Goal: Transaction & Acquisition: Purchase product/service

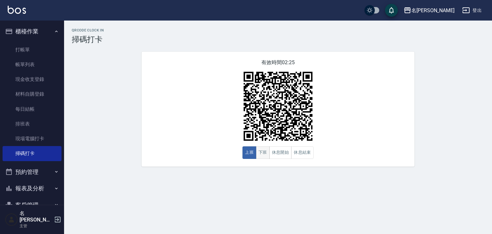
click at [266, 155] on button "下班" at bounding box center [263, 152] width 14 height 12
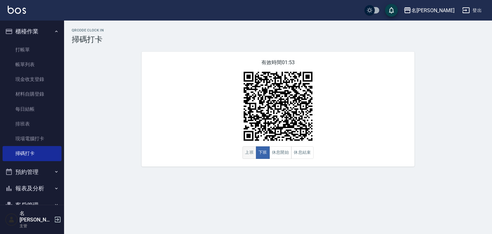
click at [251, 150] on button "上班" at bounding box center [250, 152] width 14 height 12
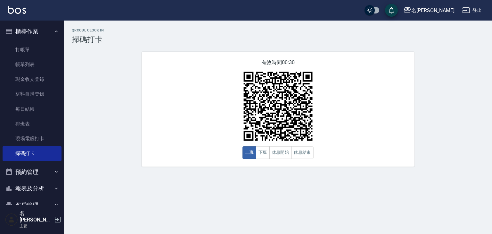
drag, startPoint x: 0, startPoint y: 52, endPoint x: 1, endPoint y: 56, distance: 4.3
click at [17, 7] on img at bounding box center [17, 10] width 18 height 8
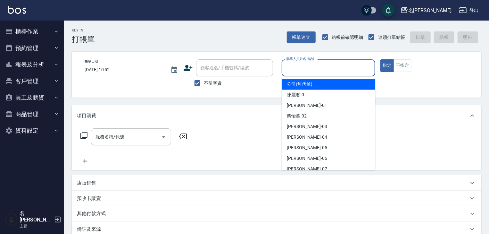
click at [359, 65] on input "服務人員姓名/編號" at bounding box center [328, 67] width 88 height 11
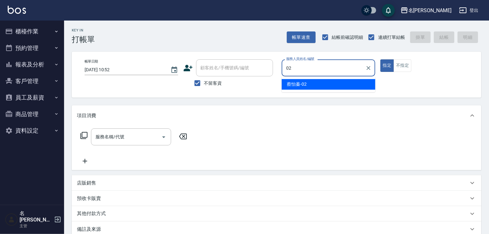
type input "蔡怡蓁-02"
type button "true"
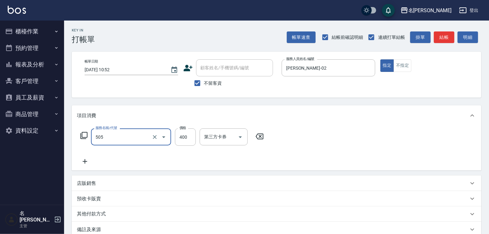
type input "洗髮(505)"
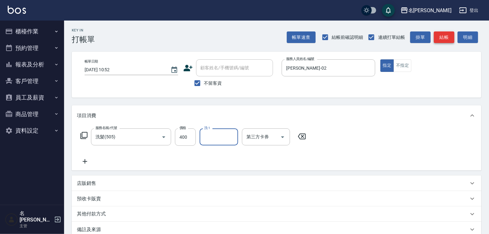
click at [445, 37] on button "結帳" at bounding box center [444, 37] width 21 height 12
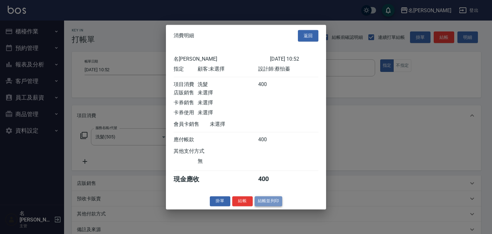
click at [273, 204] on button "結帳並列印" at bounding box center [269, 201] width 28 height 10
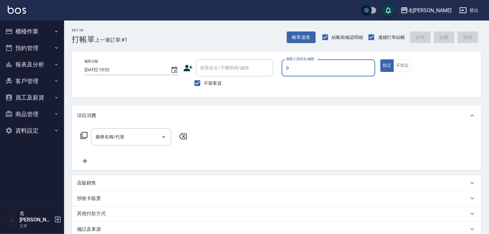
type input "陳麗君-0"
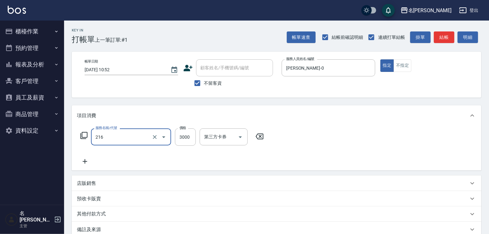
type input "陶瓷、溫朔燙(自備)(216)"
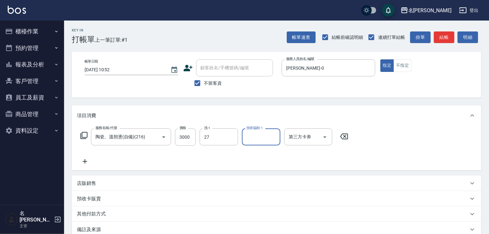
type input "張紹柏-27"
click at [451, 41] on button "結帳" at bounding box center [444, 37] width 21 height 12
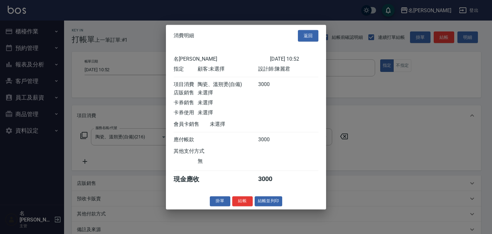
click at [272, 203] on button "結帳並列印" at bounding box center [269, 201] width 28 height 10
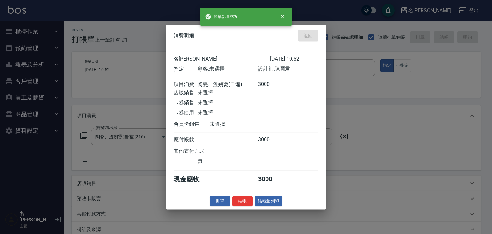
type input "2025/08/22 10:56"
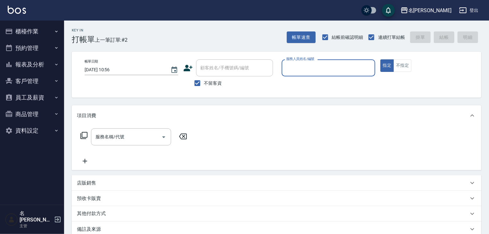
click at [36, 35] on button "櫃檯作業" at bounding box center [32, 31] width 59 height 17
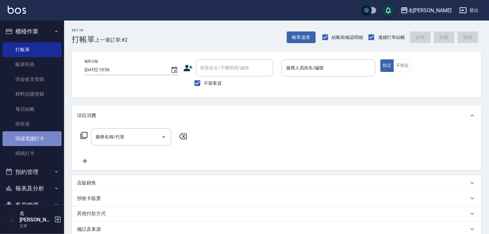
click at [40, 142] on link "現場電腦打卡" at bounding box center [32, 138] width 59 height 15
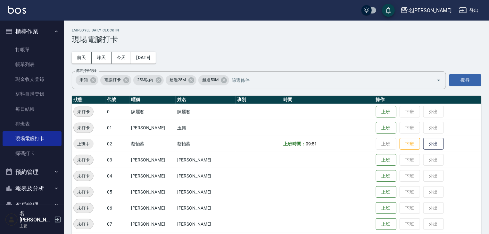
scroll to position [171, 0]
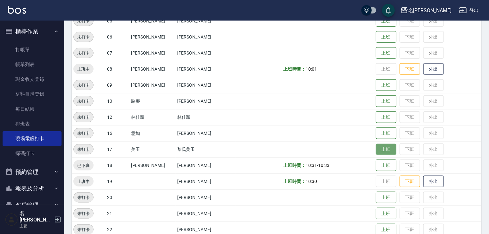
click at [383, 147] on button "上班" at bounding box center [386, 149] width 21 height 11
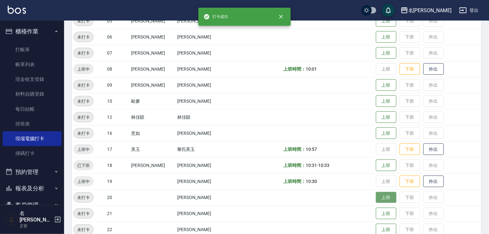
click at [376, 197] on button "上班" at bounding box center [386, 197] width 21 height 11
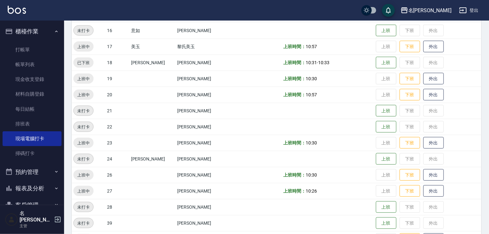
scroll to position [376, 0]
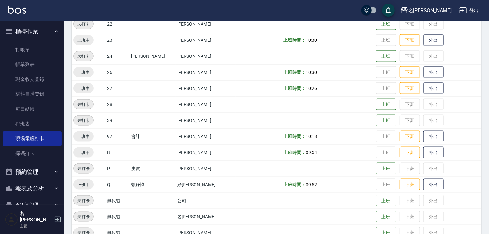
click at [19, 13] on img at bounding box center [17, 10] width 18 height 8
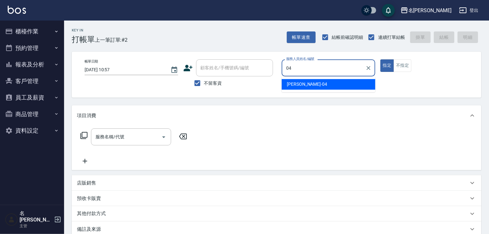
type input "許貴珍-04"
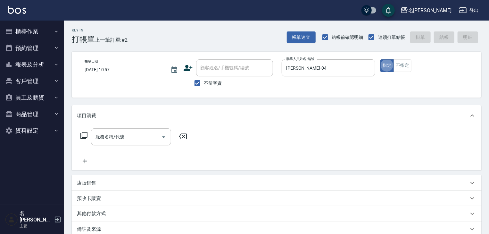
type button "true"
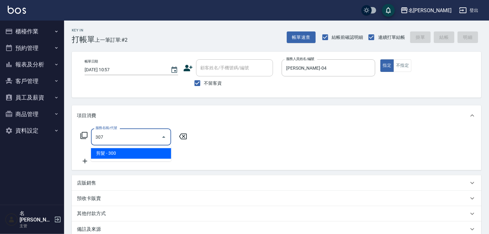
type input "剪髮(307)"
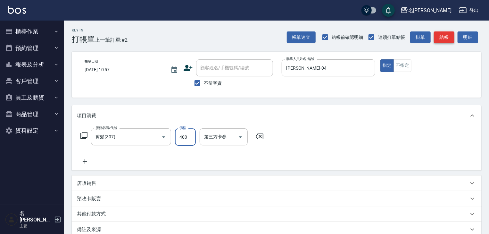
type input "400"
click at [444, 40] on button "結帳" at bounding box center [444, 37] width 21 height 12
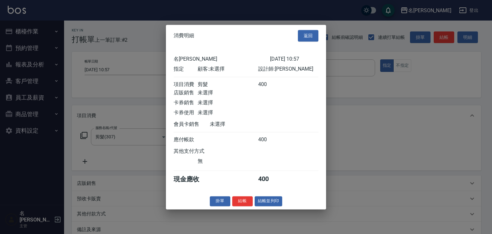
click at [249, 202] on button "結帳" at bounding box center [242, 201] width 21 height 10
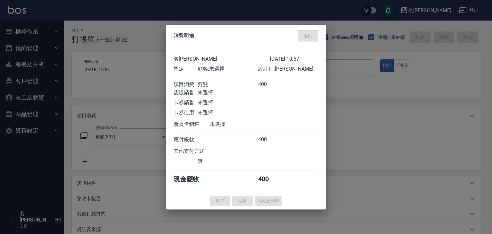
type input "2025/08/22 11:06"
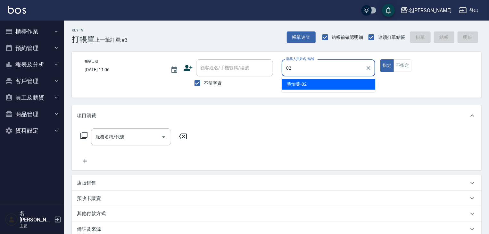
type input "蔡怡蓁-02"
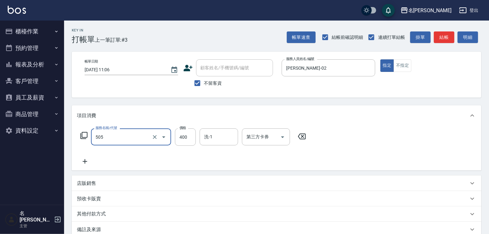
type input "洗髮(505)"
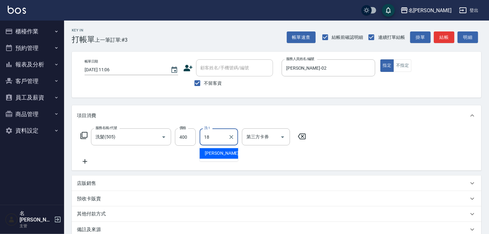
type input "紫萍-18"
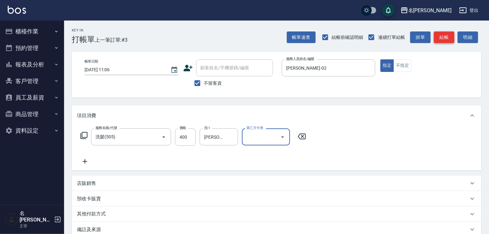
click at [441, 38] on button "結帳" at bounding box center [444, 37] width 21 height 12
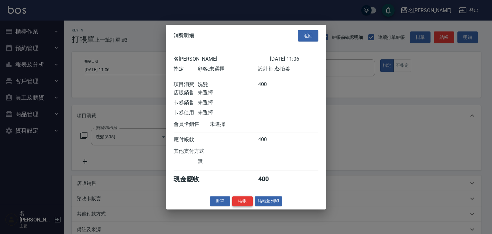
click at [241, 202] on button "結帳" at bounding box center [242, 201] width 21 height 10
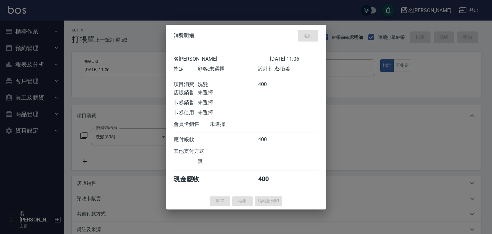
type input "2025/08/22 11:07"
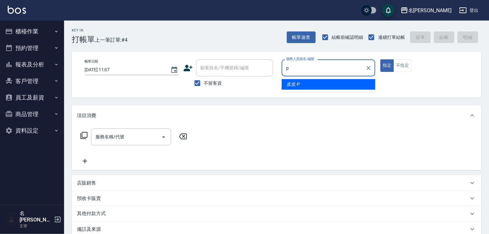
type input "皮皮-P"
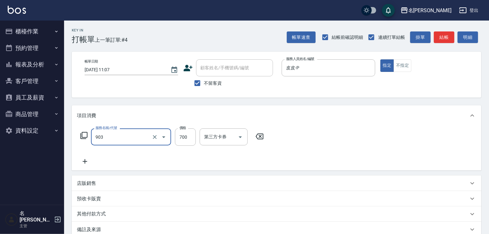
type input "修腳+手(903)"
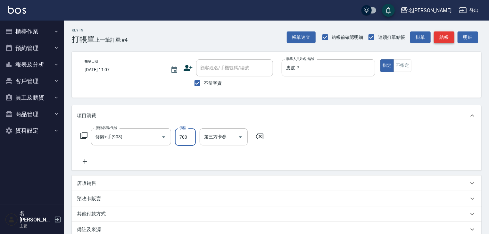
click at [445, 39] on button "結帳" at bounding box center [444, 37] width 21 height 12
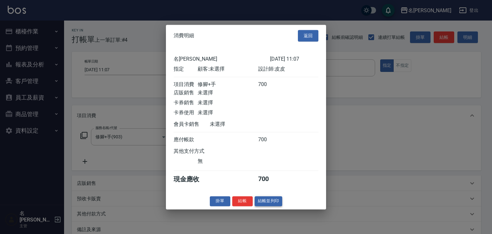
click at [264, 206] on button "結帳並列印" at bounding box center [269, 201] width 28 height 10
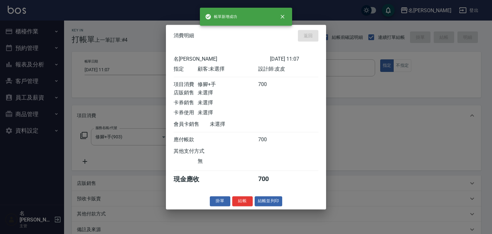
type input "2025/08/22 11:08"
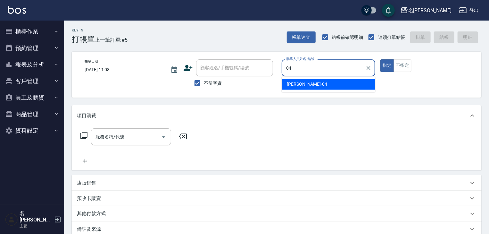
type input "許貴珍-04"
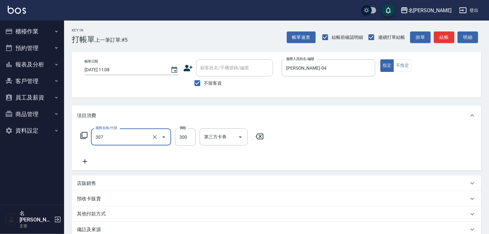
type input "剪髮(307)"
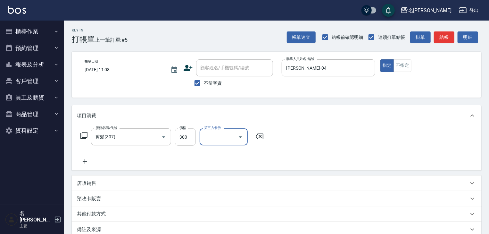
click at [185, 137] on input "300" at bounding box center [185, 136] width 21 height 17
type input "500"
click at [447, 32] on button "結帳" at bounding box center [444, 37] width 21 height 12
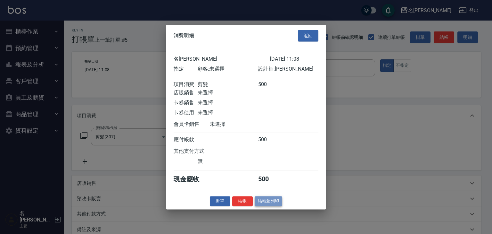
click at [258, 201] on button "結帳並列印" at bounding box center [269, 201] width 28 height 10
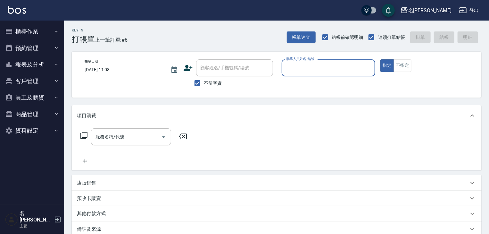
click at [23, 32] on button "櫃檯作業" at bounding box center [32, 31] width 59 height 17
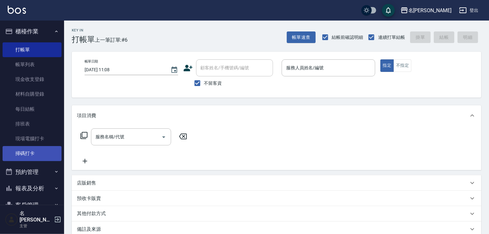
click at [38, 151] on link "掃碼打卡" at bounding box center [32, 153] width 59 height 15
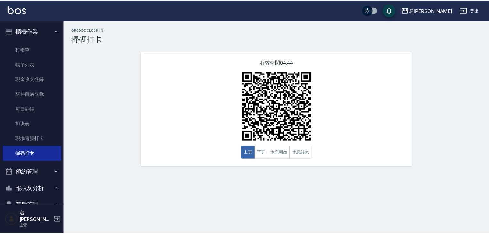
scroll to position [60, 0]
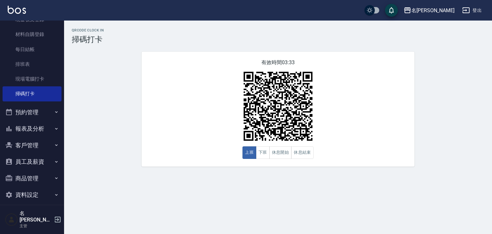
click at [12, 12] on img at bounding box center [17, 10] width 18 height 8
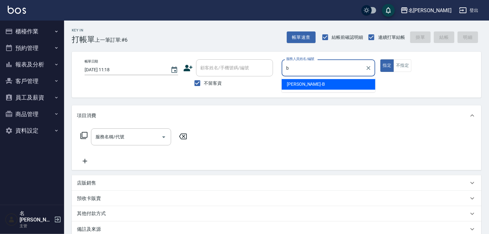
type input "吳姵瑩-B"
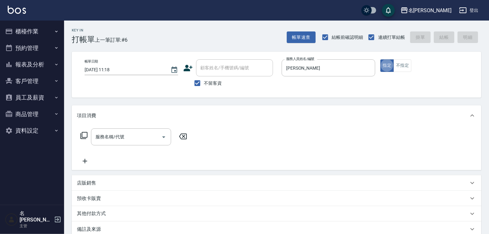
type button "true"
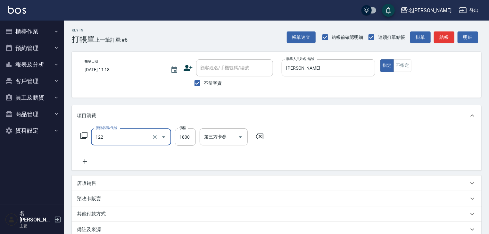
type input "草本髮泥(小)(122)"
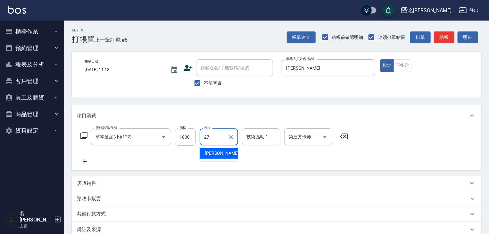
type input "張紹柏-27"
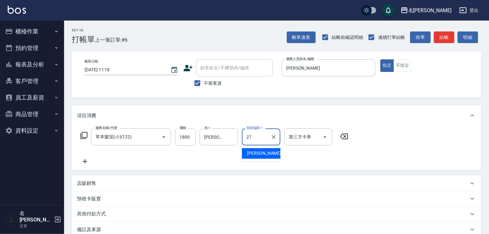
type input "張紹柏-27"
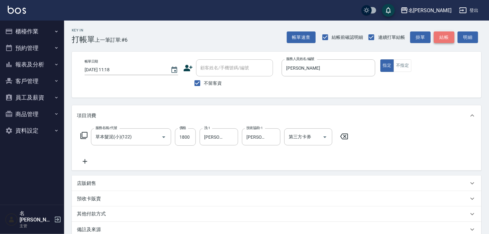
click at [448, 37] on button "結帳" at bounding box center [444, 37] width 21 height 12
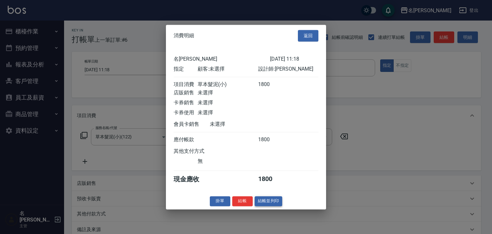
click at [273, 200] on button "結帳並列印" at bounding box center [269, 201] width 28 height 10
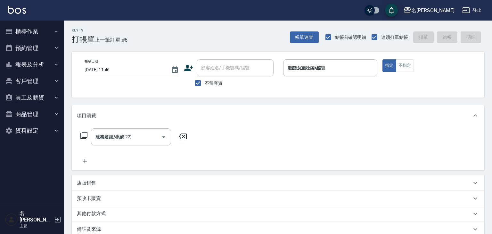
type input "2025/08/22 11:46"
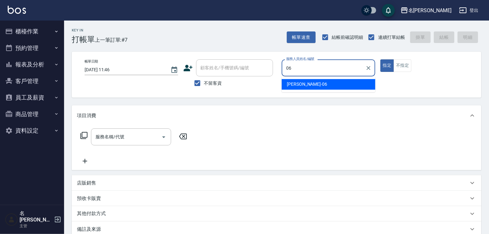
type input "阿龔-06"
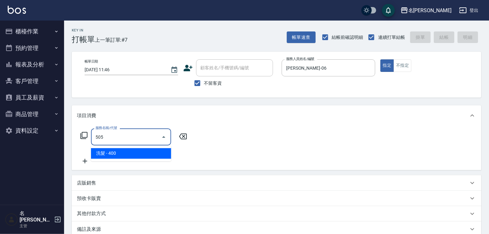
type input "洗髮(505)"
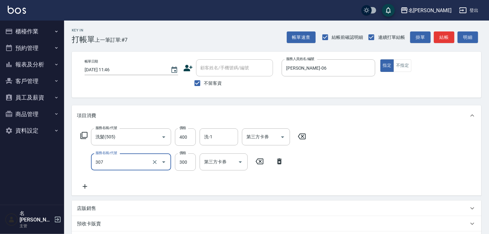
type input "剪髮(307)"
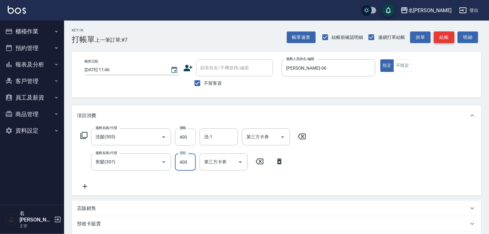
type input "400"
click at [448, 36] on button "結帳" at bounding box center [444, 37] width 21 height 12
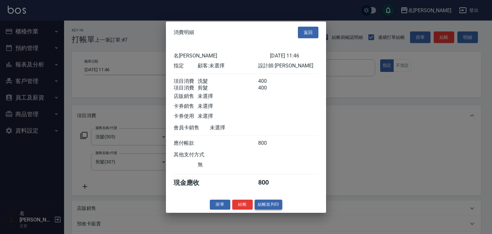
click at [263, 209] on button "結帳並列印" at bounding box center [269, 204] width 28 height 10
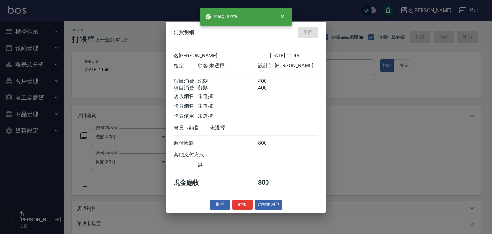
type input "2025/08/22 12:03"
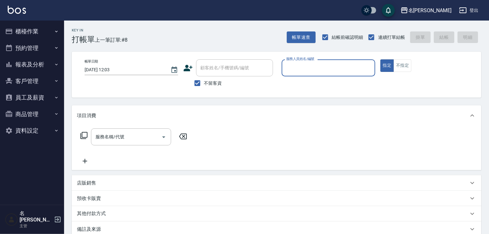
click at [39, 26] on button "櫃檯作業" at bounding box center [32, 31] width 59 height 17
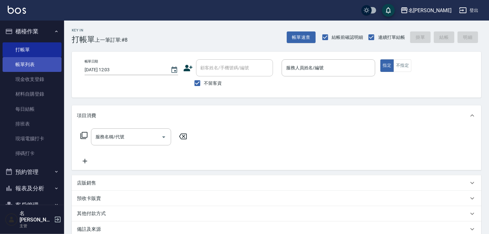
click at [32, 60] on link "帳單列表" at bounding box center [32, 64] width 59 height 15
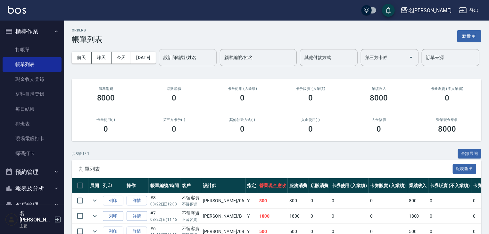
click at [162, 63] on input "設計師編號/姓名" at bounding box center [188, 57] width 52 height 11
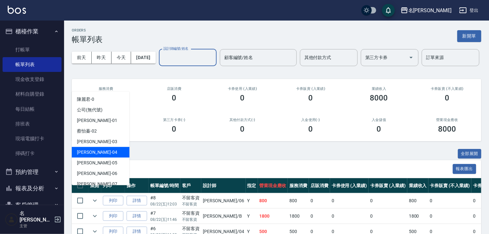
click at [104, 153] on div "許貴珍 -04" at bounding box center [101, 152] width 58 height 11
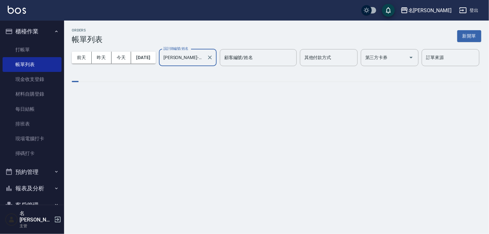
type input "許貴珍-04"
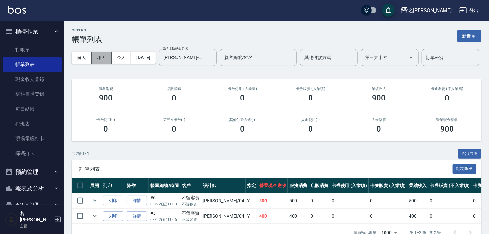
click at [99, 57] on button "昨天" at bounding box center [102, 58] width 20 height 12
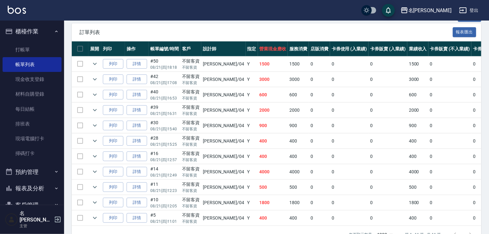
scroll to position [171, 0]
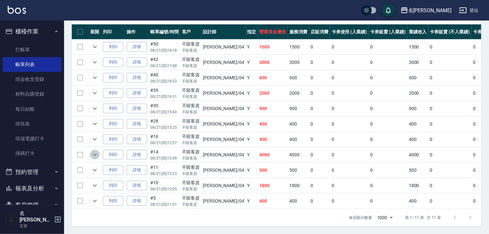
click at [94, 158] on icon "expand row" at bounding box center [95, 155] width 8 height 8
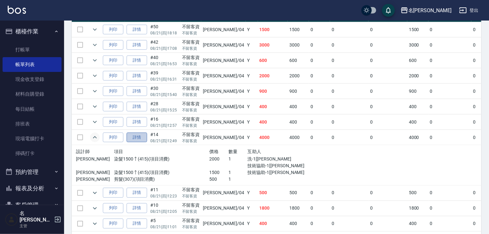
click at [140, 142] on link "詳情" at bounding box center [137, 137] width 21 height 10
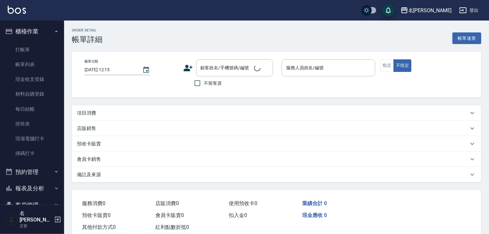
type input "2025/08/21 12:49"
checkbox input "true"
type input "許貴珍-04"
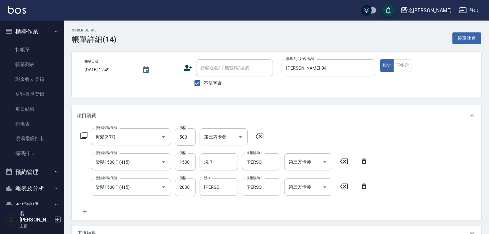
type input "剪髮(307)"
type input "染髮1500↑(415)"
click at [273, 164] on icon "Clear" at bounding box center [273, 162] width 6 height 6
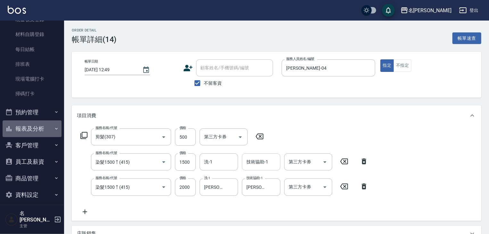
click at [41, 126] on button "報表及分析" at bounding box center [32, 128] width 59 height 17
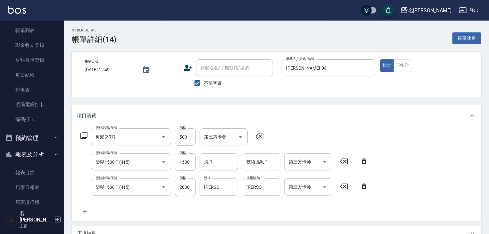
scroll to position [0, 0]
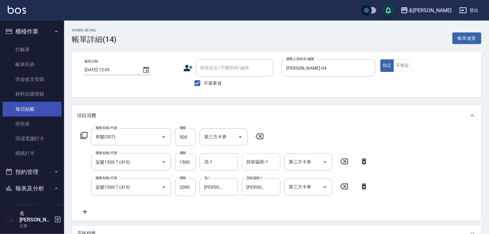
click at [45, 112] on link "每日結帳" at bounding box center [32, 109] width 59 height 15
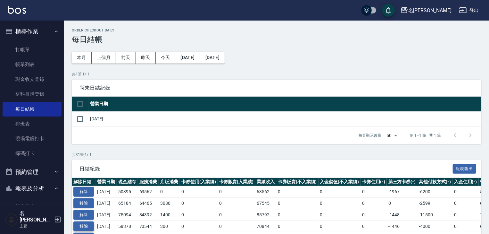
scroll to position [68, 0]
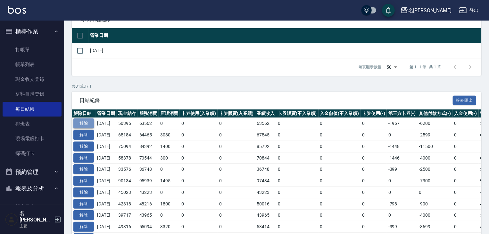
click at [90, 125] on button "解除" at bounding box center [83, 123] width 21 height 10
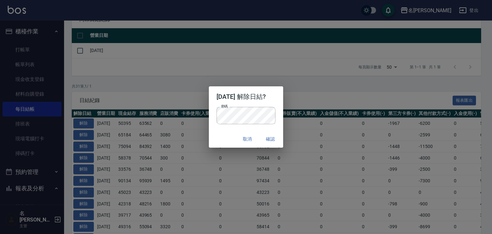
click at [220, 137] on div "取消 確認" at bounding box center [246, 138] width 75 height 17
click at [274, 138] on button "確認" at bounding box center [270, 139] width 21 height 12
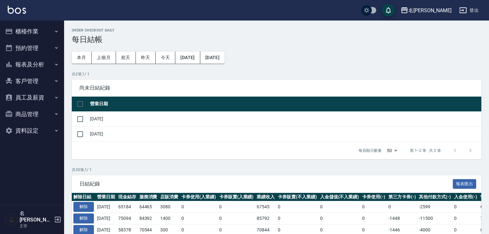
scroll to position [156, 0]
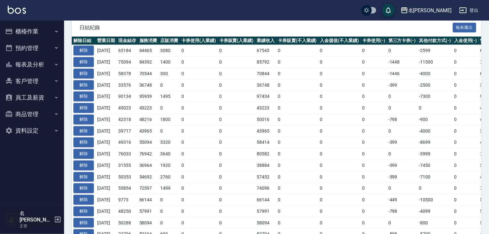
click at [28, 34] on button "櫃檯作業" at bounding box center [32, 31] width 59 height 17
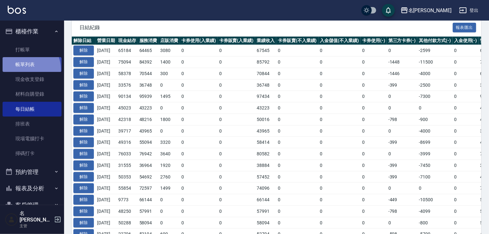
click at [24, 69] on link "帳單列表" at bounding box center [32, 64] width 59 height 15
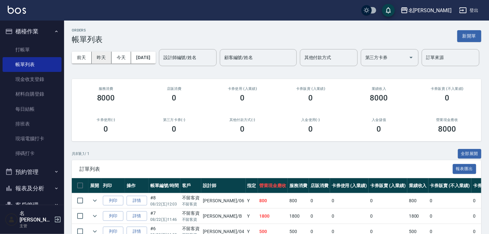
click at [108, 59] on button "昨天" at bounding box center [102, 58] width 20 height 12
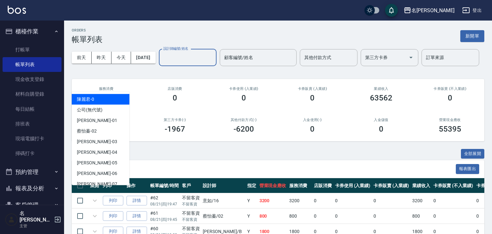
click at [159, 66] on div "設計師編號/姓名 設計師編號/姓名" at bounding box center [188, 57] width 58 height 17
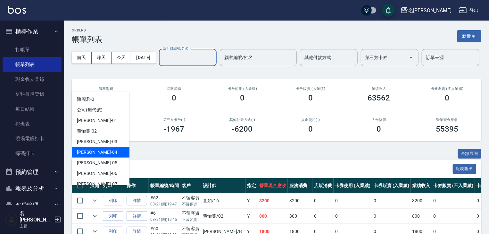
click at [99, 150] on div "許貴珍 -04" at bounding box center [101, 152] width 58 height 11
type input "許貴珍-04"
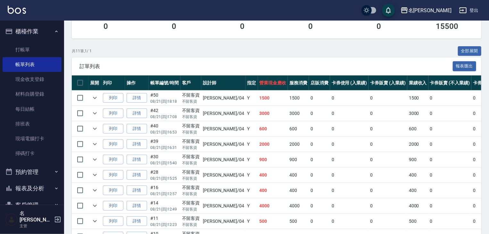
scroll to position [171, 0]
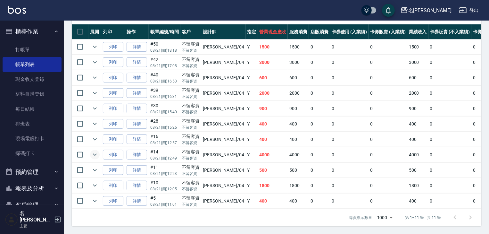
click at [98, 155] on icon "expand row" at bounding box center [95, 155] width 8 height 8
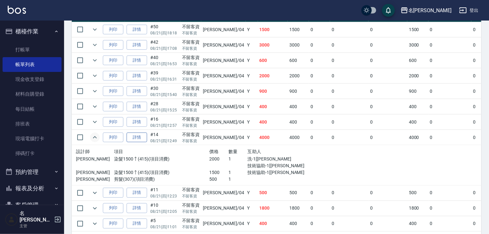
click at [132, 142] on link "詳情" at bounding box center [137, 137] width 21 height 10
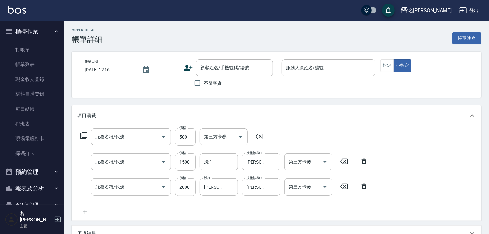
type input "2025/08/21 12:49"
checkbox input "true"
type input "許貴珍-04"
type input "剪髮(307)"
type input "染髮1500↑(415)"
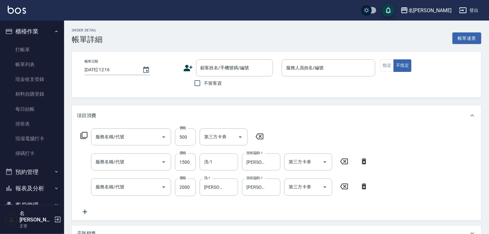
type input "染髮1500↑(415)"
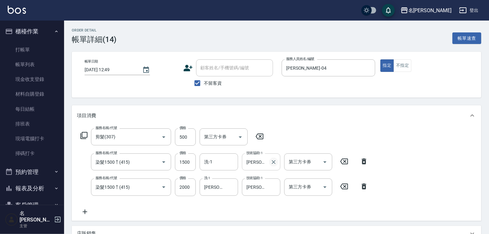
click at [273, 159] on icon "Clear" at bounding box center [273, 162] width 6 height 6
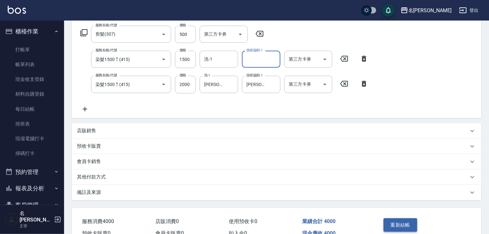
click at [404, 222] on button "重新結帳" at bounding box center [400, 224] width 34 height 13
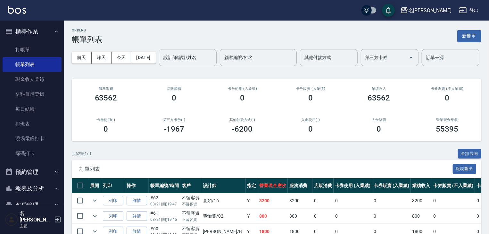
click at [18, 15] on div "名留林森 登出" at bounding box center [244, 10] width 489 height 21
click at [22, 13] on img at bounding box center [17, 10] width 18 height 8
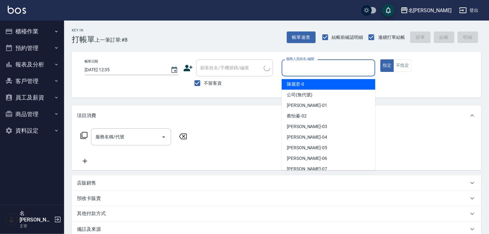
click at [333, 71] on input "服務人員姓名/編號" at bounding box center [328, 67] width 88 height 11
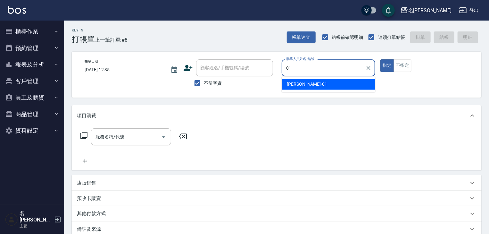
type input "Joyce-01"
type button "true"
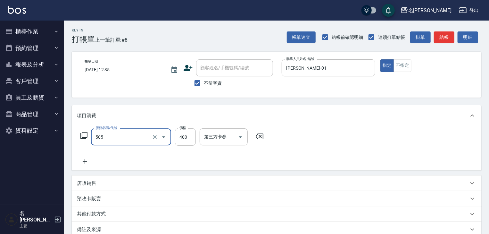
type input "洗髮(505)"
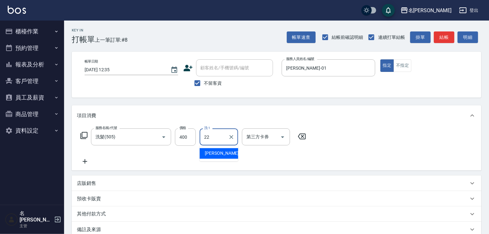
type input "王婕宇-22"
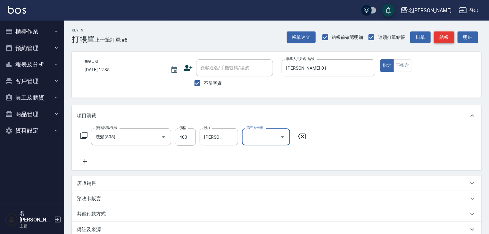
click at [443, 36] on button "結帳" at bounding box center [444, 37] width 21 height 12
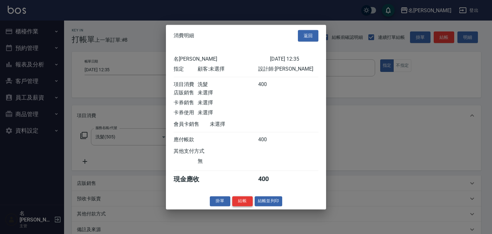
click at [246, 202] on button "結帳" at bounding box center [242, 201] width 21 height 10
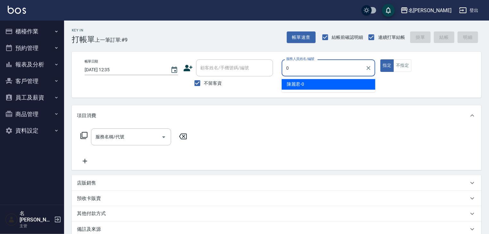
type input "陳麗君-0"
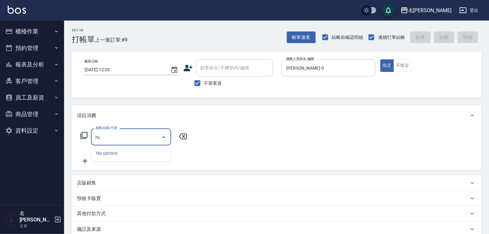
type input "r"
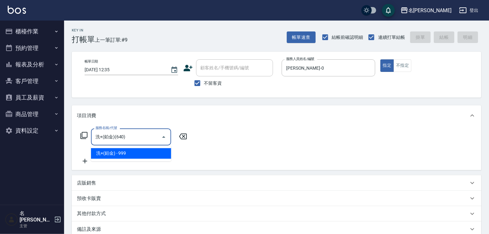
type input "洗+(鉑金)(640)"
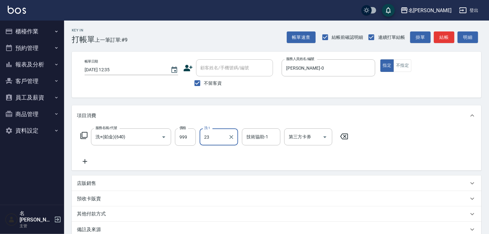
type input "葉敏辰-23"
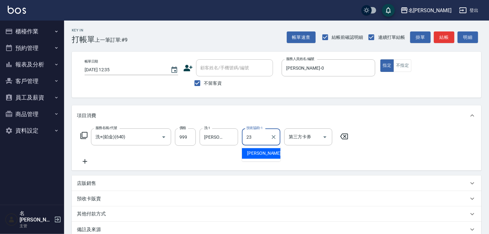
type input "葉敏辰-23"
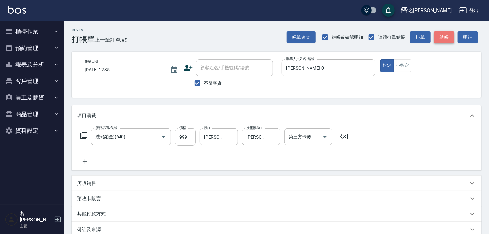
click at [445, 33] on button "結帳" at bounding box center [444, 37] width 21 height 12
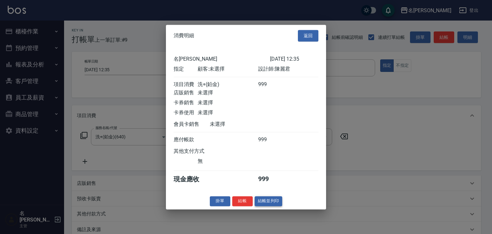
drag, startPoint x: 283, startPoint y: 197, endPoint x: 278, endPoint y: 202, distance: 6.6
click at [279, 201] on div "消費明細 返回 名留林森 2025/08/22 12:35 指定 顧客: 未選擇 設計師: 陳麗君 項目消費 洗+(鉑金) 999 店販銷售 未選擇 卡券銷售…" at bounding box center [246, 117] width 160 height 184
click at [278, 202] on button "結帳並列印" at bounding box center [269, 201] width 28 height 10
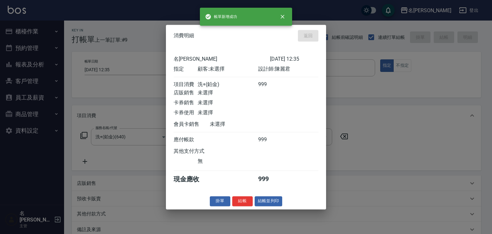
type input "2025/08/22 12:39"
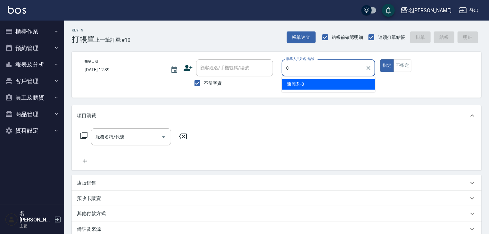
type input "陳麗君-0"
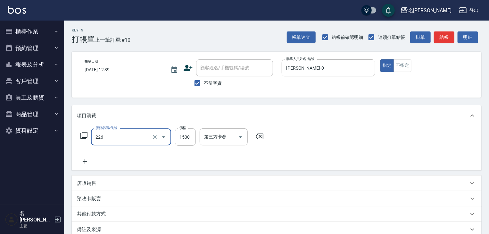
type input "冷燙自購1500↑(226)"
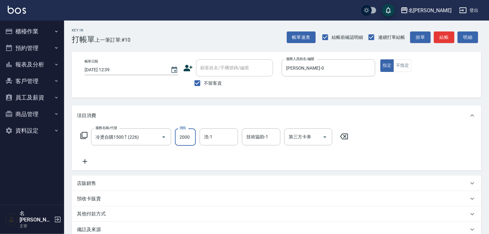
type input "2000"
type input "葉敏辰-23"
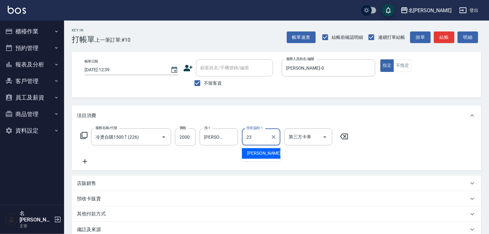
type input "葉敏辰-23"
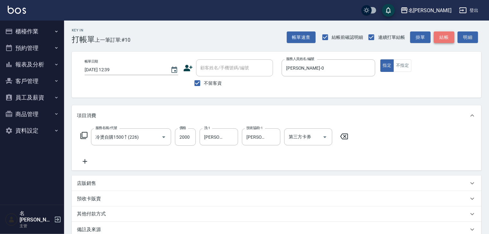
click at [449, 34] on button "結帳" at bounding box center [444, 37] width 21 height 12
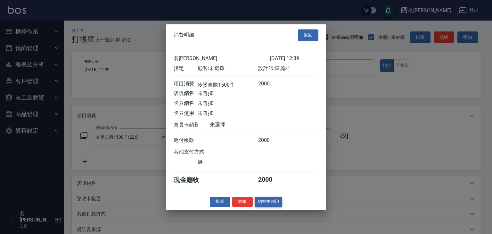
click at [274, 203] on button "結帳並列印" at bounding box center [269, 201] width 28 height 10
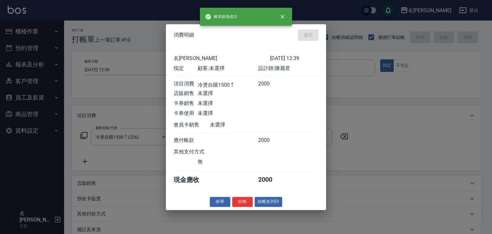
type input "2025/08/22 12:47"
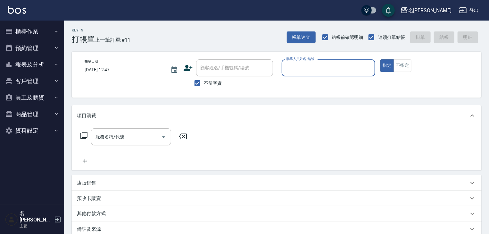
type input "0"
type input "林佳穎-12"
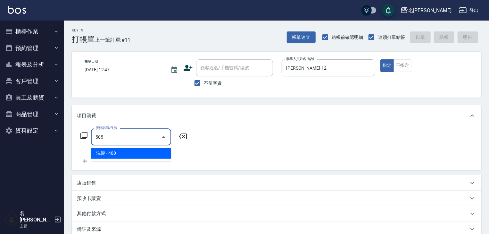
type input "洗髮(505)"
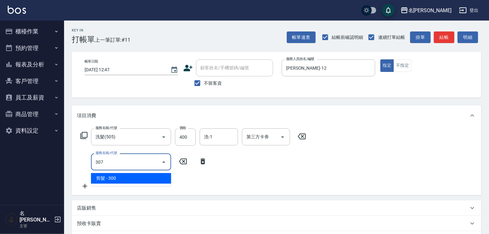
type input "剪髮(307)"
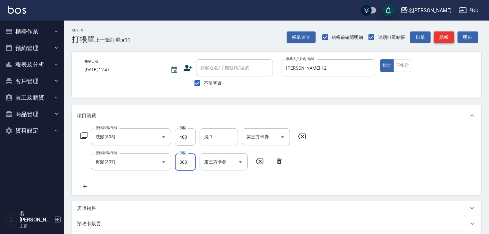
click at [449, 40] on button "結帳" at bounding box center [444, 37] width 21 height 12
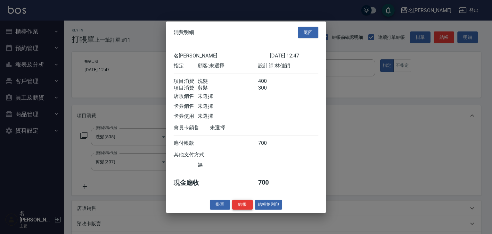
click at [242, 209] on button "結帳" at bounding box center [242, 204] width 21 height 10
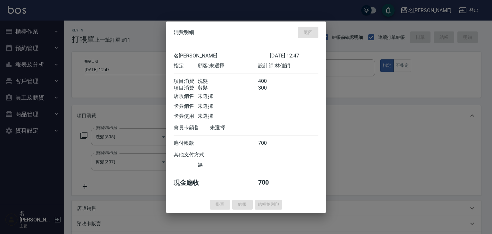
type input "2025/08/22 12:51"
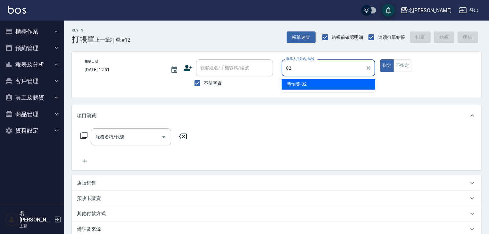
type input "蔡怡蓁-02"
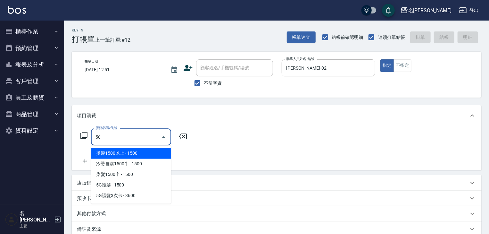
type input "505"
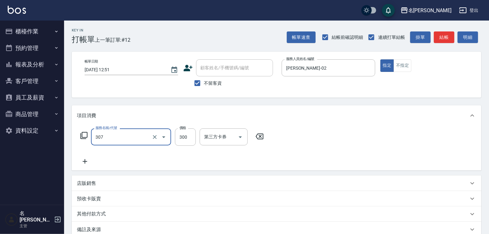
type input "剪髮(307)"
type input "400"
click at [452, 39] on button "結帳" at bounding box center [444, 37] width 21 height 12
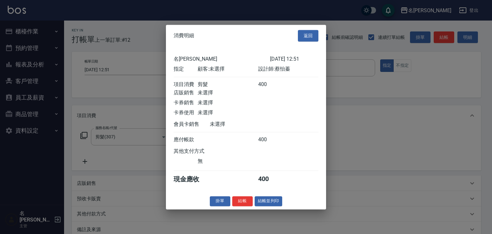
drag, startPoint x: 279, startPoint y: 202, endPoint x: 277, endPoint y: 207, distance: 4.6
click at [277, 206] on button "結帳並列印" at bounding box center [269, 201] width 28 height 10
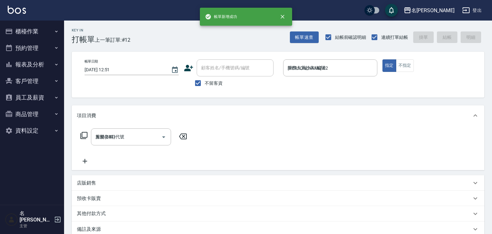
type input "2025/08/22 12:55"
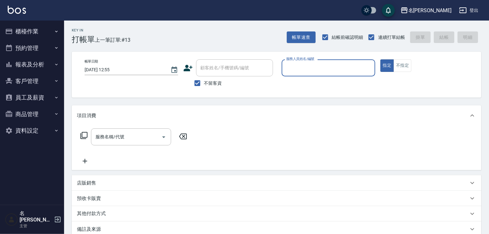
click at [310, 58] on label "服務人員姓名/編號" at bounding box center [300, 58] width 28 height 5
click at [310, 62] on input "服務人員姓名/編號" at bounding box center [328, 67] width 88 height 11
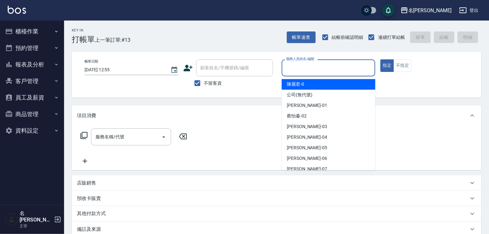
click at [310, 65] on input "服務人員姓名/編號" at bounding box center [328, 67] width 88 height 11
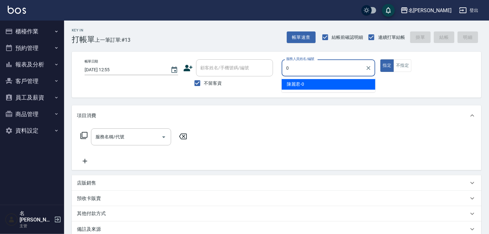
type input "陳麗君-0"
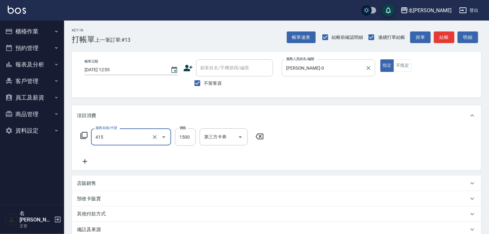
type input "染髮1500↑(415)"
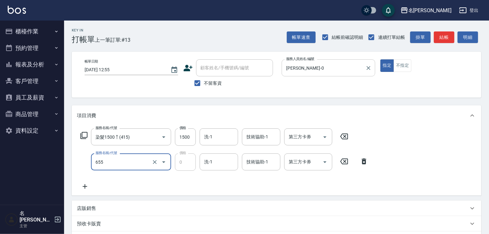
type input "頭皮、護髮免費卡(新)(655)"
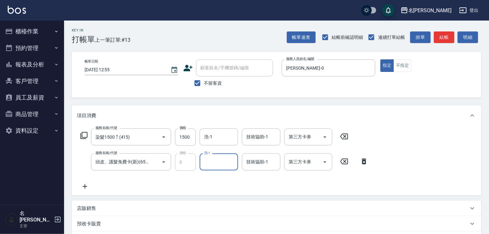
click at [223, 163] on input "洗-1" at bounding box center [218, 161] width 33 height 11
type input "葉敏辰-23"
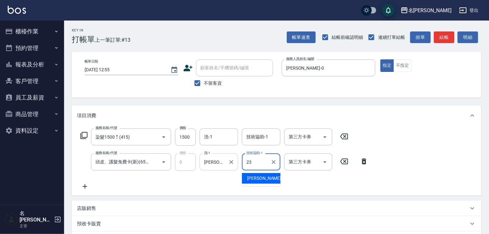
type input "葉敏辰-23"
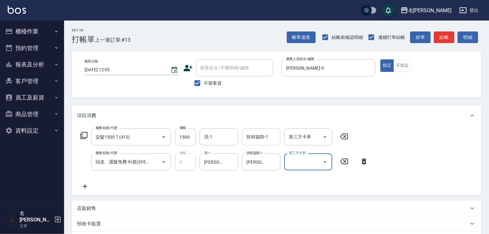
click at [258, 135] on div "技術協助-1 技術協助-1" at bounding box center [261, 136] width 38 height 17
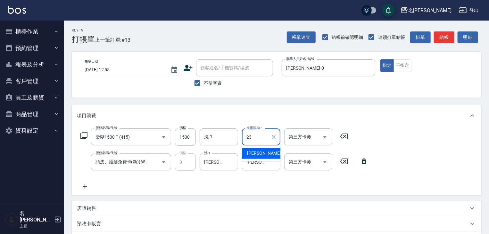
type input "葉敏辰-23"
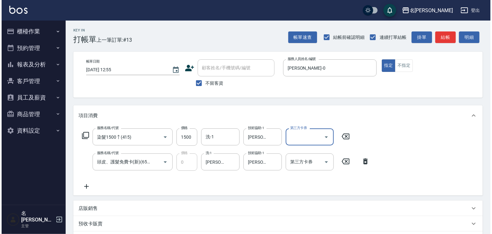
scroll to position [100, 0]
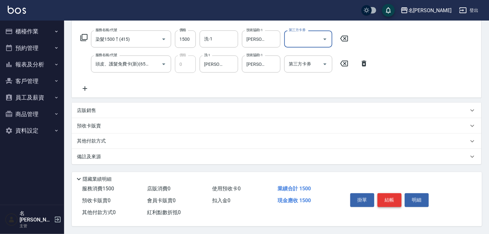
click at [392, 199] on button "結帳" at bounding box center [389, 199] width 24 height 13
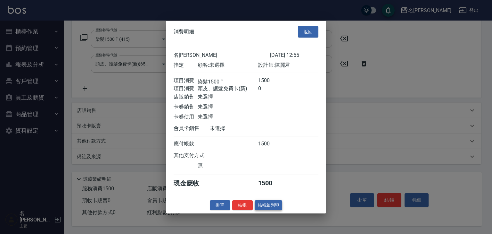
click at [274, 208] on button "結帳並列印" at bounding box center [269, 205] width 28 height 10
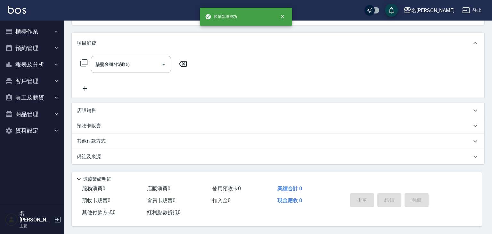
type input "2025/08/22 13:25"
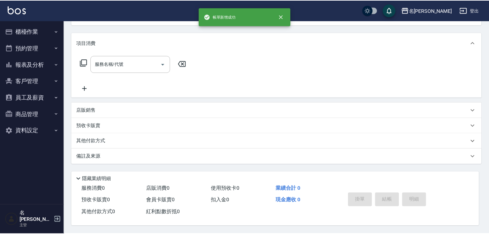
scroll to position [0, 0]
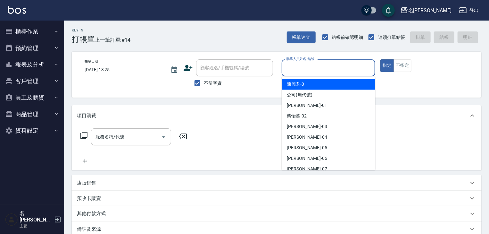
click at [317, 66] on input "服務人員姓名/編號" at bounding box center [328, 67] width 88 height 11
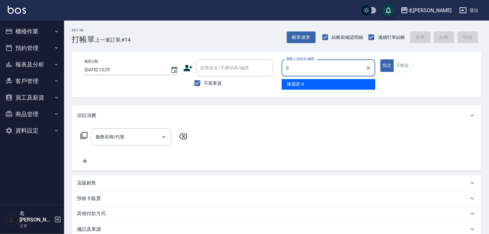
type input "陳麗君-0"
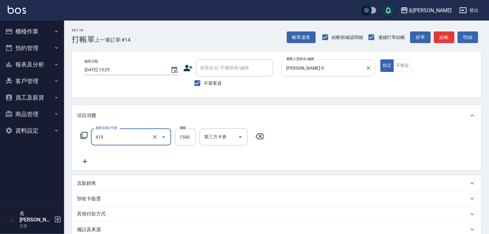
type input "染髮1500↑(415)"
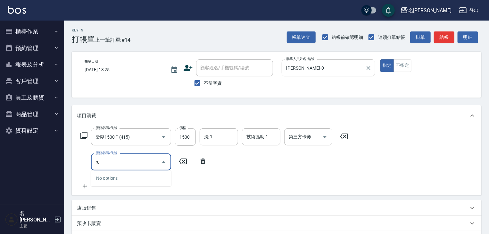
type input "r"
type input "洗+(鉑金)(640)"
click at [219, 166] on input "洗-1" at bounding box center [218, 161] width 33 height 11
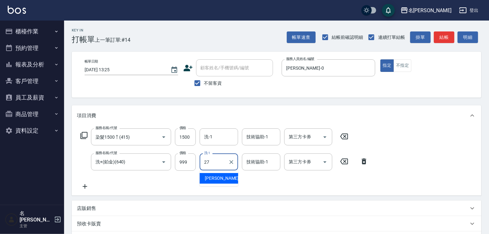
type input "張紹柏-27"
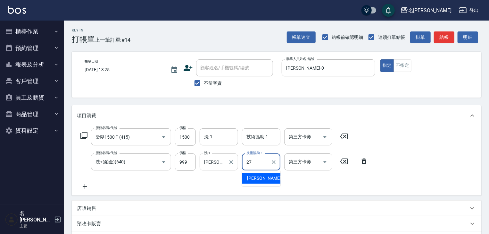
type input "張紹柏-27"
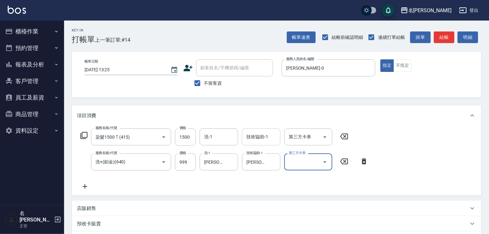
click at [264, 139] on div "技術協助-1 技術協助-1" at bounding box center [261, 136] width 38 height 17
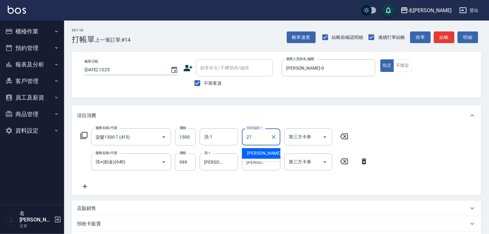
type input "張紹柏-27"
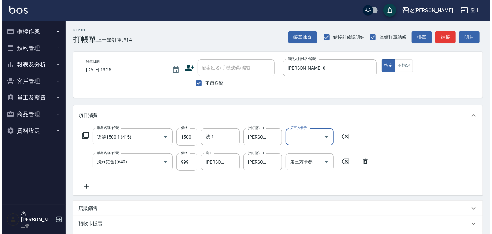
scroll to position [100, 0]
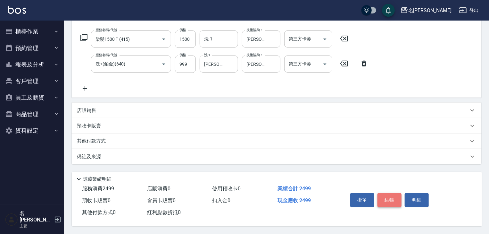
click at [394, 199] on button "結帳" at bounding box center [389, 199] width 24 height 13
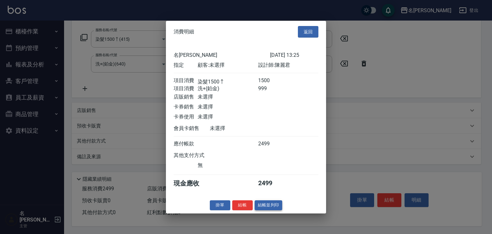
click at [266, 207] on button "結帳並列印" at bounding box center [269, 205] width 28 height 10
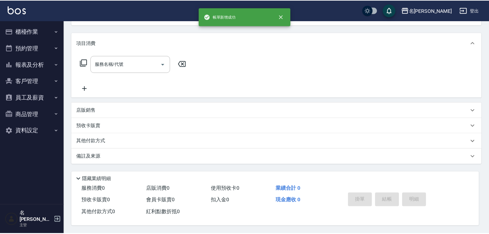
scroll to position [0, 0]
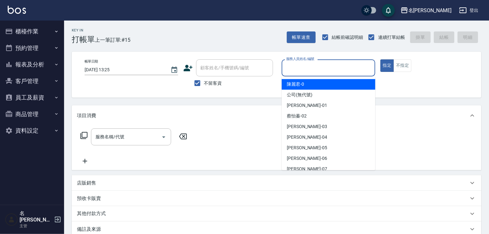
click at [327, 64] on input "服務人員姓名/編號" at bounding box center [328, 67] width 88 height 11
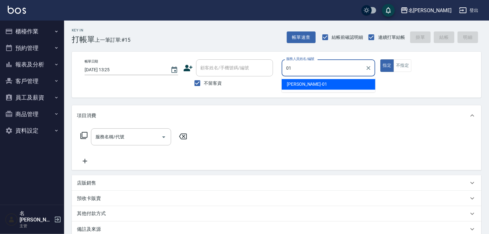
type input "Joyce-01"
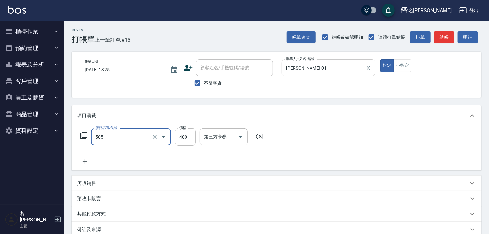
type input "洗髮(505)"
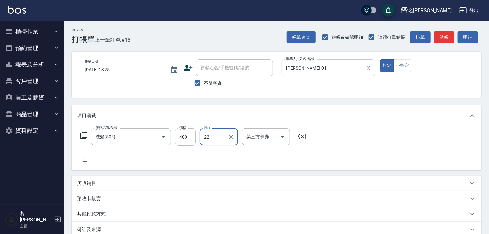
type input "王婕宇-22"
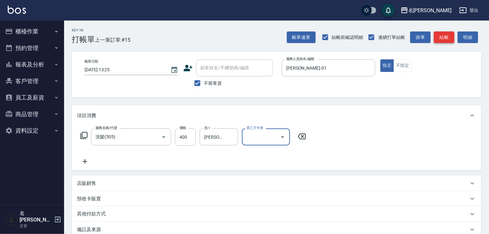
click at [452, 35] on button "結帳" at bounding box center [444, 37] width 21 height 12
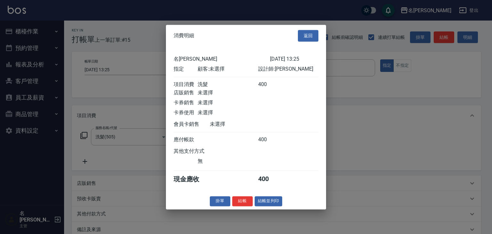
click at [282, 202] on div "掛單 結帳 結帳並列印" at bounding box center [246, 201] width 160 height 10
click at [281, 203] on button "結帳並列印" at bounding box center [269, 201] width 28 height 10
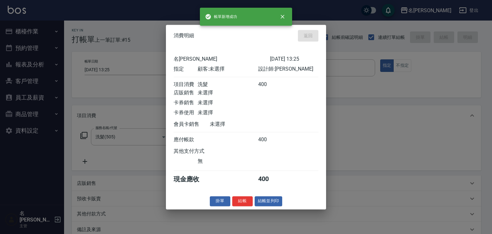
type input "2025/08/22 13:36"
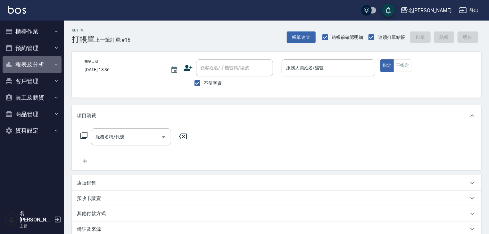
click at [47, 70] on button "報表及分析" at bounding box center [32, 64] width 59 height 17
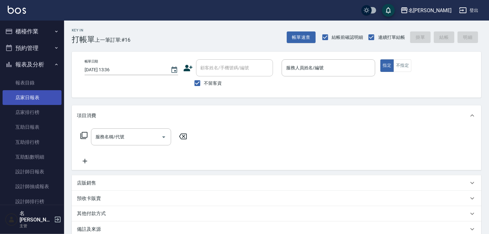
click at [33, 100] on link "店家日報表" at bounding box center [32, 97] width 59 height 15
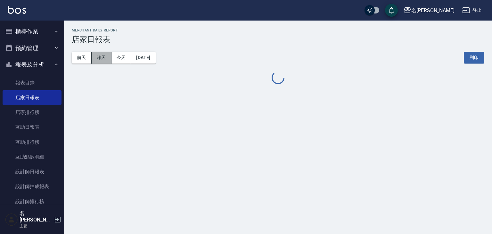
click at [102, 60] on button "昨天" at bounding box center [102, 58] width 20 height 12
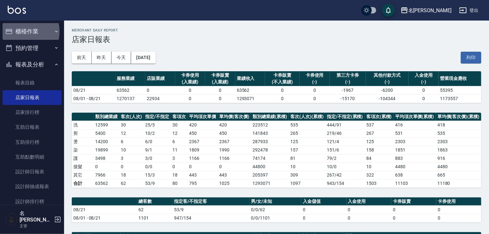
click at [23, 31] on button "櫃檯作業" at bounding box center [32, 31] width 59 height 17
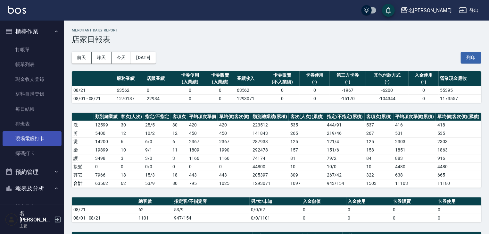
click at [35, 138] on link "現場電腦打卡" at bounding box center [32, 138] width 59 height 15
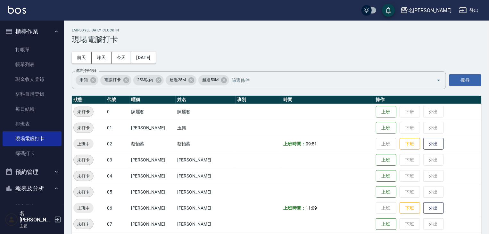
click at [19, 11] on img at bounding box center [17, 10] width 18 height 8
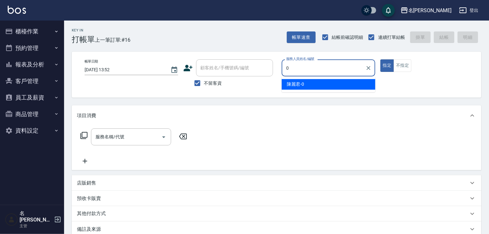
type input "陳麗君-0"
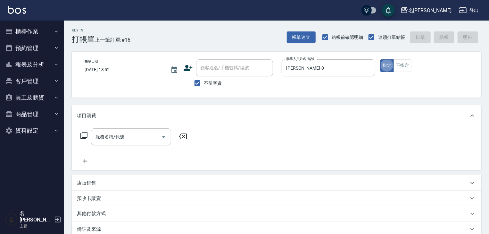
type button "true"
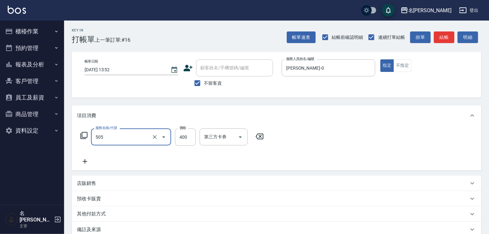
type input "洗髮(505)"
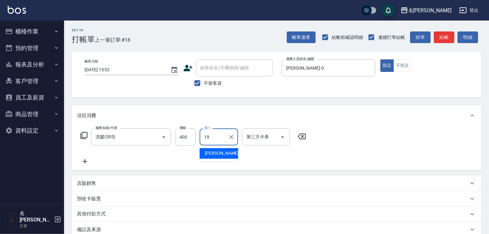
type input "游昕-19"
click at [438, 37] on button "結帳" at bounding box center [444, 37] width 21 height 12
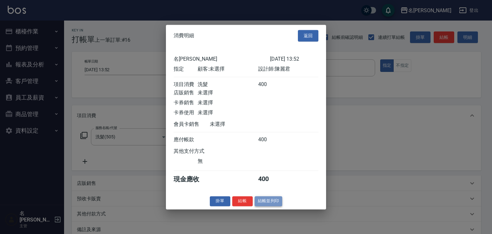
click at [274, 202] on button "結帳並列印" at bounding box center [269, 201] width 28 height 10
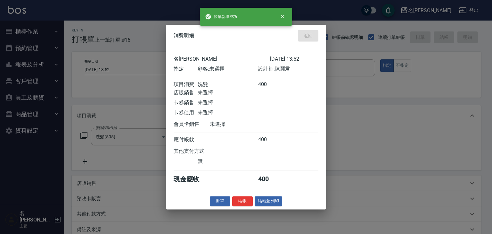
type input "2025/08/22 13:55"
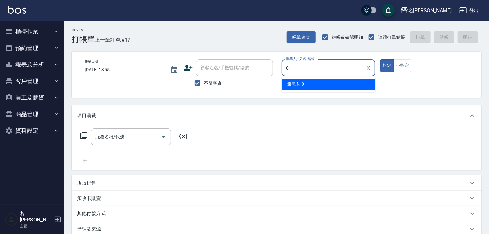
type input "陳麗君-0"
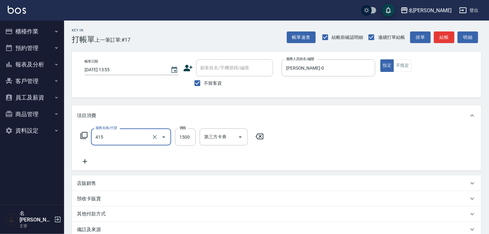
type input "染髮1500↑(415)"
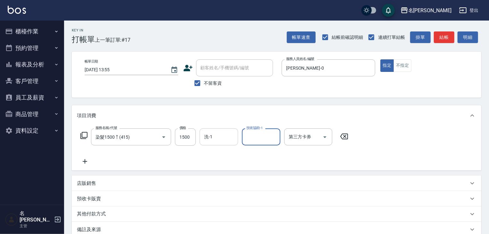
click at [215, 136] on input "洗-1" at bounding box center [218, 136] width 33 height 11
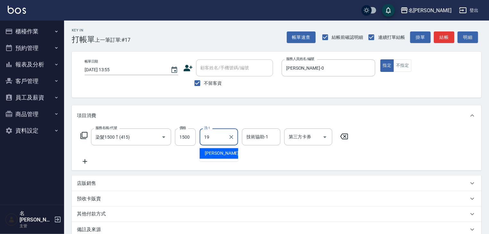
type input "游昕-19"
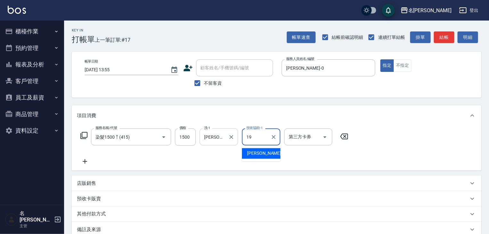
type input "游昕-19"
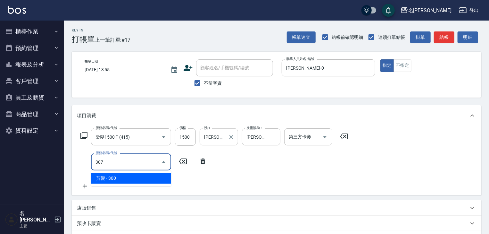
type input "剪髮(307)"
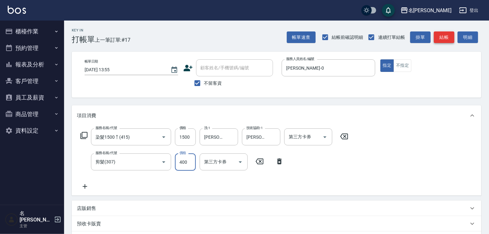
type input "400"
click at [441, 39] on button "結帳" at bounding box center [444, 37] width 21 height 12
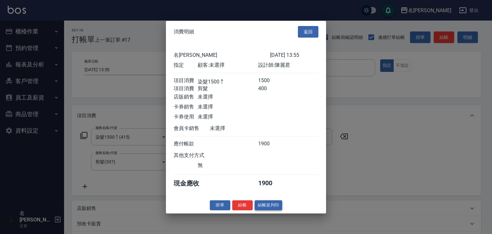
click at [273, 210] on button "結帳並列印" at bounding box center [269, 205] width 28 height 10
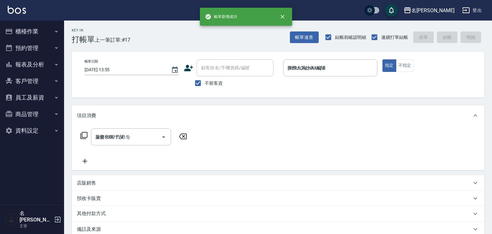
type input "2025/08/22 13:58"
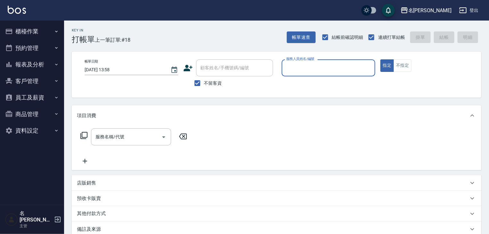
type input "ㄖ"
type input "吳姵瑩-B"
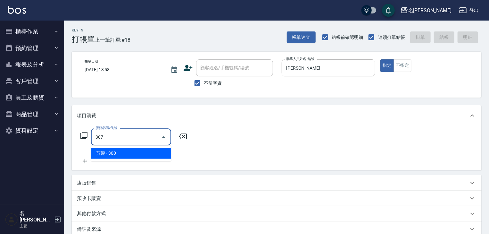
type input "剪髮(307)"
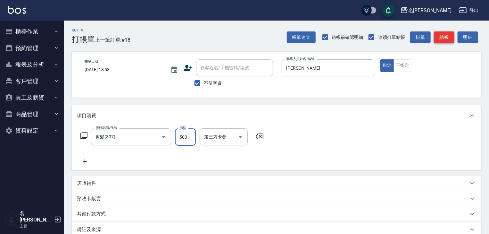
type input "500"
click at [447, 37] on button "結帳" at bounding box center [444, 37] width 21 height 12
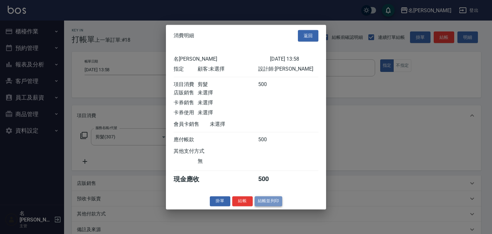
click at [279, 200] on button "結帳並列印" at bounding box center [269, 201] width 28 height 10
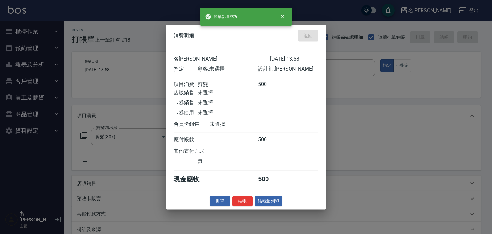
type input "2025/08/22 14:17"
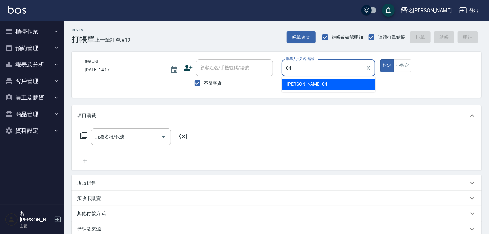
type input "許貴珍-04"
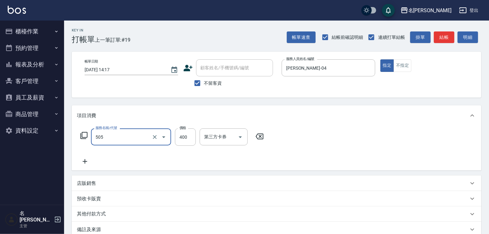
type input "洗髮(505)"
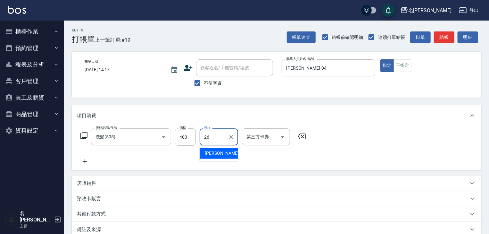
type input "方羿筑-26"
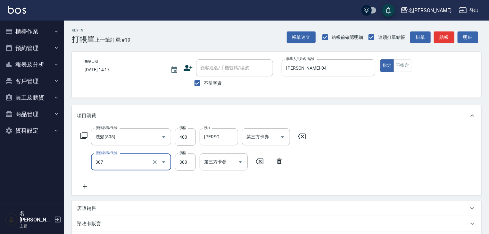
type input "剪髮(307)"
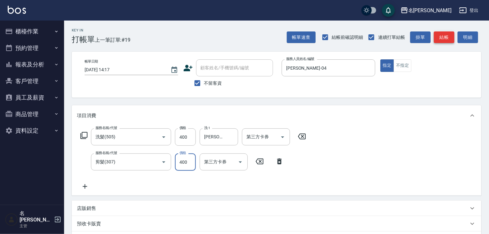
type input "400"
click at [440, 33] on button "結帳" at bounding box center [444, 37] width 21 height 12
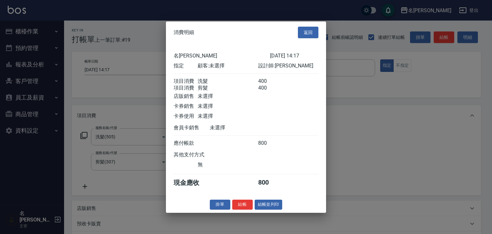
click at [267, 206] on button "結帳並列印" at bounding box center [269, 204] width 28 height 10
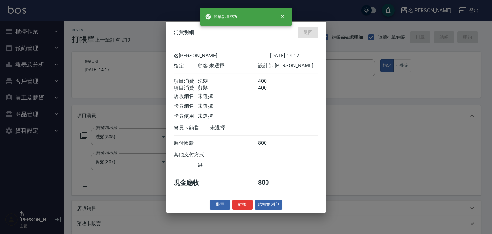
type input "2025/08/22 14:24"
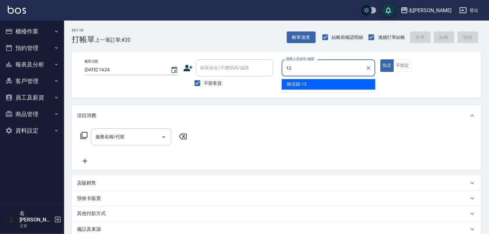
type input "林佳穎-12"
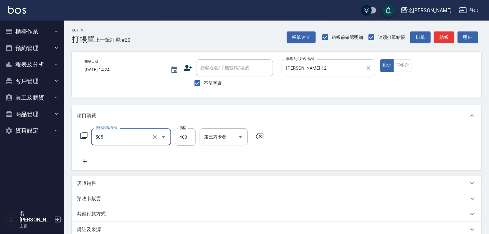
type input "洗髮(505)"
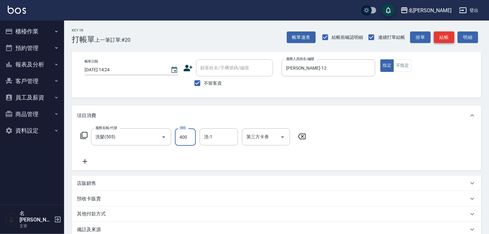
click at [452, 36] on button "結帳" at bounding box center [444, 37] width 21 height 12
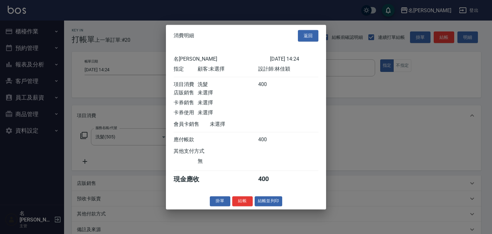
click at [278, 206] on button "結帳並列印" at bounding box center [269, 201] width 28 height 10
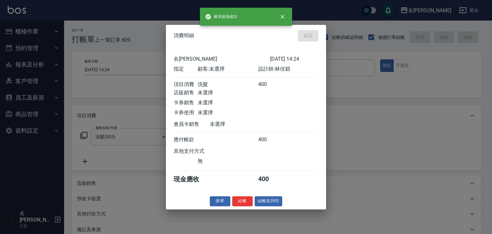
type input "2025/08/22 14:41"
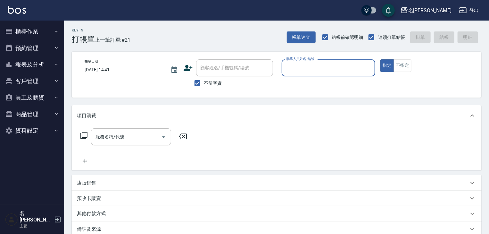
click at [46, 27] on button "櫃檯作業" at bounding box center [32, 31] width 59 height 17
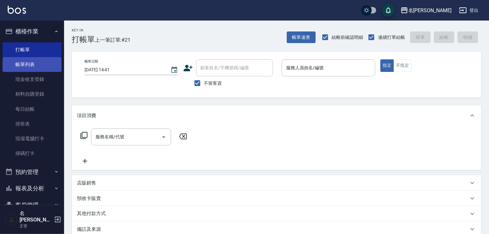
click at [42, 61] on link "帳單列表" at bounding box center [32, 64] width 59 height 15
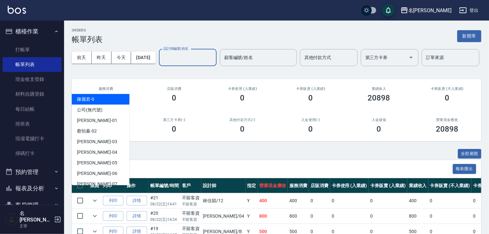
click at [159, 66] on div "設計師編號/姓名 設計師編號/姓名" at bounding box center [188, 57] width 58 height 17
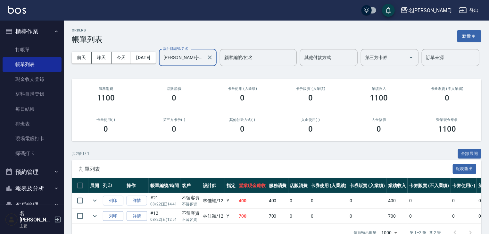
scroll to position [39, 0]
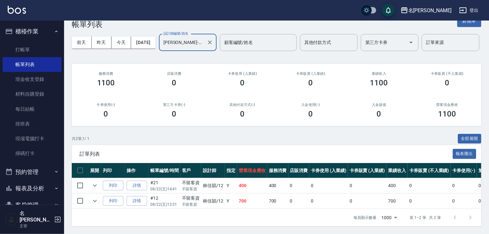
type input "林佳穎-12"
click at [21, 10] on img at bounding box center [17, 10] width 18 height 8
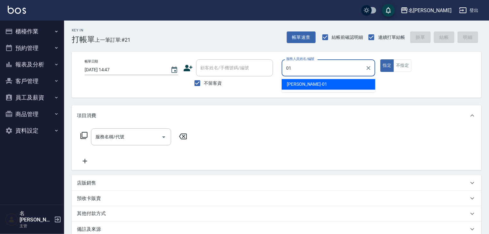
type input "Joyce-01"
type button "true"
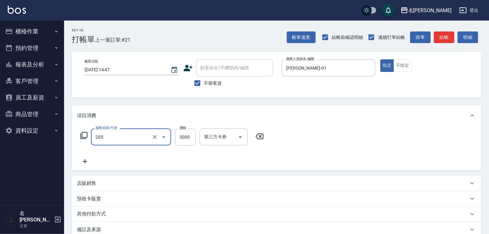
type input "生化燙髮(205)"
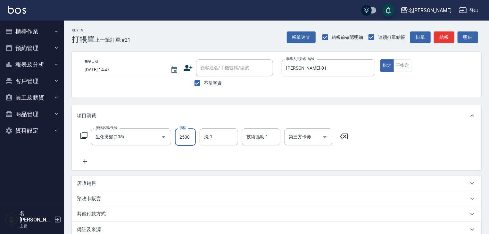
type input "2500"
type input "王婕宇-22"
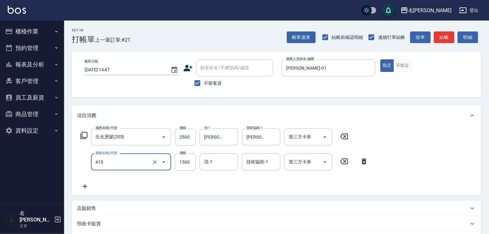
type input "染髮1500↑(415)"
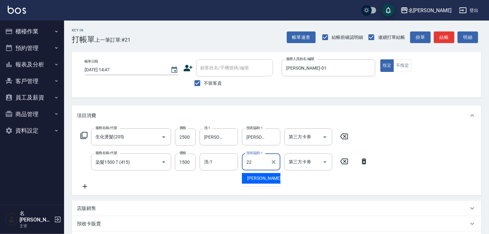
type input "王婕宇-22"
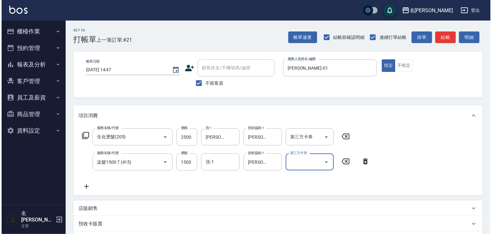
scroll to position [100, 0]
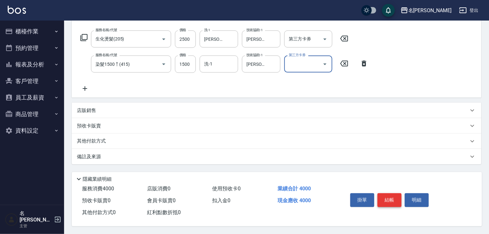
click at [392, 199] on button "結帳" at bounding box center [389, 199] width 24 height 13
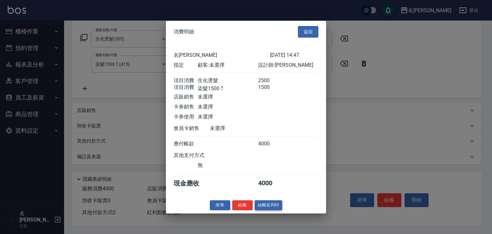
click at [265, 205] on button "結帳並列印" at bounding box center [269, 205] width 28 height 10
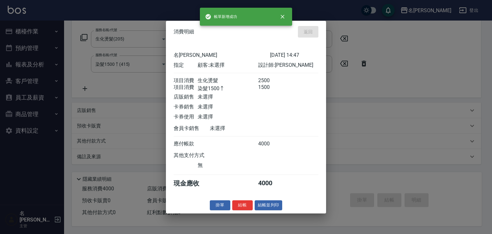
type input "2025/08/22 15:07"
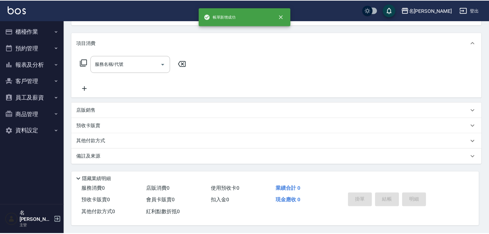
scroll to position [0, 0]
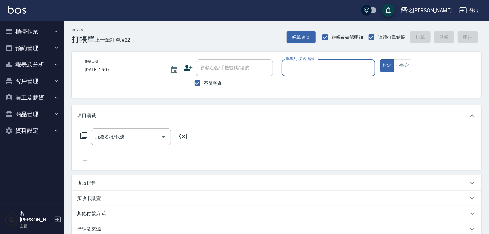
type input "ㄖ"
type input "吳姵瑩-B"
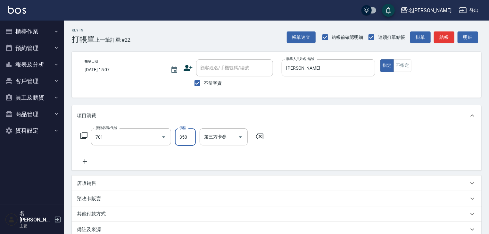
type input "梳髮(701)"
type input "200"
click at [441, 39] on button "結帳" at bounding box center [444, 37] width 21 height 12
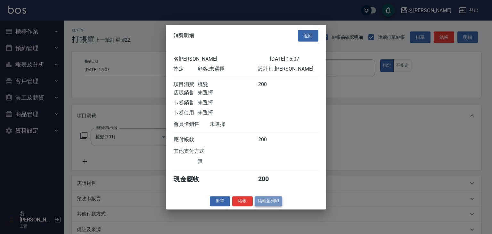
click at [266, 204] on button "結帳並列印" at bounding box center [269, 201] width 28 height 10
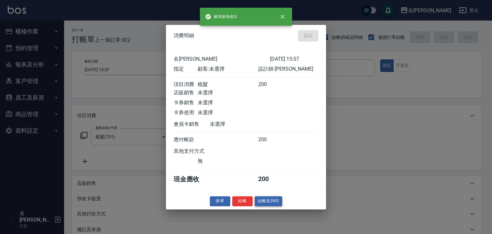
type input "2025/08/22 15:12"
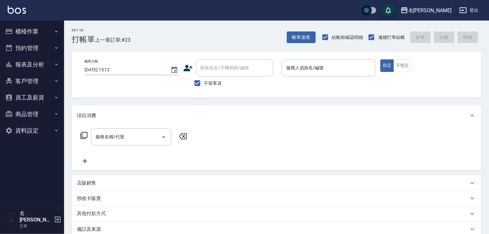
drag, startPoint x: 492, startPoint y: 20, endPoint x: 492, endPoint y: 90, distance: 69.5
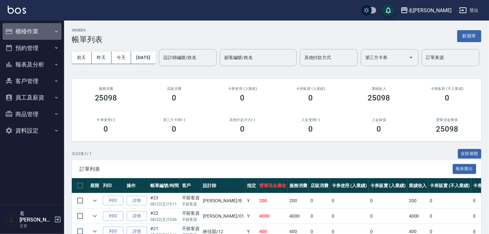
click at [36, 32] on button "櫃檯作業" at bounding box center [32, 31] width 59 height 17
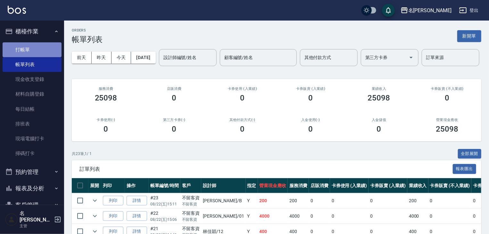
click at [32, 44] on link "打帳單" at bounding box center [32, 49] width 59 height 15
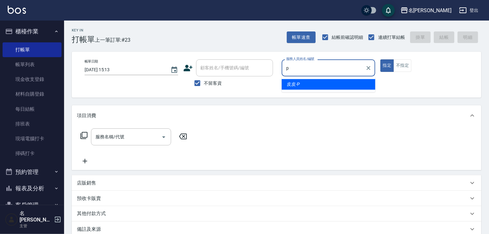
type input "皮皮-P"
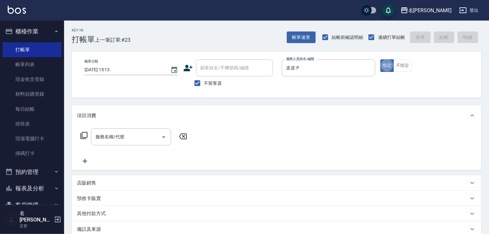
type button "true"
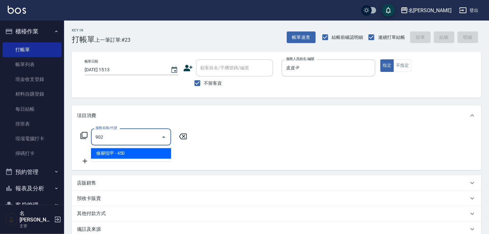
type input "修腳指甲(902)"
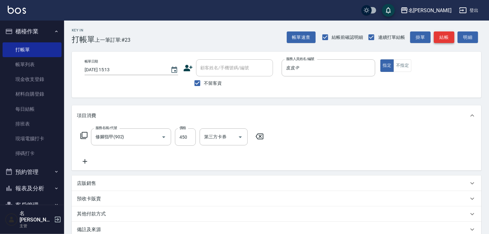
drag, startPoint x: 438, startPoint y: 65, endPoint x: 442, endPoint y: 36, distance: 29.5
click at [443, 36] on button "結帳" at bounding box center [444, 37] width 21 height 12
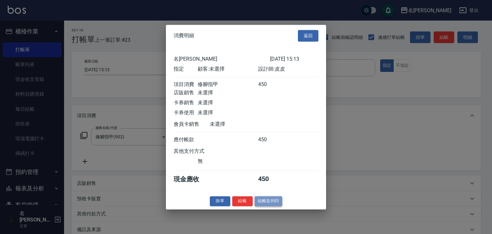
click at [279, 204] on button "結帳並列印" at bounding box center [269, 201] width 28 height 10
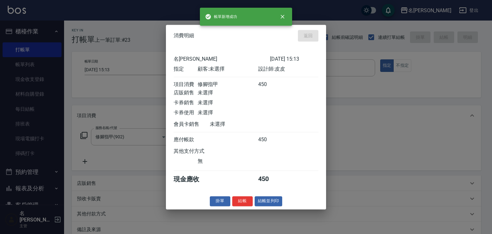
type input "2025/08/22 15:35"
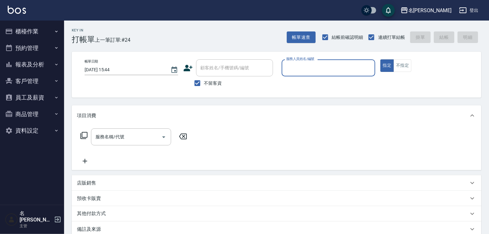
click at [342, 70] on input "服務人員姓名/編號" at bounding box center [328, 67] width 88 height 11
click at [334, 80] on div "[PERSON_NAME]" at bounding box center [329, 84] width 94 height 11
type input "[PERSON_NAME]"
click at [304, 68] on input "服務人員姓名/編號" at bounding box center [328, 67] width 88 height 11
click at [299, 86] on span "蔡怡蓁 -02" at bounding box center [297, 84] width 20 height 7
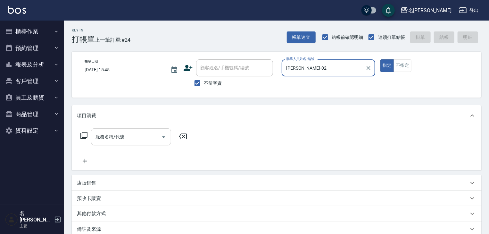
type input "蔡怡蓁-02"
click at [135, 137] on input "服務名稱/代號" at bounding box center [126, 136] width 65 height 11
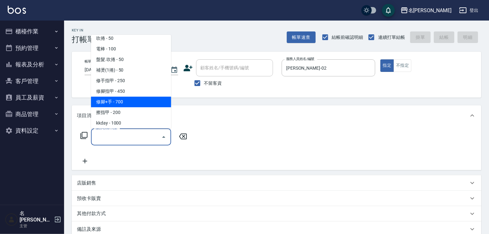
scroll to position [747, 0]
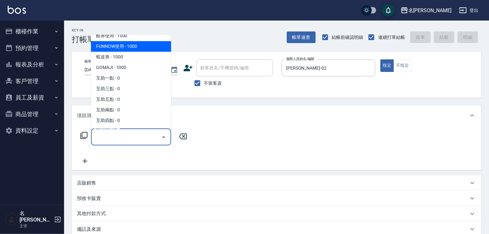
click at [122, 49] on span "FUNNOW使用 - 1000" at bounding box center [131, 46] width 80 height 11
type input "FUNNOW使用(997)"
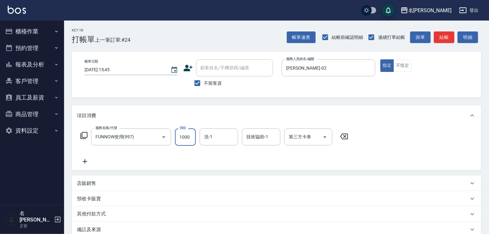
click at [187, 129] on input "1000" at bounding box center [185, 136] width 21 height 17
type input "399"
click at [311, 139] on div "第三方卡券 第三方卡券" at bounding box center [308, 136] width 48 height 17
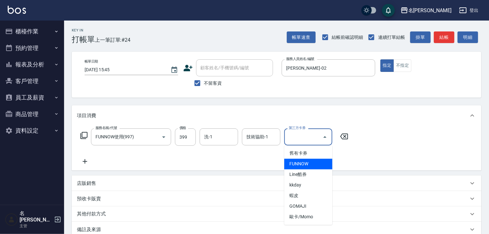
click at [313, 161] on span "FUNNOW" at bounding box center [308, 164] width 48 height 11
type input "FUNNOW"
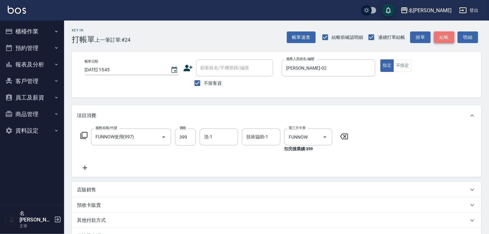
click at [443, 32] on button "結帳" at bounding box center [444, 37] width 21 height 12
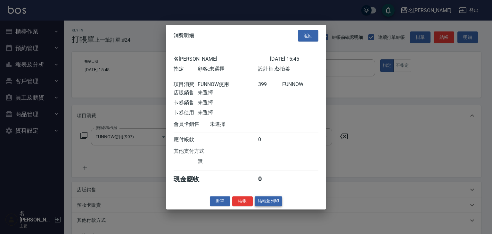
click at [263, 206] on button "結帳並列印" at bounding box center [269, 201] width 28 height 10
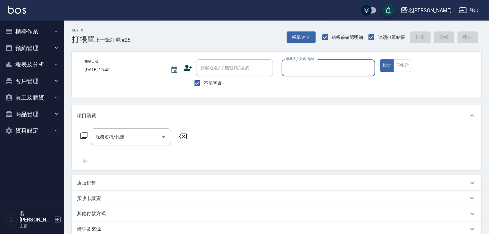
click at [328, 73] on input "服務人員姓名/編號" at bounding box center [328, 67] width 88 height 11
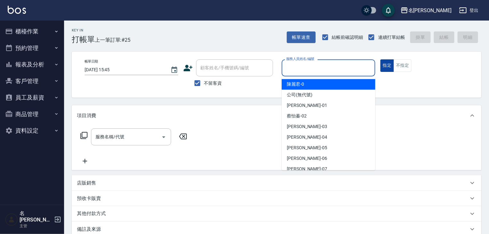
click at [392, 65] on button "指定" at bounding box center [387, 65] width 14 height 12
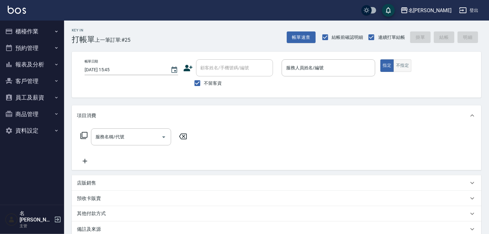
click at [404, 70] on button "不指定" at bounding box center [402, 65] width 18 height 12
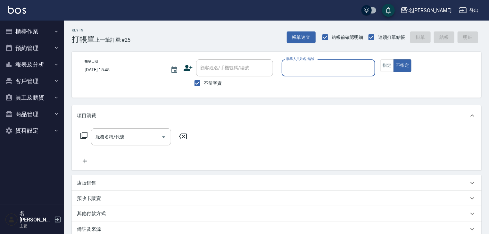
click at [339, 67] on input "服務人員姓名/編號" at bounding box center [328, 67] width 88 height 11
click at [309, 85] on div "[PERSON_NAME]" at bounding box center [329, 84] width 94 height 11
type input "賴妤韓-Q"
click at [144, 139] on input "服務名稱/代號" at bounding box center [126, 136] width 65 height 11
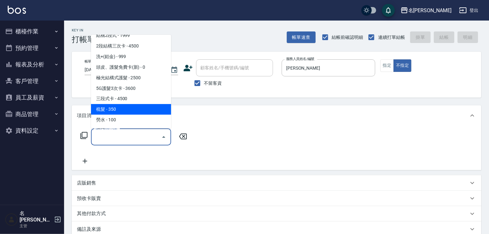
scroll to position [718, 0]
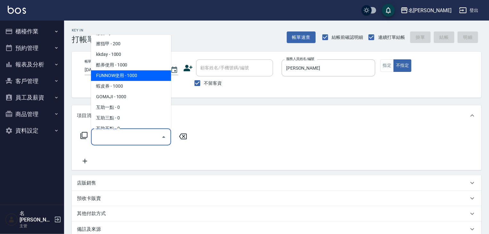
click at [114, 76] on span "FUNNOW使用 - 1000" at bounding box center [131, 75] width 80 height 11
type input "FUNNOW使用(997)"
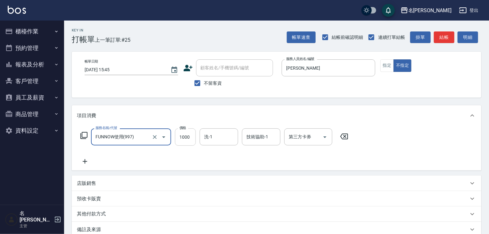
click at [191, 138] on input "1000" at bounding box center [185, 136] width 21 height 17
type input "399"
click at [267, 142] on input "技術協助-1" at bounding box center [261, 136] width 33 height 11
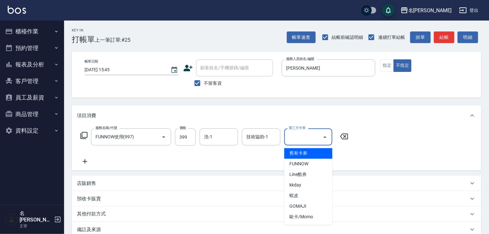
click at [291, 136] on input "第三方卡券" at bounding box center [303, 136] width 33 height 11
click at [317, 165] on span "FUNNOW" at bounding box center [308, 164] width 48 height 11
type input "FUNNOW"
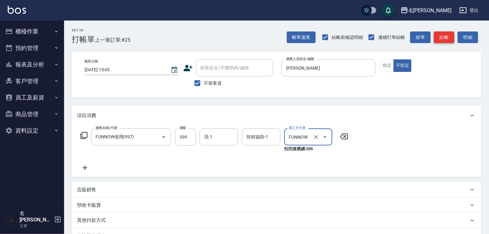
click at [444, 41] on button "結帳" at bounding box center [444, 37] width 21 height 12
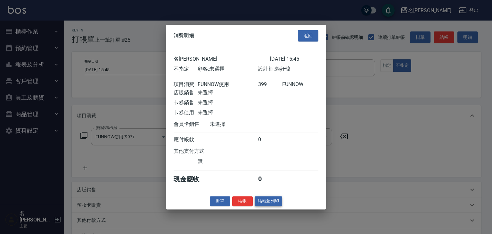
click at [275, 204] on button "結帳並列印" at bounding box center [269, 201] width 28 height 10
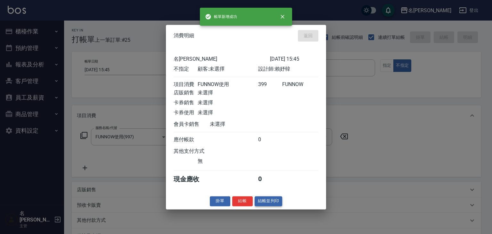
type input "2025/08/22 15:46"
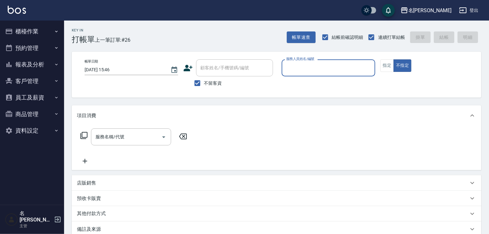
click at [23, 35] on button "櫃檯作業" at bounding box center [32, 31] width 59 height 17
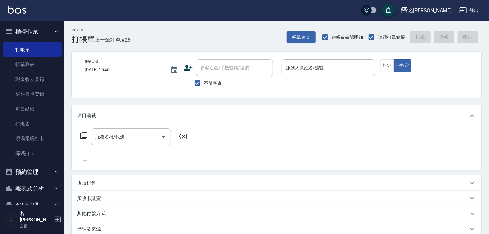
click at [35, 23] on button "櫃檯作業" at bounding box center [32, 31] width 59 height 17
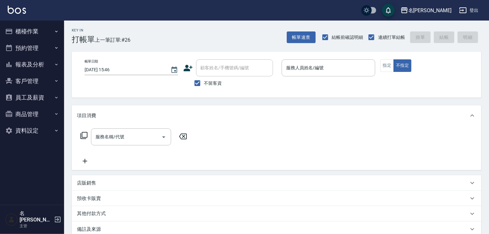
click at [3, 23] on button "櫃檯作業" at bounding box center [32, 31] width 59 height 17
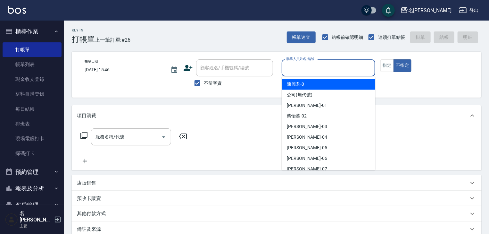
click at [333, 72] on input "服務人員姓名/編號" at bounding box center [328, 67] width 88 height 11
type input "4"
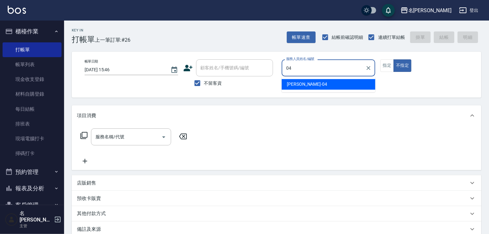
type input "許貴珍-04"
type button "false"
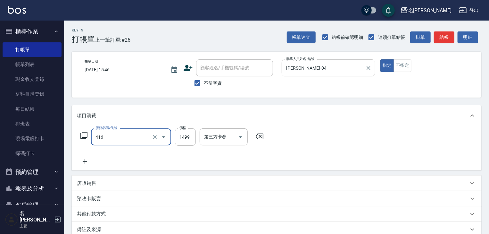
type input "染髮1499↓(416)"
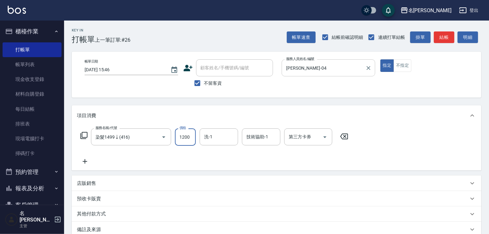
type input "1200"
type input "方羿筑-26"
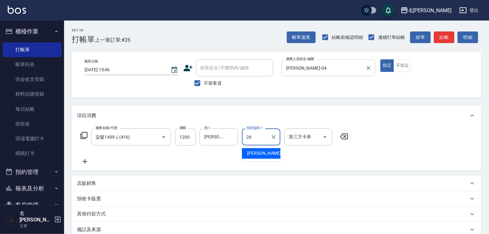
type input "方羿筑-26"
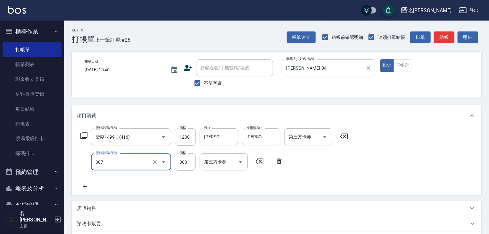
type input "剪髮(307)"
type input "400"
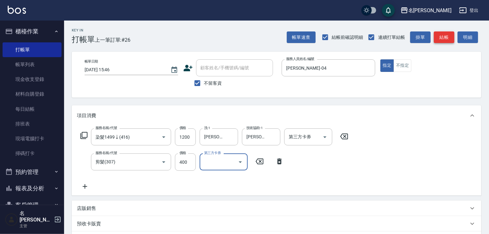
click at [434, 33] on button "結帳" at bounding box center [444, 37] width 21 height 12
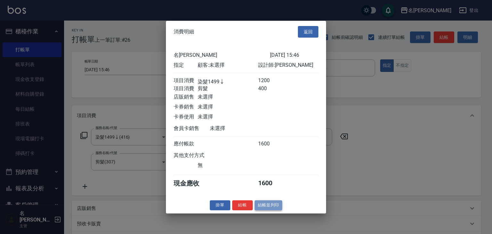
click at [272, 210] on button "結帳並列印" at bounding box center [269, 205] width 28 height 10
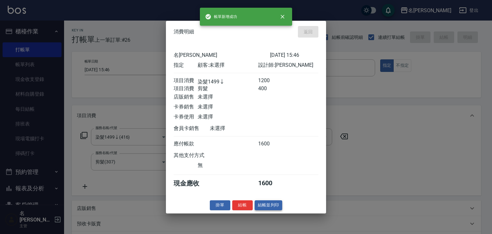
type input "2025/08/22 15:47"
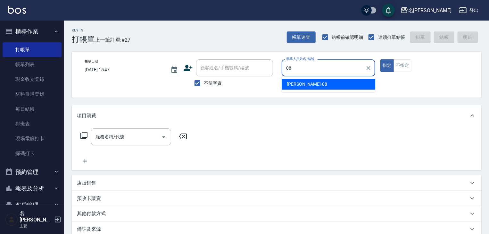
type input "蔡慈恩-08"
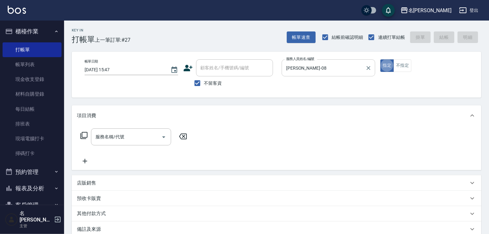
type button "true"
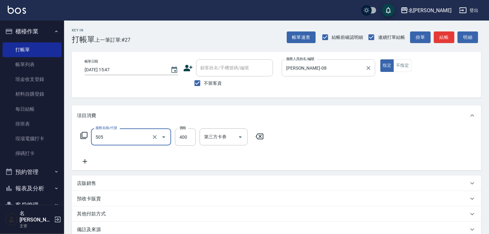
type input "洗髮(505)"
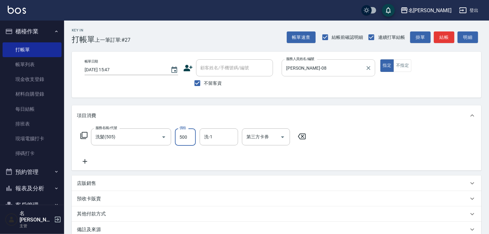
type input "500"
type input "王婕宇-22"
click at [448, 40] on button "結帳" at bounding box center [444, 37] width 21 height 12
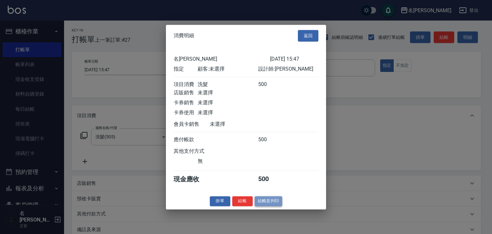
click at [272, 201] on button "結帳並列印" at bounding box center [269, 201] width 28 height 10
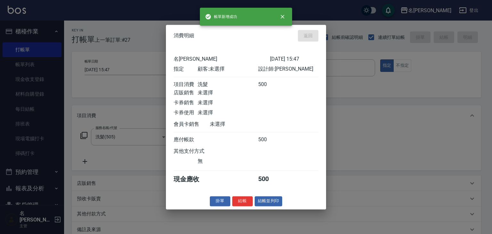
type input "2025/08/22 16:30"
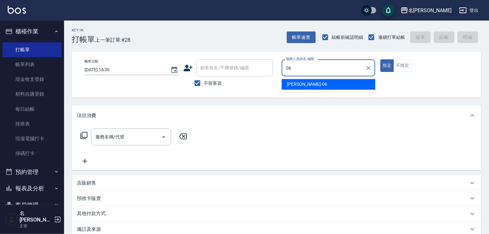
type input "阿龔-06"
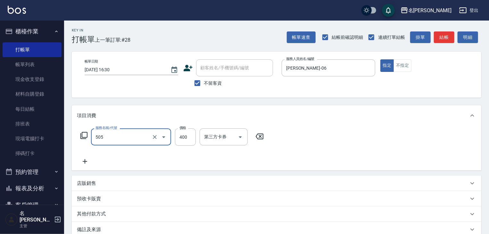
type input "洗髮(505)"
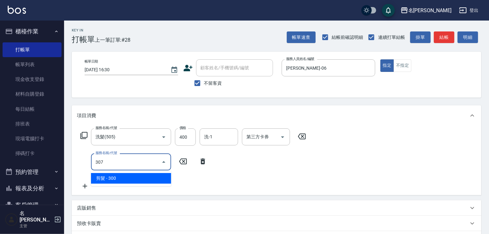
type input "剪髮(307)"
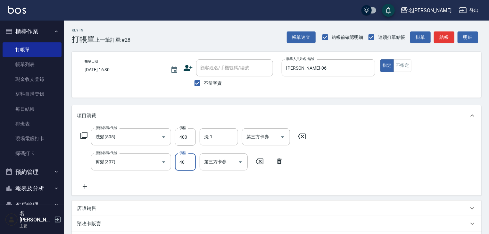
type input "400"
type input "2025/08/22 16:40"
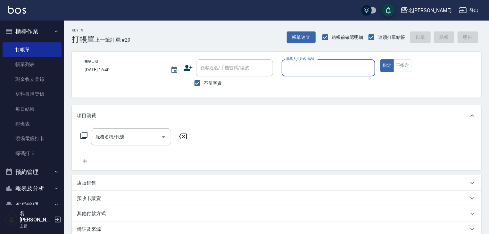
click at [313, 62] on input "服務人員姓名/編號" at bounding box center [328, 67] width 88 height 11
type input "蔡慈恩-08"
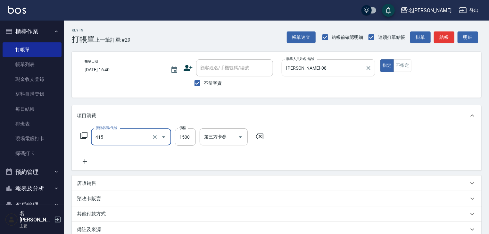
type input "染髮1500↑(415)"
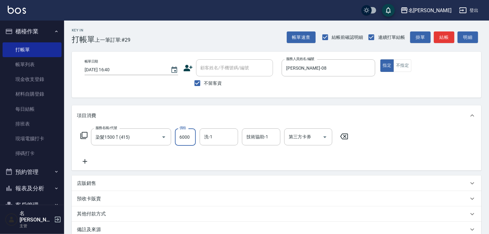
scroll to position [75, 0]
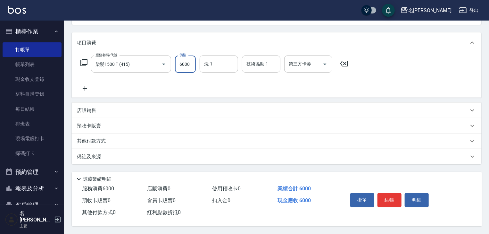
type input "6000"
click at [132, 138] on div "其他付款方式" at bounding box center [273, 140] width 392 height 7
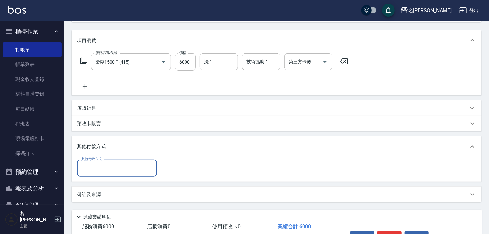
scroll to position [0, 0]
click at [95, 168] on input "其他付款方式" at bounding box center [117, 167] width 74 height 11
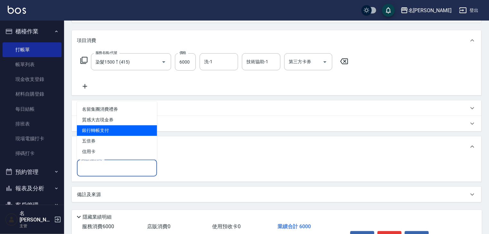
click at [108, 131] on span "銀行轉帳支付" at bounding box center [117, 130] width 80 height 11
type input "銀行轉帳支付"
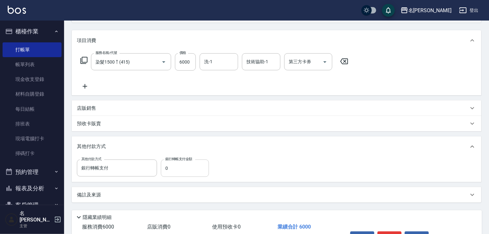
drag, startPoint x: 178, startPoint y: 159, endPoint x: 166, endPoint y: 163, distance: 13.2
click at [166, 163] on div "銀行轉帳支付金額 0 銀行轉帳支付金額" at bounding box center [185, 167] width 48 height 17
drag, startPoint x: 169, startPoint y: 168, endPoint x: 162, endPoint y: 170, distance: 7.2
click at [162, 170] on input "0" at bounding box center [185, 167] width 48 height 17
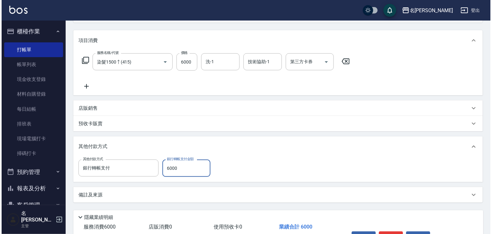
scroll to position [115, 0]
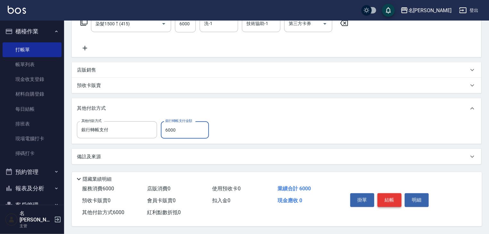
type input "6000"
click at [386, 198] on button "結帳" at bounding box center [389, 199] width 24 height 13
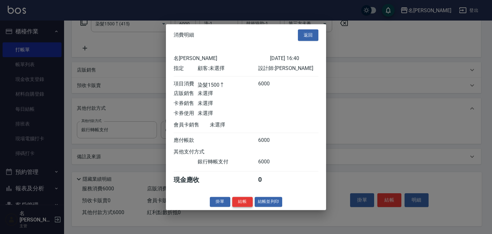
click at [246, 206] on button "結帳" at bounding box center [242, 201] width 21 height 10
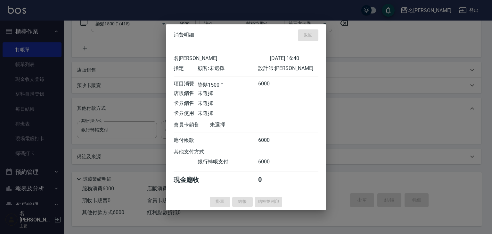
type input "2025/08/22 16:44"
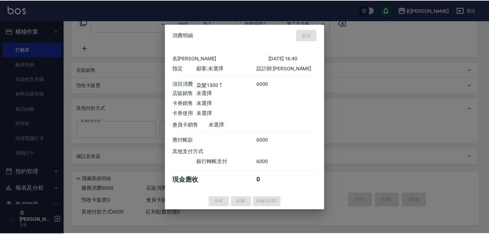
scroll to position [0, 0]
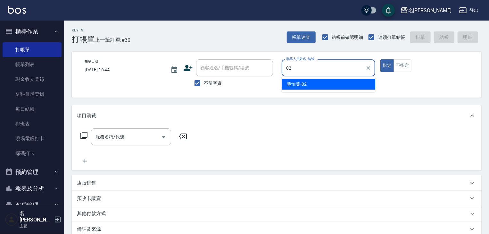
type input "蔡怡蓁-02"
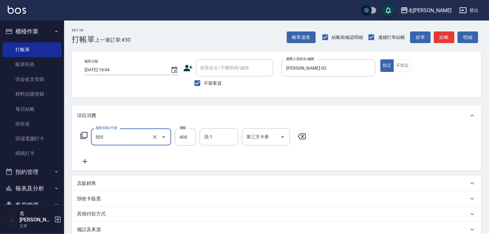
type input "洗髮(505)"
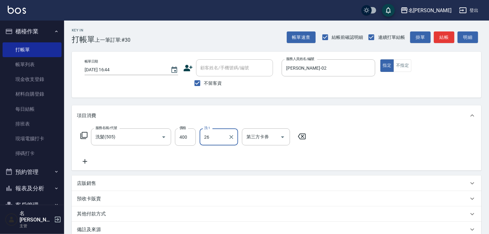
type input "方羿筑-26"
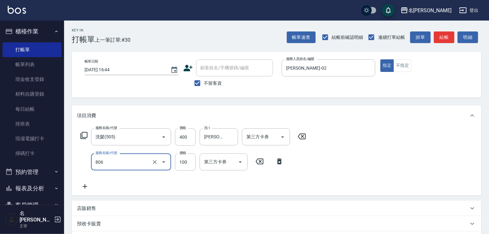
type input "電棒(806)"
click at [445, 44] on div "帳單速查 結帳前確認明細 連續打單結帳 掛單 結帳 明細" at bounding box center [384, 36] width 194 height 13
click at [446, 40] on button "結帳" at bounding box center [444, 37] width 21 height 12
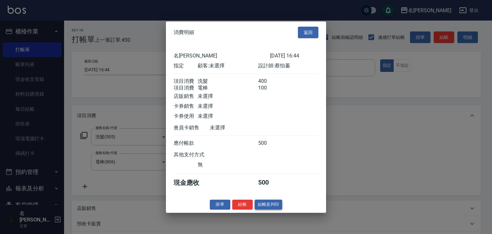
click at [278, 209] on button "結帳並列印" at bounding box center [269, 204] width 28 height 10
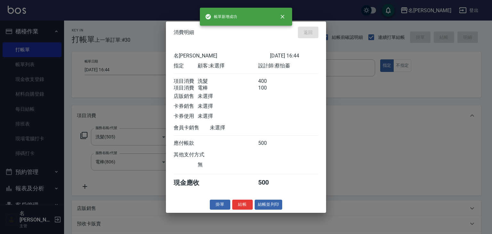
type input "2025/08/22 16:48"
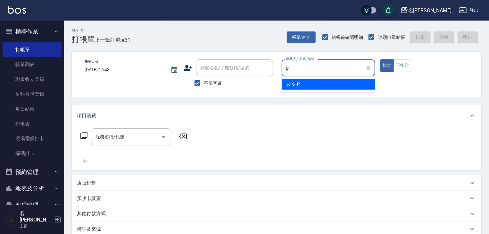
type input "皮皮-P"
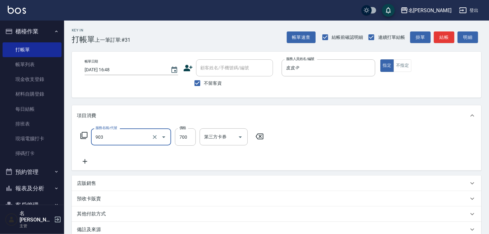
type input "修腳+手(903)"
click at [445, 35] on button "結帳" at bounding box center [444, 37] width 21 height 12
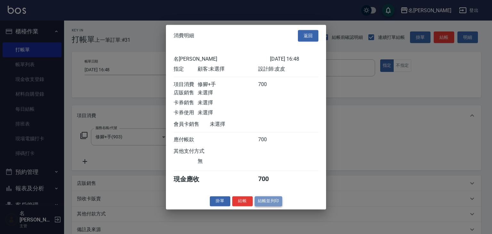
click at [278, 206] on button "結帳並列印" at bounding box center [269, 201] width 28 height 10
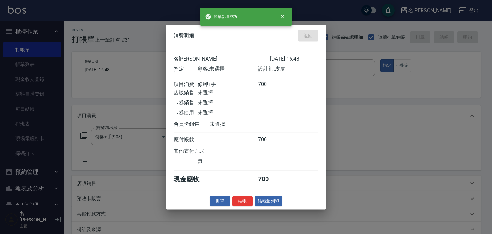
type input "2025/08/22 16:53"
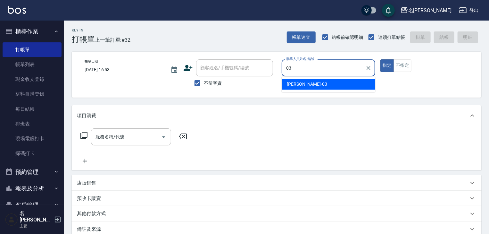
type input "曹如妘-03"
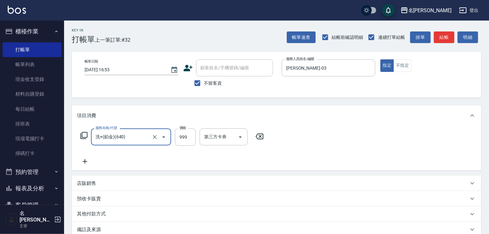
type input "洗+(鉑金)(640)"
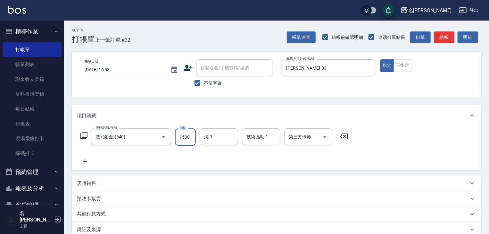
type input "1500"
type input "葉敏辰-23"
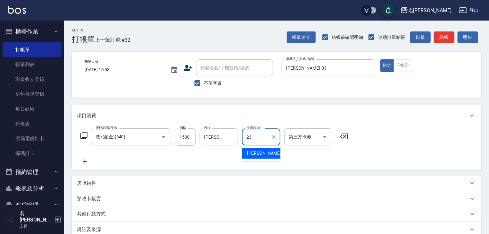
type input "葉敏辰-23"
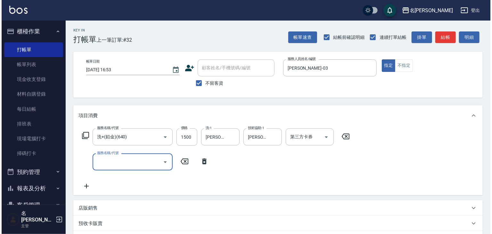
scroll to position [100, 0]
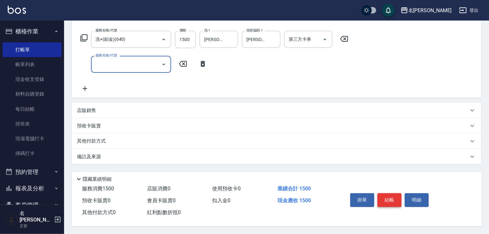
click at [396, 201] on button "結帳" at bounding box center [389, 199] width 24 height 13
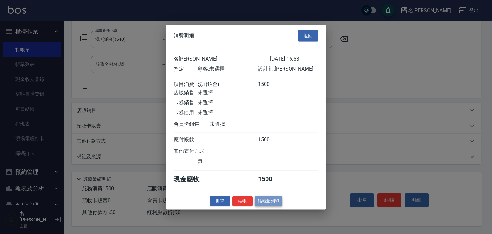
click at [269, 206] on button "結帳並列印" at bounding box center [269, 201] width 28 height 10
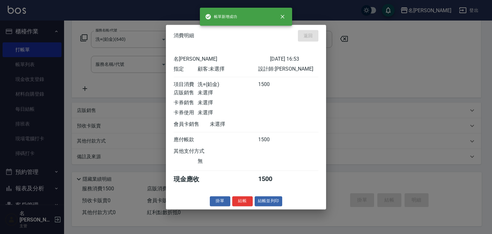
type input "2025/08/22 16:56"
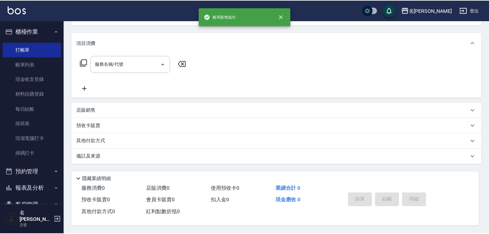
scroll to position [0, 0]
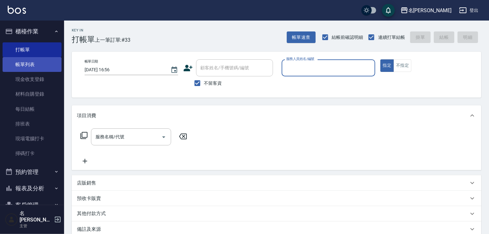
click at [28, 68] on link "帳單列表" at bounding box center [32, 64] width 59 height 15
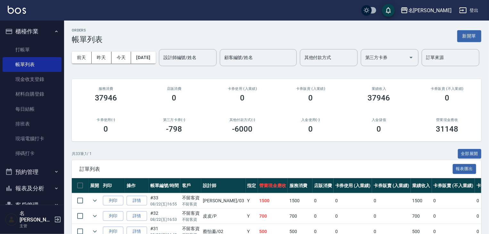
scroll to position [103, 0]
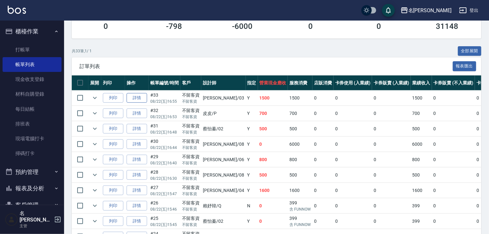
click at [142, 103] on link "詳情" at bounding box center [137, 98] width 21 height 10
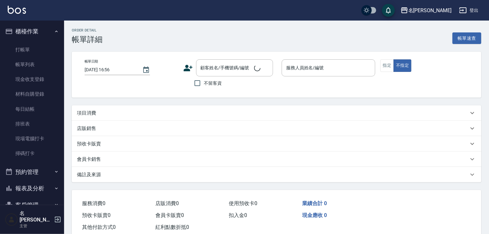
type input "2025/08/22 16:55"
checkbox input "true"
type input "曹如妘-03"
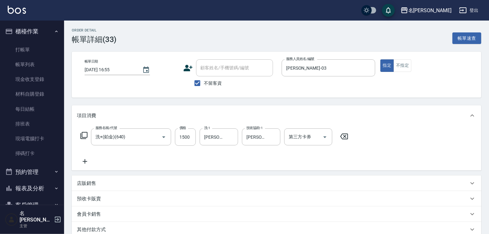
type input "洗+(鉑金)(640)"
click at [88, 162] on icon at bounding box center [85, 161] width 16 height 8
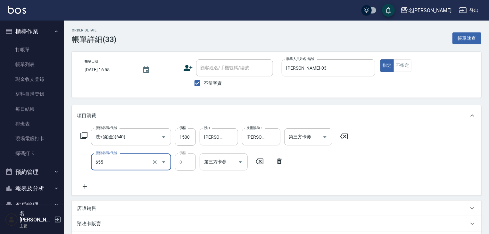
type input "頭皮、護髮免費卡(新)(655)"
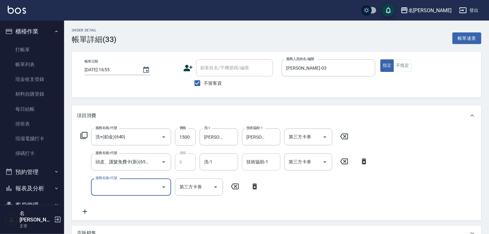
click at [263, 168] on div "技術協助-1" at bounding box center [261, 161] width 38 height 17
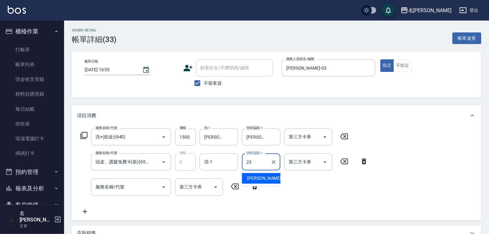
type input "葉敏辰-23"
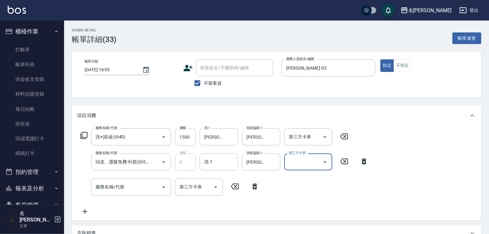
scroll to position [136, 0]
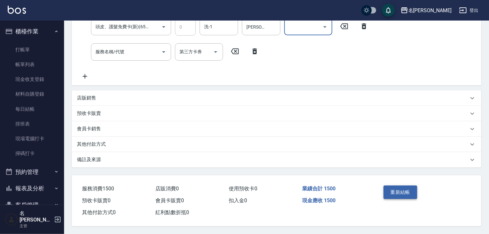
click at [390, 189] on button "重新結帳" at bounding box center [400, 191] width 34 height 13
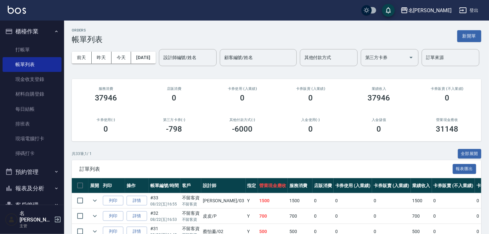
scroll to position [68, 0]
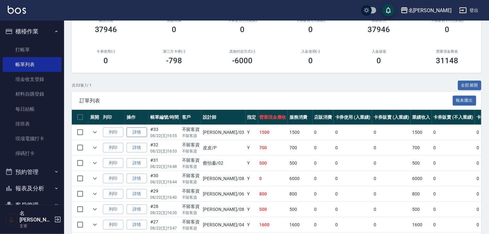
click at [136, 137] on link "詳情" at bounding box center [137, 132] width 21 height 10
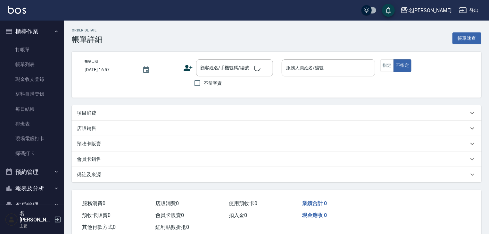
type input "2025/08/22 16:55"
checkbox input "true"
type input "曹如妘-03"
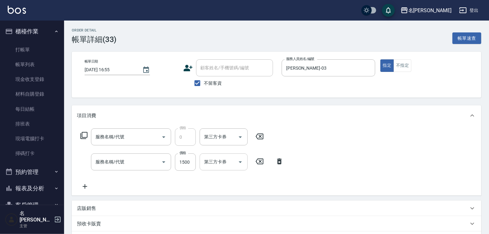
type input "頭皮、護髮免費卡(新)(655)"
type input "洗+(鉑金)(640)"
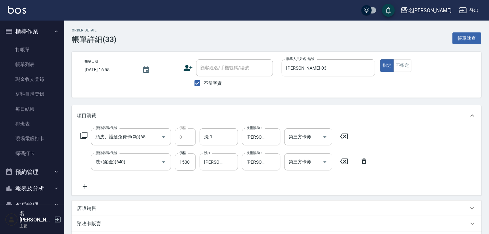
click at [366, 165] on icon at bounding box center [364, 161] width 16 height 8
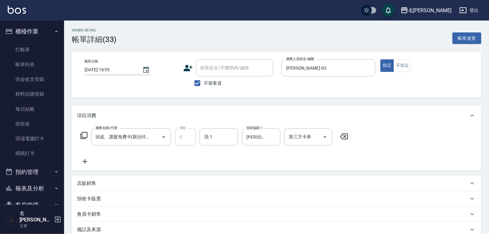
click at [346, 133] on icon at bounding box center [344, 136] width 16 height 8
click at [135, 140] on input "服務名稱/代號" at bounding box center [126, 136] width 65 height 11
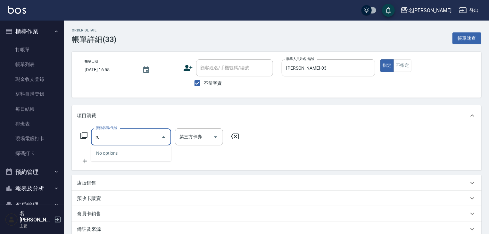
type input "r"
type input "洗+(鉑金)(640)"
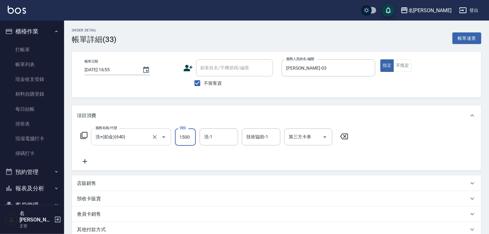
type input "1500"
type input "葉敏辰-23"
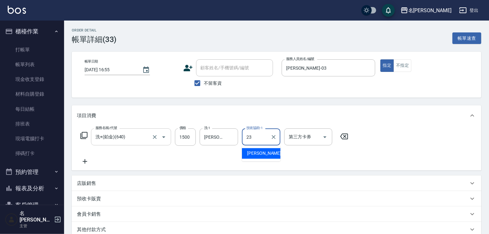
type input "葉敏辰-23"
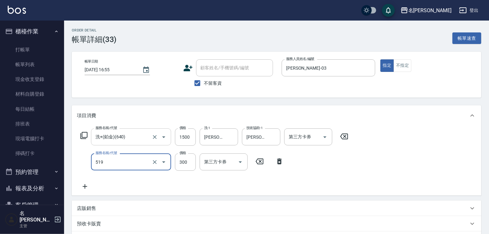
type input "肩頸10分鐘(519)"
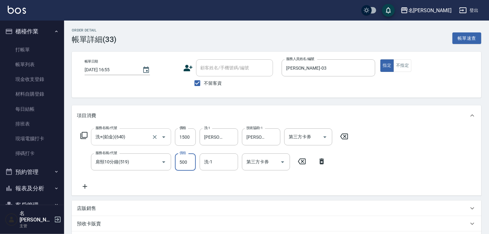
type input "500"
type input "葉敏辰-23"
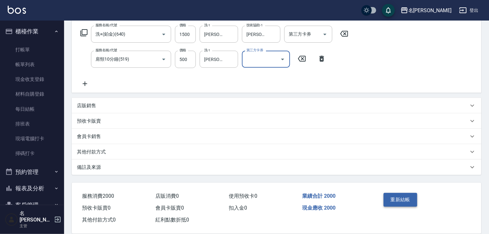
click at [408, 194] on button "重新結帳" at bounding box center [400, 199] width 34 height 13
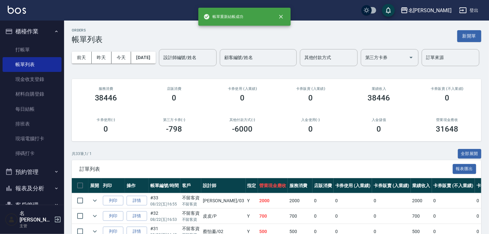
scroll to position [68, 0]
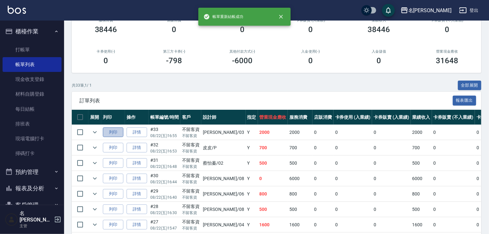
click at [118, 137] on button "列印" at bounding box center [113, 132] width 21 height 10
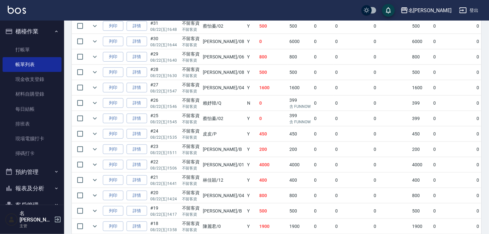
scroll to position [308, 0]
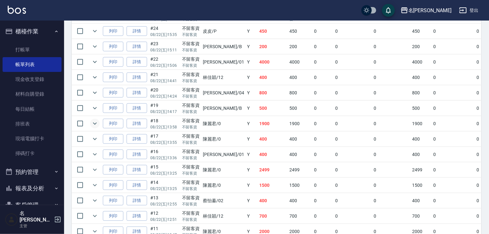
click at [95, 125] on icon "expand row" at bounding box center [95, 123] width 4 height 2
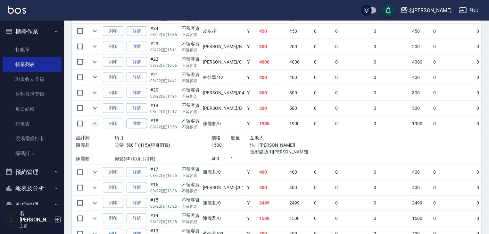
click at [136, 128] on link "詳情" at bounding box center [137, 124] width 21 height 10
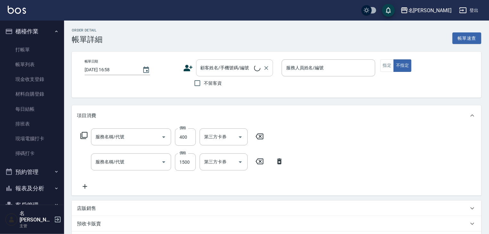
type input "2025/08/22 13:58"
checkbox input "true"
type input "陳麗君-0"
type input "剪髮(307)"
type input "染髮1500↑(415)"
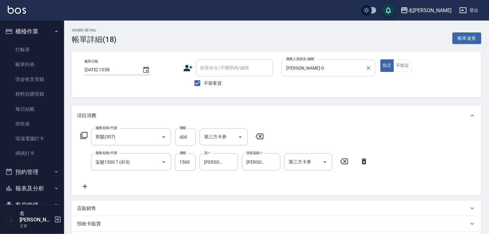
click at [322, 70] on input "陳麗君-0" at bounding box center [323, 67] width 78 height 11
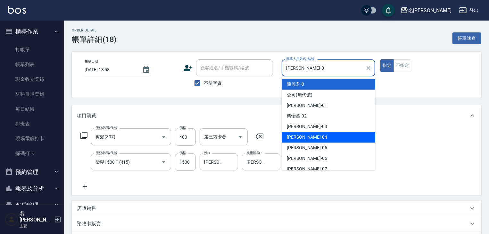
click at [318, 135] on div "許貴珍 -04" at bounding box center [329, 137] width 94 height 11
type input "許貴珍-04"
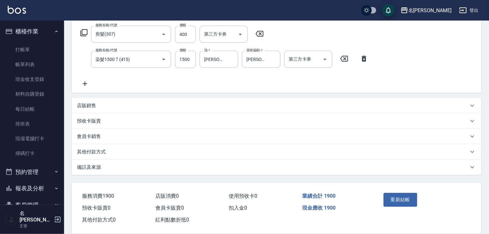
scroll to position [112, 0]
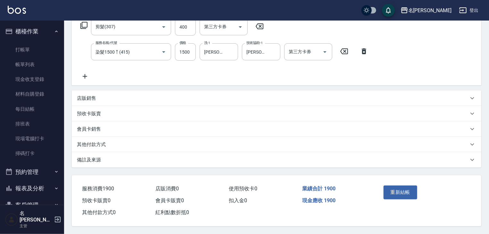
click at [403, 196] on div "重新結帳" at bounding box center [402, 197] width 43 height 28
click at [404, 193] on button "重新結帳" at bounding box center [400, 191] width 34 height 13
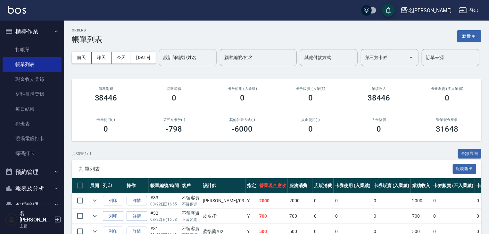
click at [162, 63] on input "設計師編號/姓名" at bounding box center [188, 57] width 52 height 11
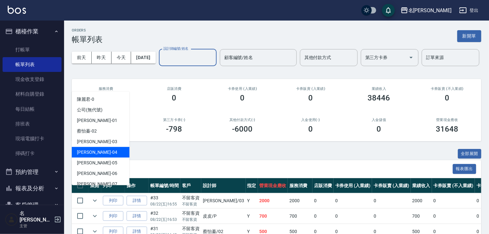
click at [103, 151] on div "許貴珍 -04" at bounding box center [101, 152] width 58 height 11
type input "許貴珍-04"
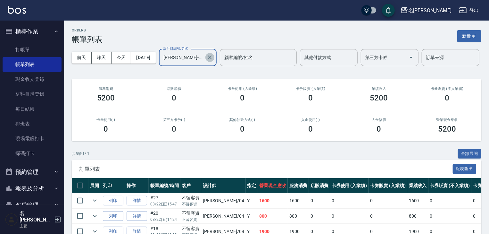
click at [207, 61] on icon "Clear" at bounding box center [210, 57] width 6 height 6
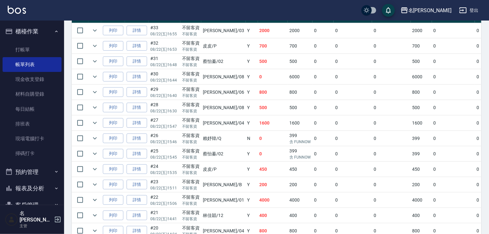
scroll to position [33, 0]
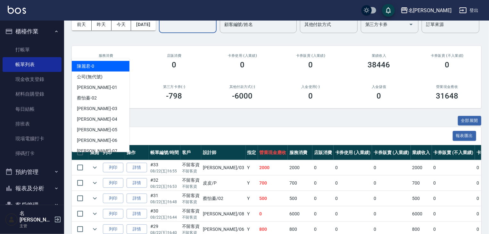
click at [162, 30] on input "設計師編號/姓名" at bounding box center [188, 24] width 52 height 11
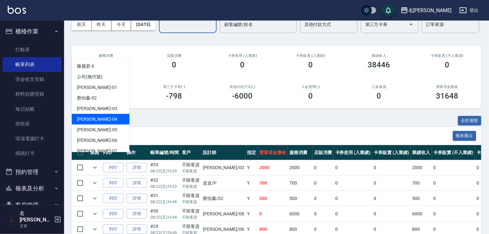
click at [101, 120] on div "許貴珍 -04" at bounding box center [101, 119] width 58 height 11
type input "許貴珍-04"
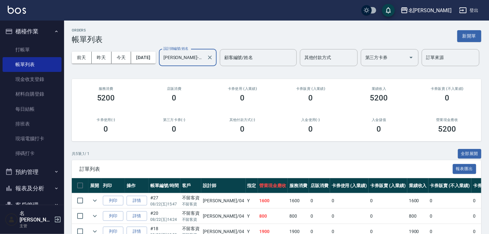
scroll to position [85, 0]
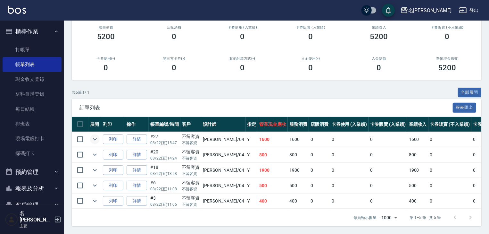
click at [94, 135] on icon "expand row" at bounding box center [95, 139] width 8 height 8
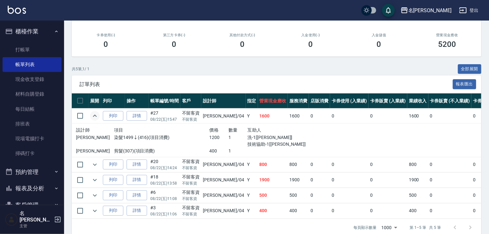
click at [94, 120] on icon "expand row" at bounding box center [95, 116] width 8 height 8
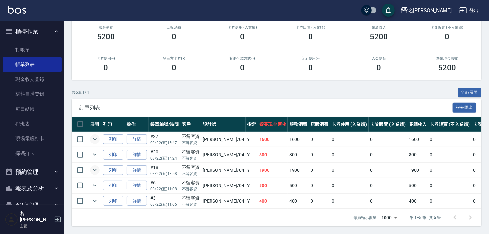
click at [96, 167] on icon "expand row" at bounding box center [95, 170] width 8 height 8
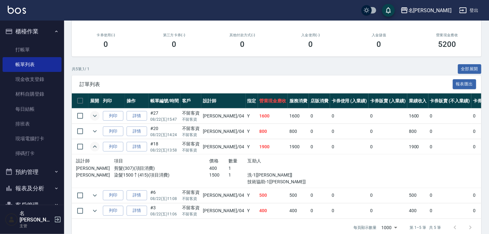
click at [15, 10] on img at bounding box center [17, 10] width 18 height 8
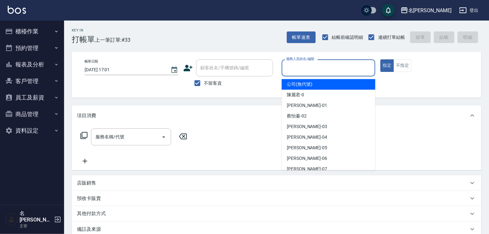
click at [356, 70] on input "服務人員姓名/編號" at bounding box center [328, 67] width 88 height 11
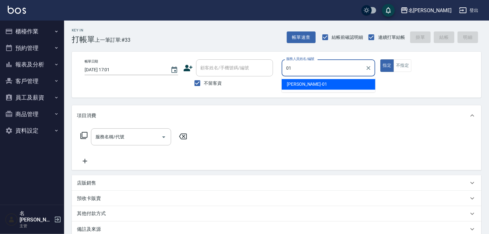
type input "Joyce-01"
type button "true"
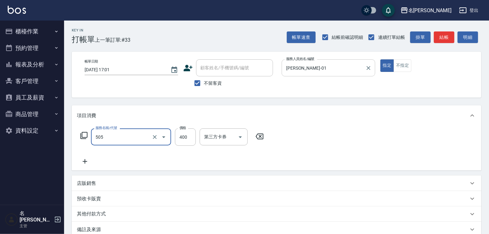
type input "洗髮(505)"
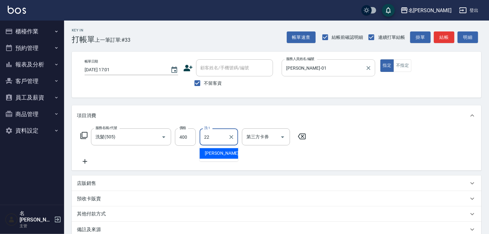
type input "王婕宇-22"
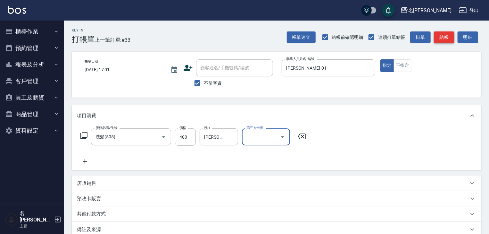
click at [443, 37] on button "結帳" at bounding box center [444, 37] width 21 height 12
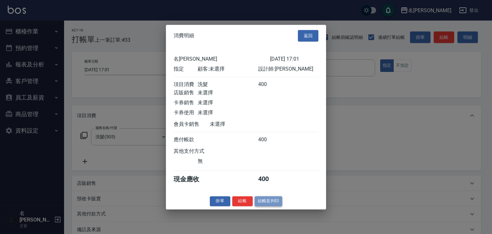
click at [279, 206] on button "結帳並列印" at bounding box center [269, 201] width 28 height 10
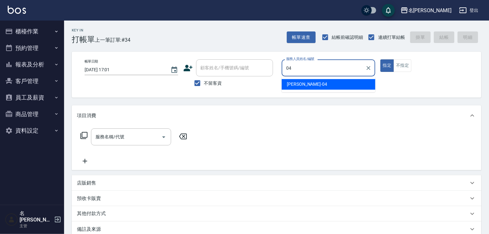
type input "許貴珍-04"
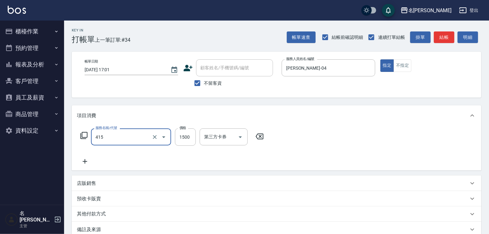
type input "染髮1500↑(415)"
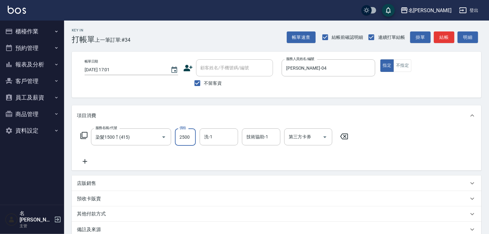
type input "2500"
type input "張紹柏-27"
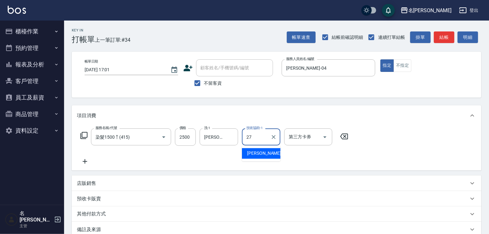
type input "張紹柏-27"
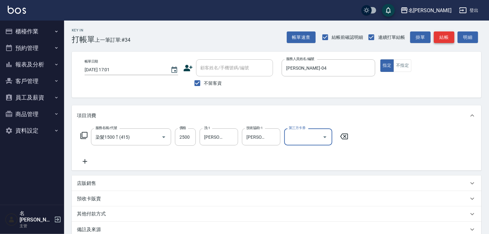
click at [440, 34] on button "結帳" at bounding box center [444, 37] width 21 height 12
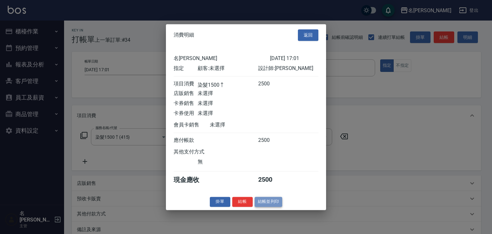
click at [270, 206] on button "結帳並列印" at bounding box center [269, 201] width 28 height 10
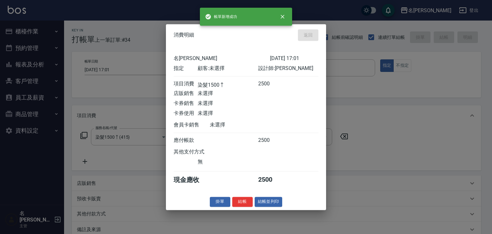
type input "2025/08/22 17:17"
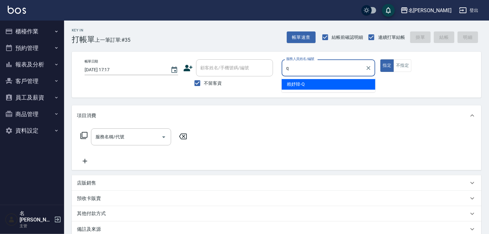
type input "賴妤韓-Q"
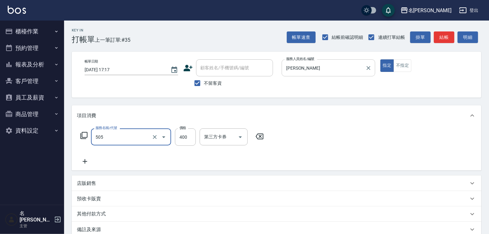
type input "洗髮(505)"
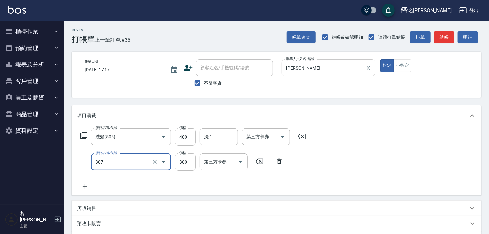
type input "剪髮(307)"
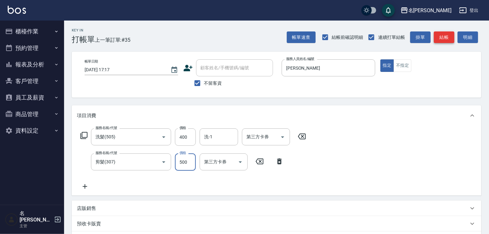
type input "500"
click at [449, 37] on button "結帳" at bounding box center [444, 37] width 21 height 12
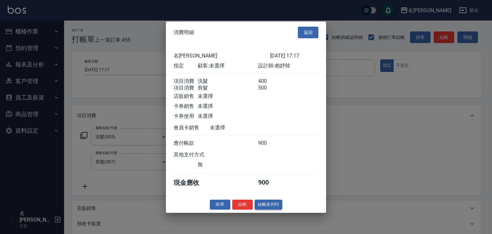
click at [272, 207] on button "結帳並列印" at bounding box center [269, 204] width 28 height 10
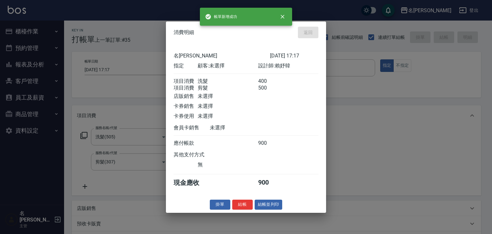
type input "2025/08/22 17:38"
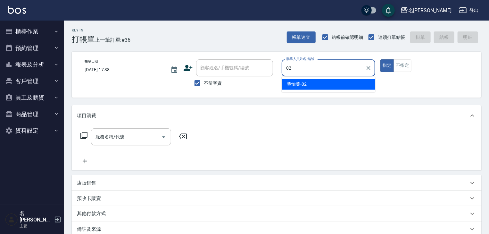
type input "蔡怡蓁-02"
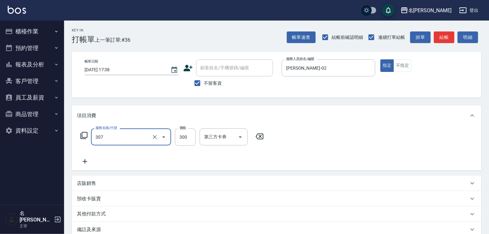
type input "剪髮(307)"
click at [410, 63] on button "不指定" at bounding box center [402, 65] width 18 height 12
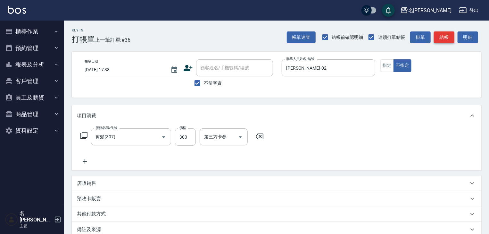
click at [449, 34] on button "結帳" at bounding box center [444, 37] width 21 height 12
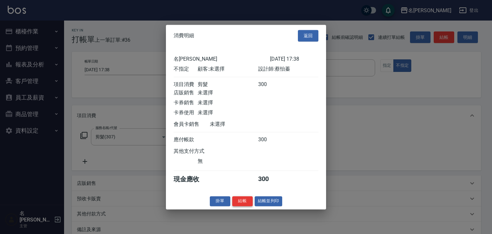
click at [241, 206] on button "結帳" at bounding box center [242, 201] width 21 height 10
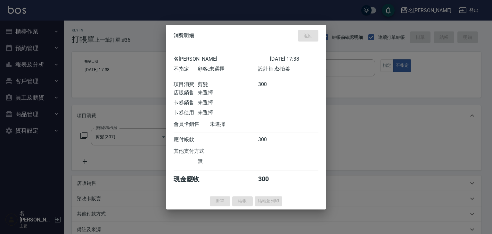
type input "2025/08/22 17:41"
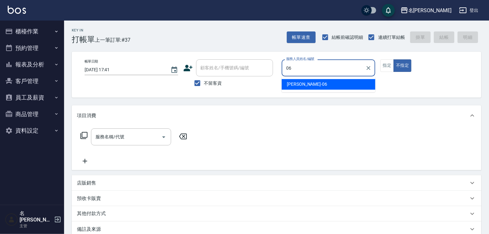
type input "阿龔-06"
type button "false"
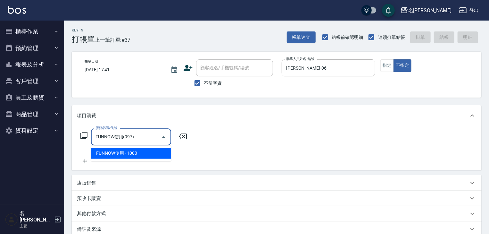
type input "FUNNOW使用(997)"
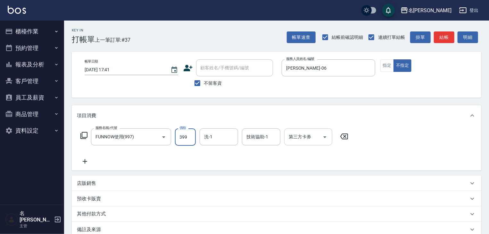
type input "399"
click at [310, 135] on div "第三方卡券 第三方卡券" at bounding box center [308, 136] width 48 height 17
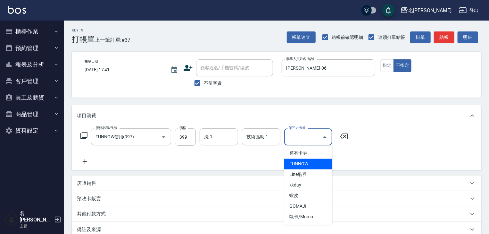
click at [303, 160] on span "FUNNOW" at bounding box center [308, 164] width 48 height 11
type input "FUNNOW"
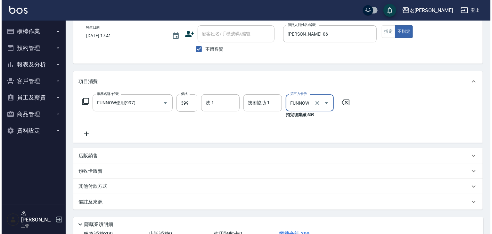
scroll to position [81, 0]
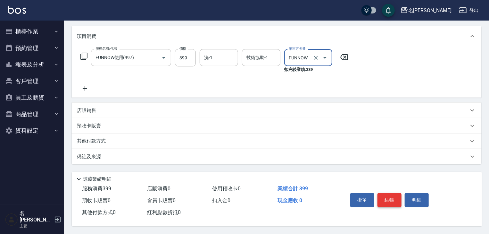
click at [393, 200] on button "結帳" at bounding box center [389, 199] width 24 height 13
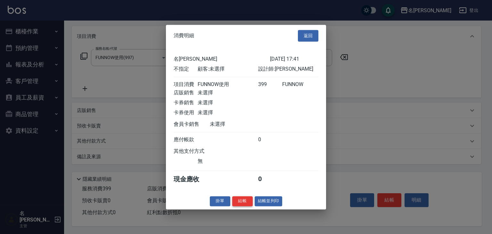
click at [246, 205] on button "結帳" at bounding box center [242, 201] width 21 height 10
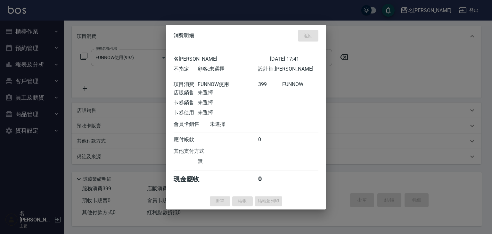
type input "2025/08/22 17:44"
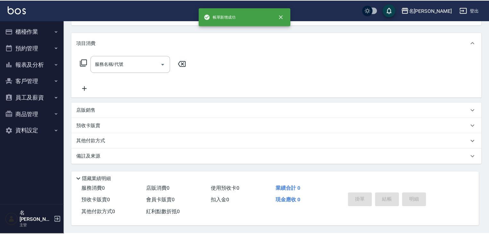
scroll to position [0, 0]
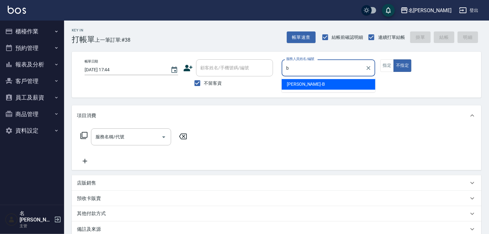
type input "吳姵瑩-B"
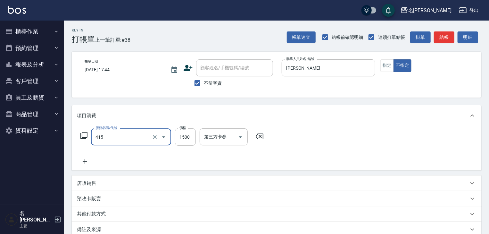
type input "染髮1500↑(415)"
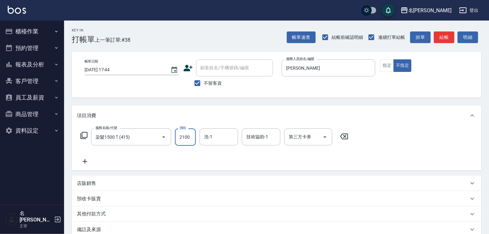
type input "2100"
click at [390, 64] on button "指定" at bounding box center [387, 65] width 14 height 12
click at [450, 41] on button "結帳" at bounding box center [444, 37] width 21 height 12
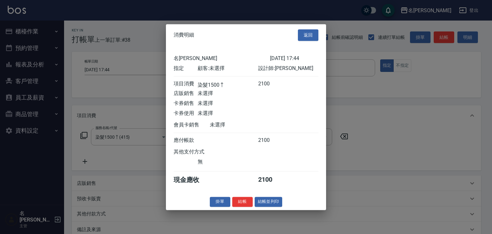
click at [301, 30] on button "返回" at bounding box center [308, 35] width 21 height 12
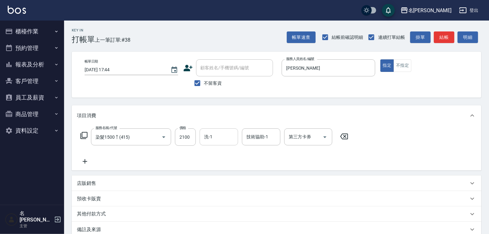
click at [205, 134] on div "洗-1 洗-1" at bounding box center [219, 136] width 38 height 17
type input "美玉-17"
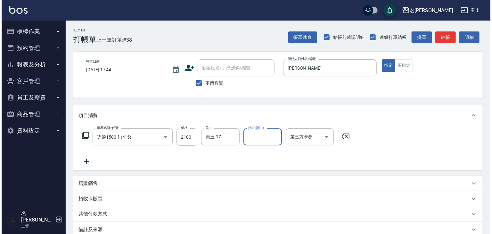
scroll to position [68, 0]
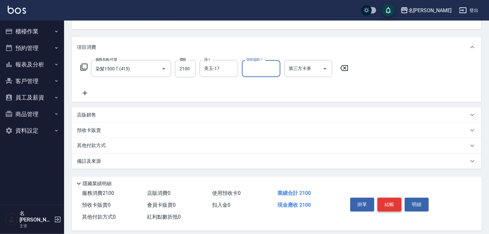
click at [383, 198] on button "結帳" at bounding box center [389, 203] width 24 height 13
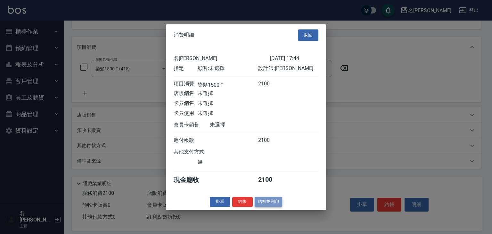
click at [275, 202] on button "結帳並列印" at bounding box center [269, 201] width 28 height 10
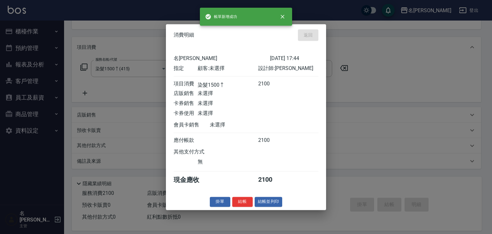
type input "2025/08/22 17:46"
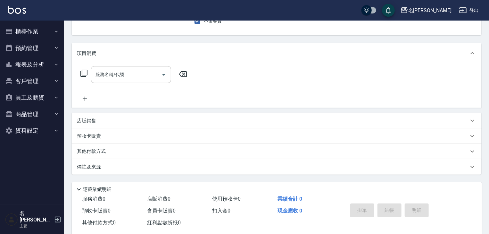
scroll to position [0, 0]
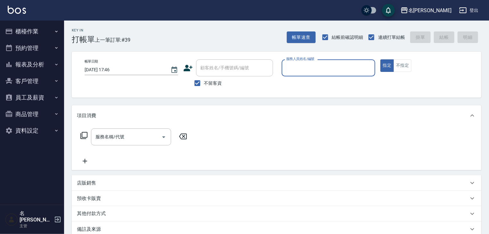
click at [326, 63] on input "服務人員姓名/編號" at bounding box center [328, 67] width 88 height 11
type input "蔡慈恩-08"
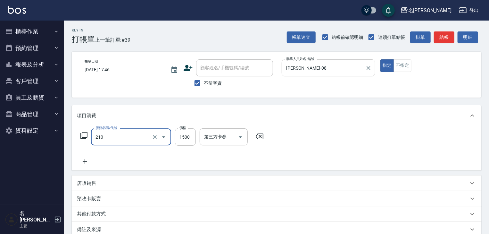
type input "離子燙(自備)(210)"
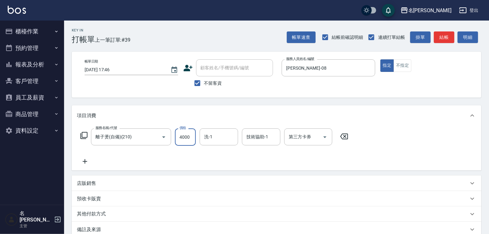
type input "4000"
click at [119, 214] on div "其他付款方式" at bounding box center [273, 213] width 392 height 7
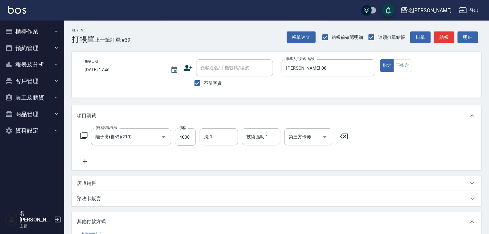
scroll to position [103, 0]
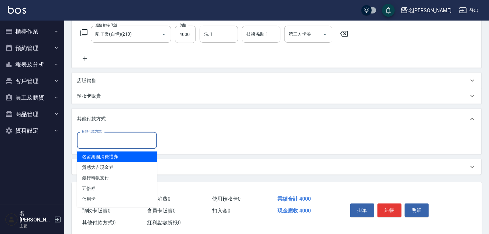
click at [122, 145] on input "其他付款方式" at bounding box center [117, 140] width 74 height 11
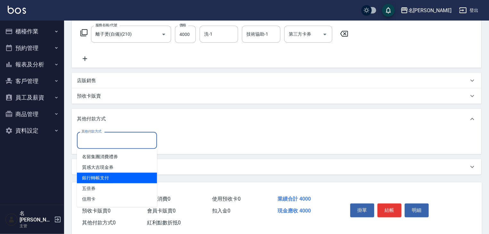
click at [116, 175] on span "銀行轉帳支付" at bounding box center [117, 177] width 80 height 11
type input "銀行轉帳支付"
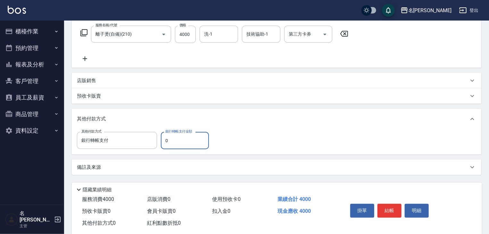
click at [174, 141] on input "0" at bounding box center [185, 140] width 48 height 17
drag, startPoint x: 174, startPoint y: 141, endPoint x: 153, endPoint y: 148, distance: 21.4
click at [153, 148] on div "其他付款方式 銀行轉帳支付 其他付款方式 銀行轉帳支付金額 0 銀行轉帳支付金額" at bounding box center [145, 140] width 136 height 17
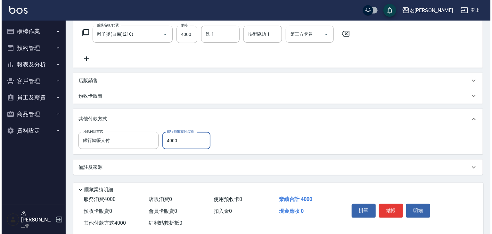
scroll to position [115, 0]
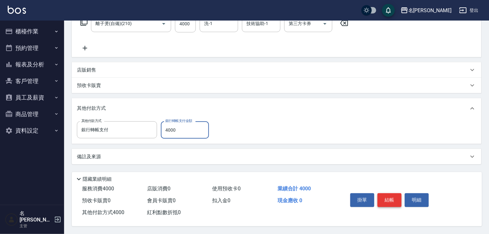
type input "4000"
click at [397, 198] on button "結帳" at bounding box center [389, 199] width 24 height 13
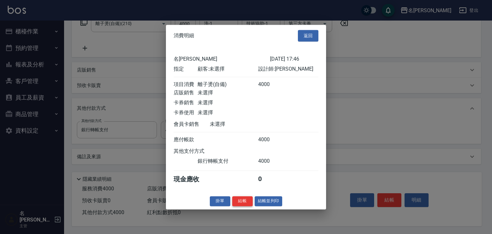
click at [246, 202] on button "結帳" at bounding box center [242, 201] width 21 height 10
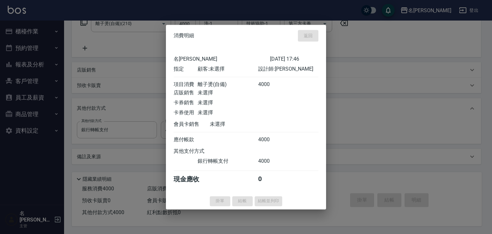
type input "2025/08/22 17:56"
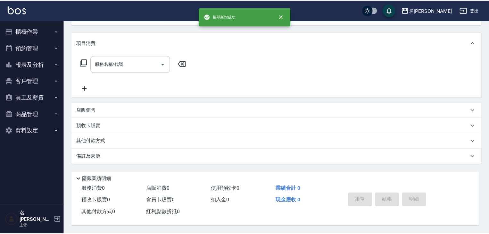
scroll to position [0, 0]
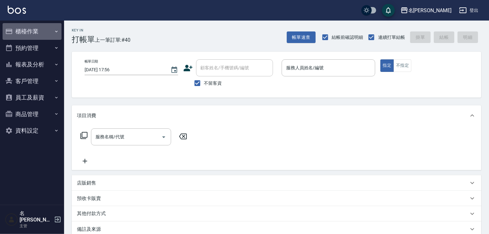
click at [45, 31] on button "櫃檯作業" at bounding box center [32, 31] width 59 height 17
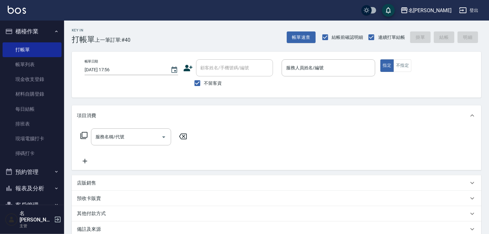
click at [47, 63] on link "帳單列表" at bounding box center [32, 64] width 59 height 15
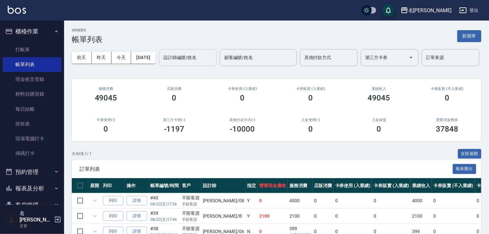
click at [159, 66] on div "設計師編號/姓名 設計師編號/姓名" at bounding box center [188, 57] width 58 height 17
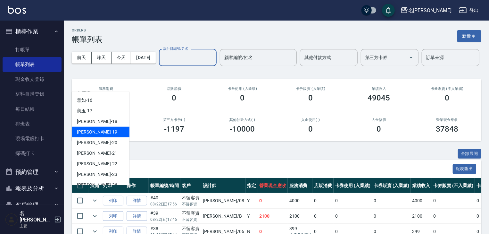
scroll to position [205, 0]
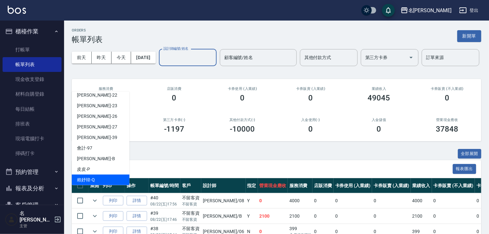
click at [104, 181] on div "賴妤韓 -Q" at bounding box center [101, 179] width 58 height 11
type input "賴妤韓-Q"
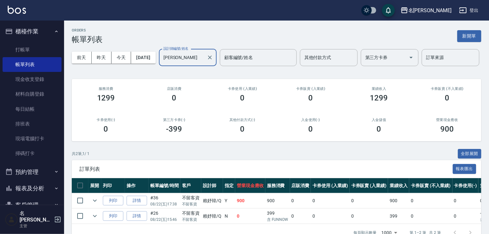
scroll to position [39, 0]
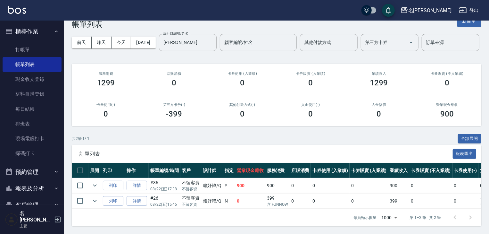
click at [18, 13] on img at bounding box center [17, 10] width 18 height 8
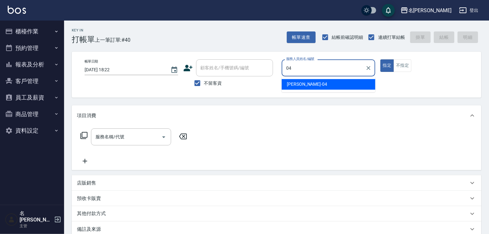
type input "許貴珍-04"
type button "true"
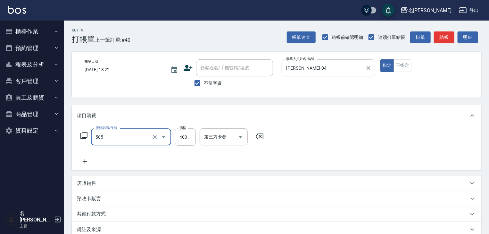
type input "洗髮(505)"
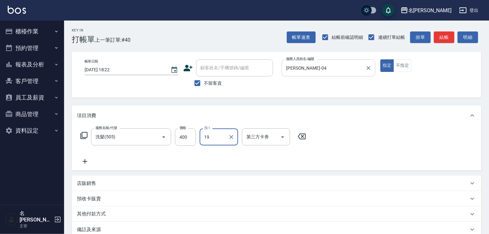
type input "1"
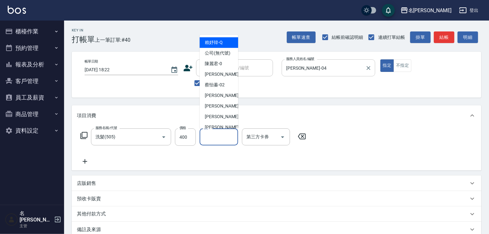
type input "2"
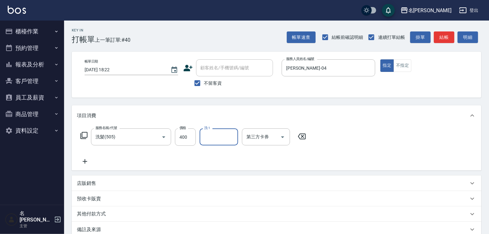
click at [220, 141] on input "洗-1" at bounding box center [218, 136] width 33 height 11
click at [223, 138] on input "洗-1" at bounding box center [218, 136] width 33 height 11
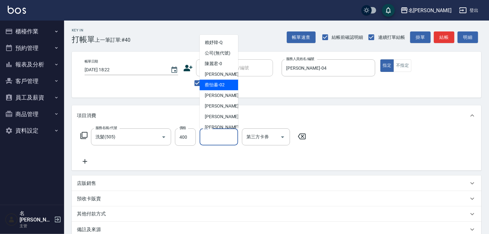
scroll to position [136, 0]
click at [217, 100] on span "胡皇杰 -20" at bounding box center [225, 96] width 40 height 7
type input "胡皇杰-20"
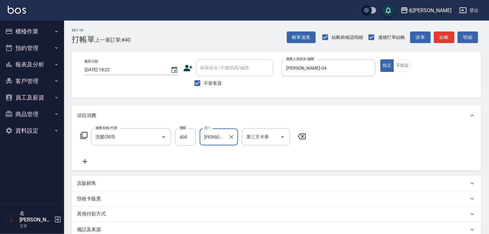
click at [81, 164] on icon at bounding box center [85, 161] width 16 height 8
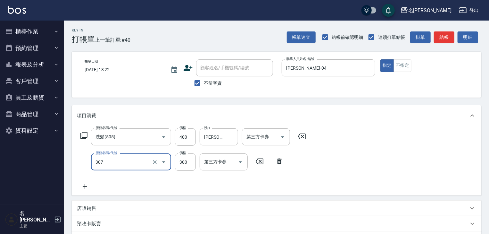
type input "剪髮(307)"
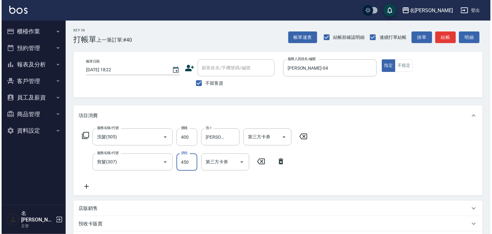
scroll to position [100, 0]
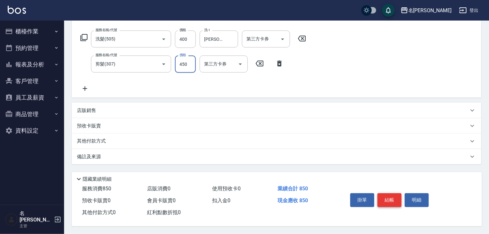
type input "450"
click at [397, 195] on button "結帳" at bounding box center [389, 199] width 24 height 13
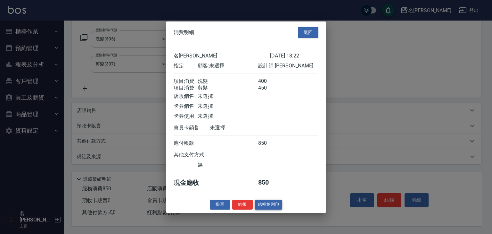
click at [276, 209] on button "結帳並列印" at bounding box center [269, 204] width 28 height 10
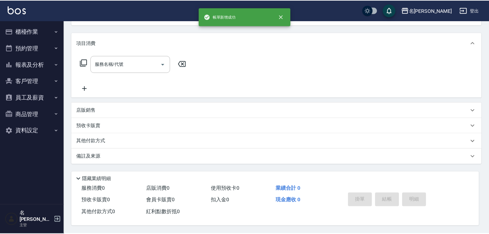
scroll to position [0, 0]
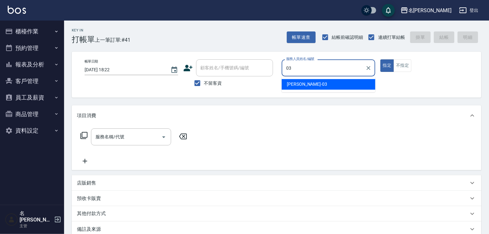
type input "曹如妘-03"
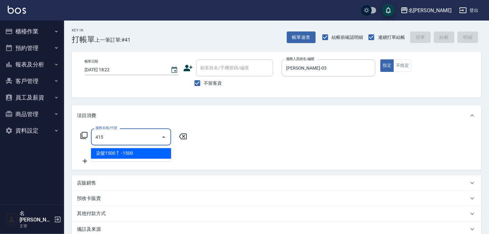
type input "染髮1500↑(415)"
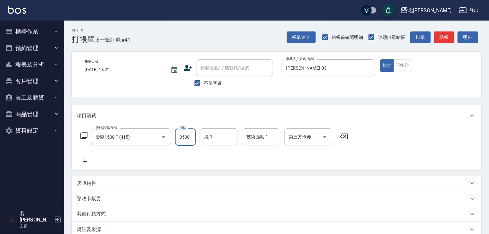
type input "3500"
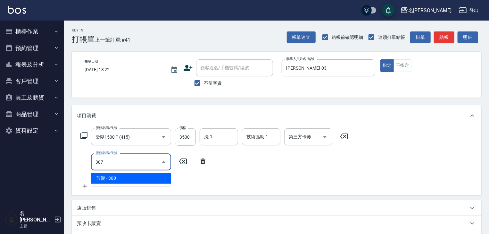
type input "剪髮(307)"
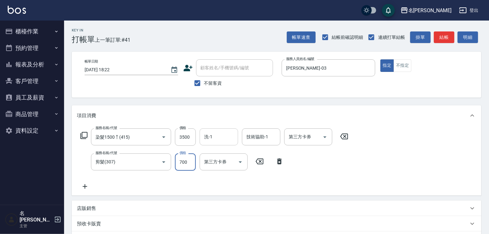
type input "700"
click at [220, 138] on input "洗-1" at bounding box center [218, 136] width 33 height 11
type input "方羿筑-26"
click at [447, 34] on button "結帳" at bounding box center [444, 37] width 21 height 12
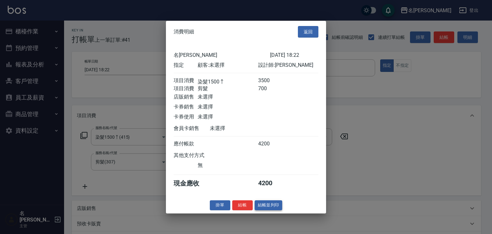
click at [281, 207] on button "結帳並列印" at bounding box center [269, 205] width 28 height 10
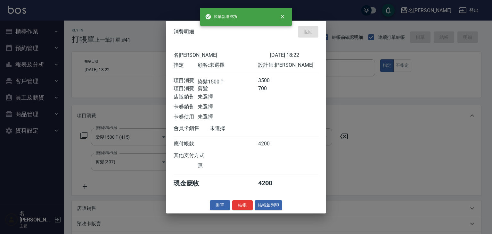
type input "2025/08/22 18:48"
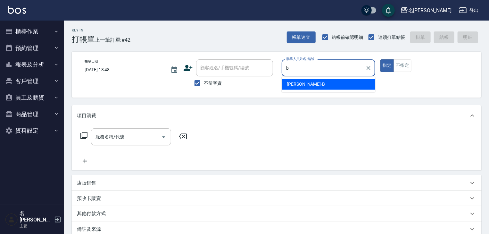
type input "吳姵瑩-B"
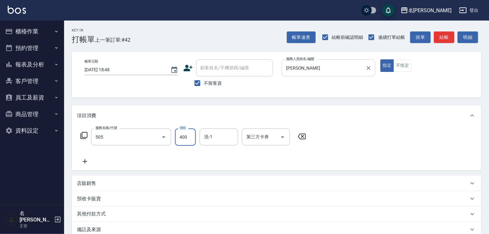
type input "洗髮(505)"
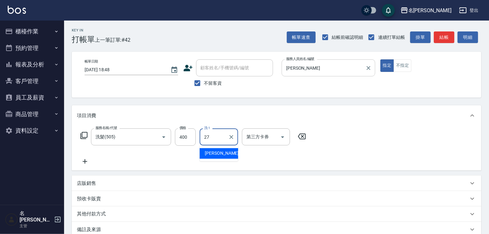
type input "張紹柏-27"
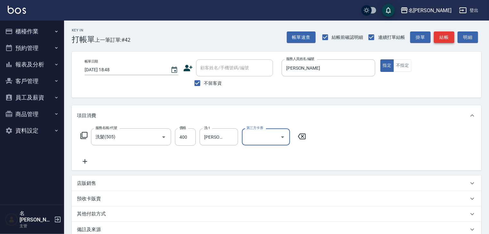
click at [442, 35] on button "結帳" at bounding box center [444, 37] width 21 height 12
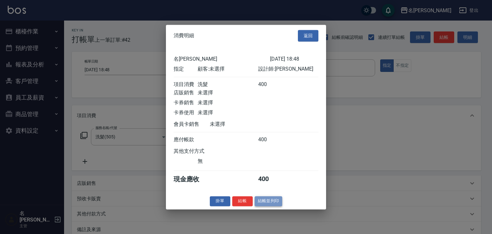
click at [278, 202] on button "結帳並列印" at bounding box center [269, 201] width 28 height 10
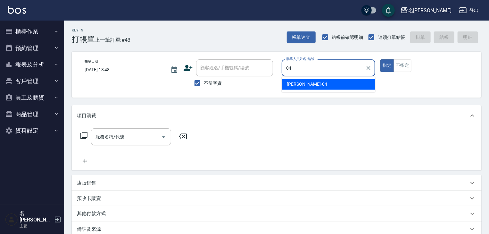
type input "許貴珍-04"
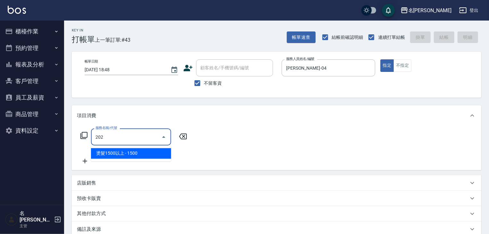
type input "燙髮1500以上(202)"
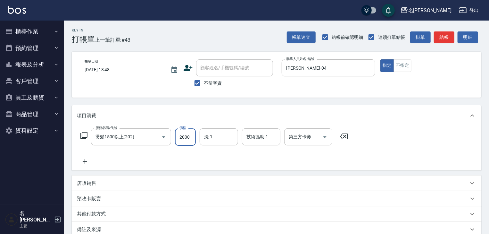
type input "2000"
type input "游昕-19"
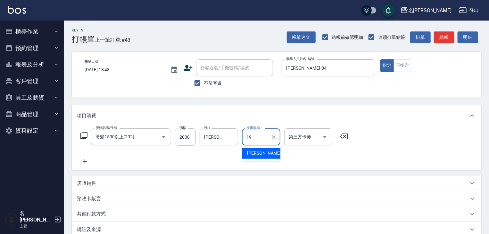
type input "游昕-19"
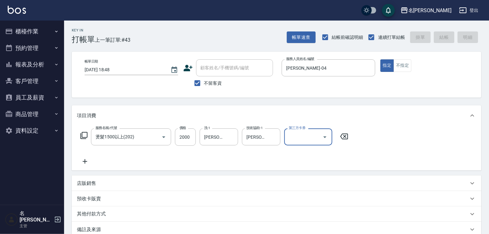
type input "2025/08/22 18:49"
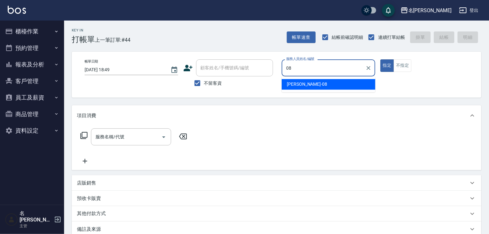
type input "蔡慈恩-08"
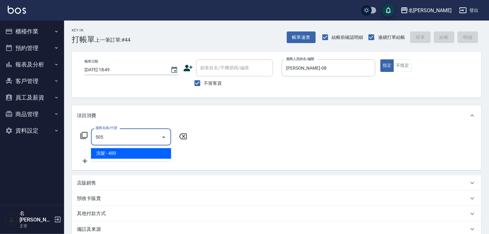
type input "洗髮(505)"
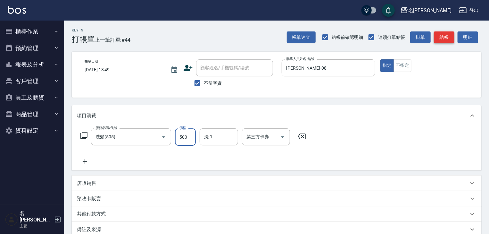
type input "500"
click at [449, 34] on button "結帳" at bounding box center [444, 37] width 21 height 12
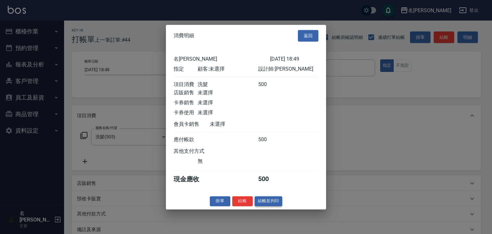
click at [274, 204] on button "結帳並列印" at bounding box center [269, 201] width 28 height 10
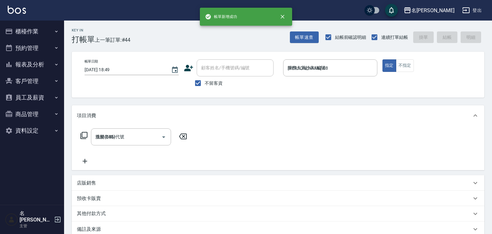
type input "2025/08/22 18:52"
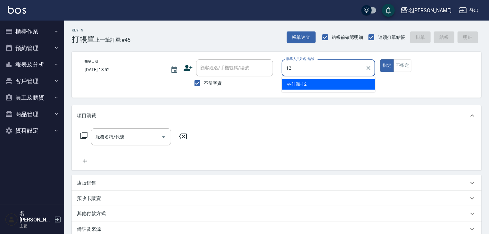
type input "林佳穎-12"
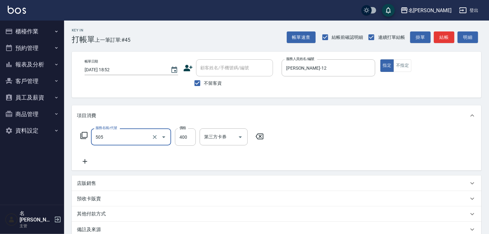
type input "洗髮(505)"
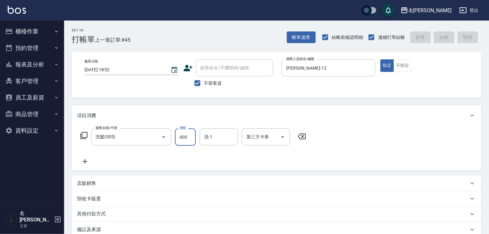
type input "2025/08/22 18:53"
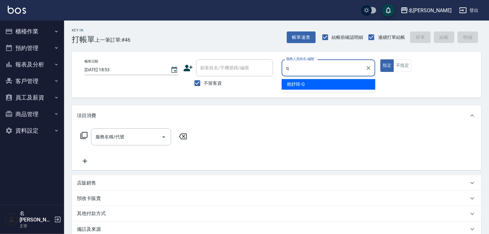
type input "賴妤韓-Q"
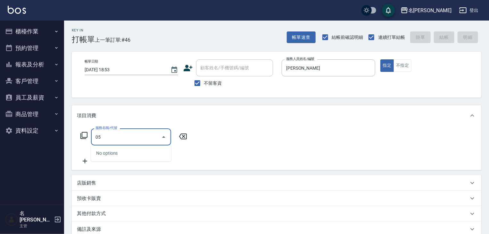
type input "0"
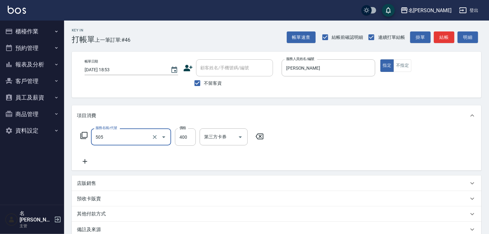
type input "洗髮(505)"
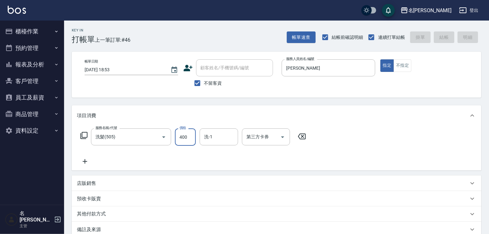
type input "2025/08/22 19:17"
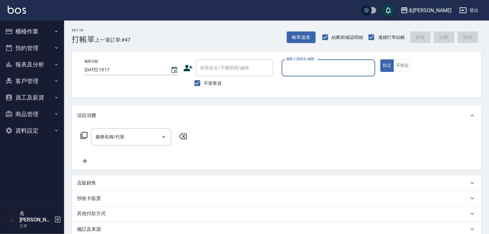
click at [26, 32] on button "櫃檯作業" at bounding box center [32, 31] width 59 height 17
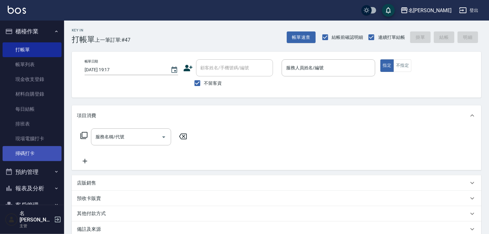
click at [37, 150] on link "掃碼打卡" at bounding box center [32, 153] width 59 height 15
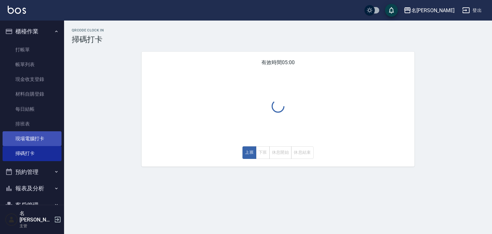
click at [45, 132] on link "現場電腦打卡" at bounding box center [32, 138] width 59 height 15
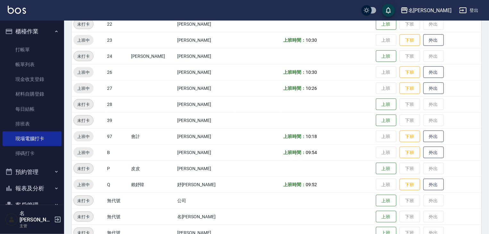
scroll to position [406, 0]
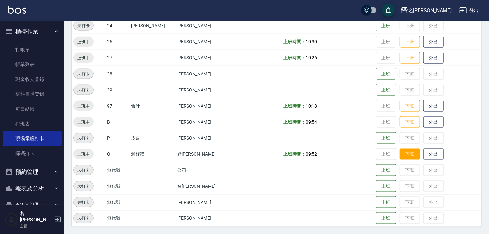
click at [404, 155] on button "下班" at bounding box center [410, 153] width 21 height 11
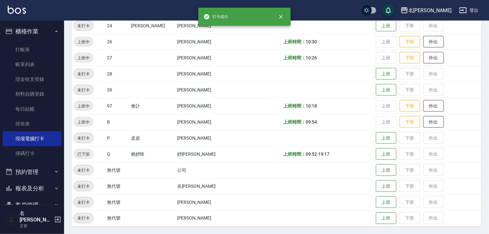
click at [26, 17] on div "名留林森 登出" at bounding box center [244, 10] width 489 height 21
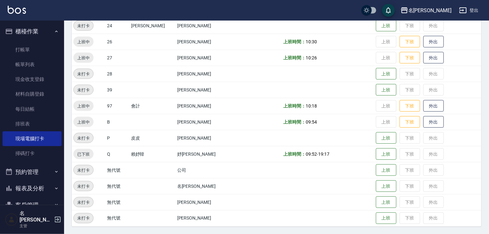
click at [24, 15] on div "名留林森 登出" at bounding box center [244, 10] width 489 height 21
click at [24, 13] on img at bounding box center [17, 10] width 18 height 8
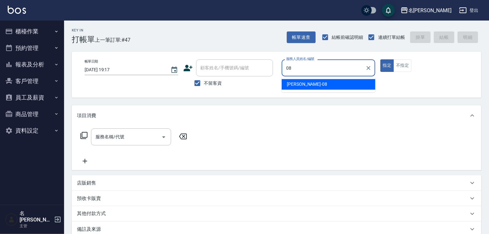
type input "蔡慈恩-08"
click at [36, 68] on button "報表及分析" at bounding box center [32, 64] width 59 height 17
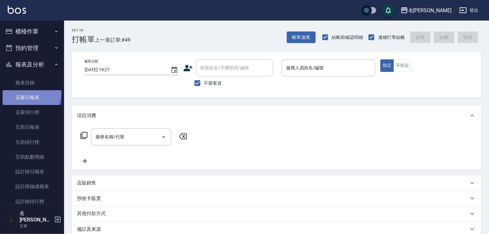
click at [30, 92] on link "店家日報表" at bounding box center [32, 97] width 59 height 15
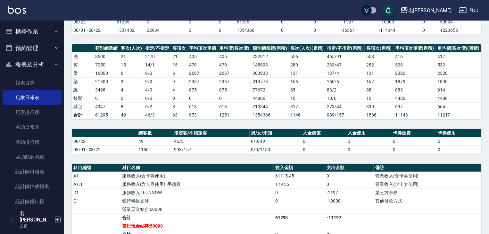
scroll to position [171, 0]
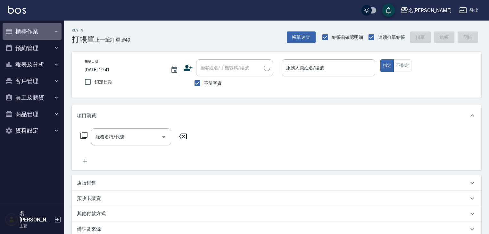
click at [29, 31] on button "櫃檯作業" at bounding box center [32, 31] width 59 height 17
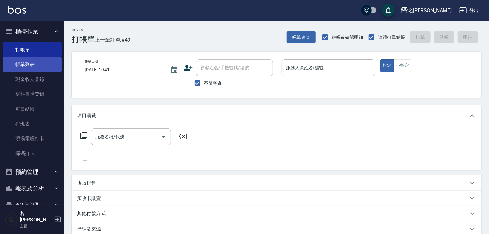
click at [42, 64] on link "帳單列表" at bounding box center [32, 64] width 59 height 15
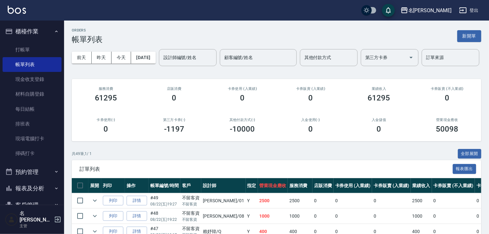
click at [26, 180] on button "報表及分析" at bounding box center [32, 188] width 59 height 17
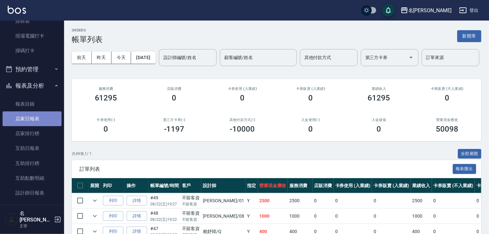
click at [33, 123] on link "店家日報表" at bounding box center [32, 118] width 59 height 15
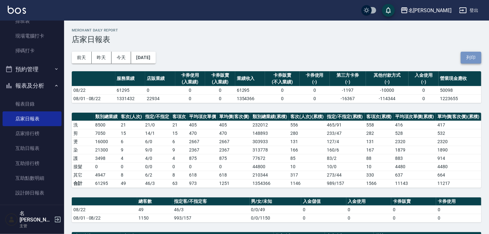
click at [469, 60] on button "列印" at bounding box center [471, 58] width 21 height 12
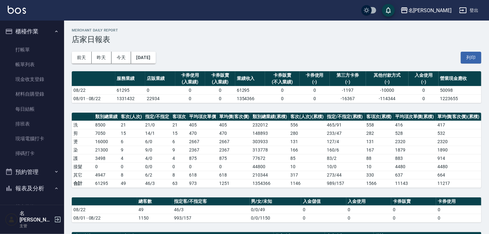
click at [22, 11] on img at bounding box center [17, 10] width 18 height 8
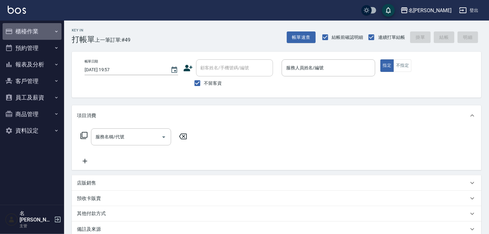
click at [34, 33] on button "櫃檯作業" at bounding box center [32, 31] width 59 height 17
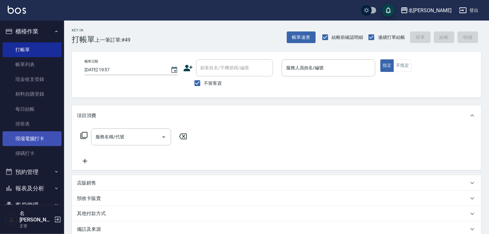
click at [36, 138] on link "現場電腦打卡" at bounding box center [32, 138] width 59 height 15
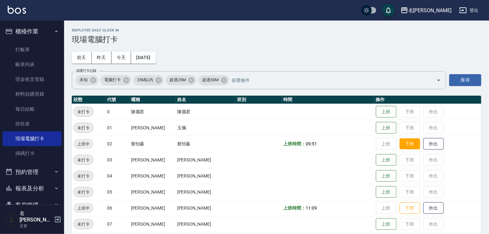
click at [401, 144] on button "下班" at bounding box center [410, 143] width 21 height 11
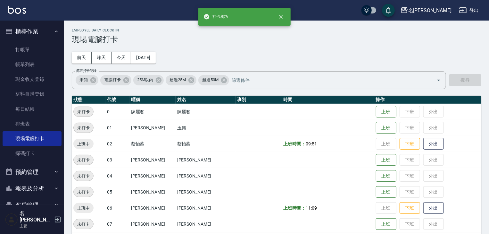
scroll to position [136, 0]
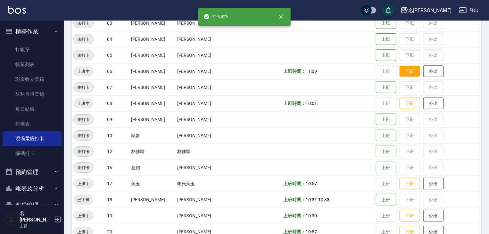
click at [400, 67] on button "下班" at bounding box center [410, 71] width 21 height 11
click at [400, 103] on button "下班" at bounding box center [410, 103] width 21 height 11
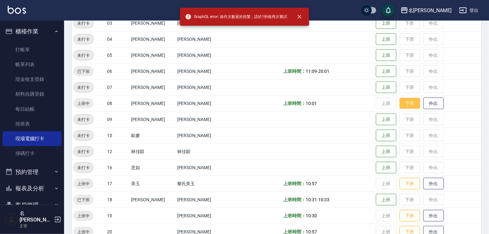
click at [400, 98] on button "下班" at bounding box center [410, 103] width 21 height 11
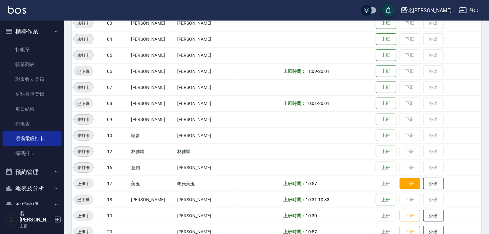
click at [402, 187] on button "下班" at bounding box center [410, 183] width 21 height 11
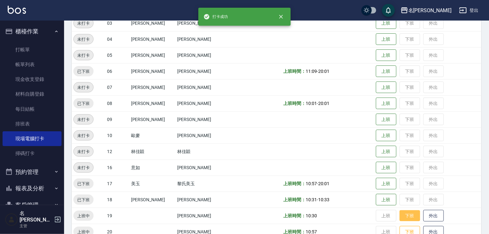
click at [404, 212] on button "下班" at bounding box center [410, 215] width 21 height 11
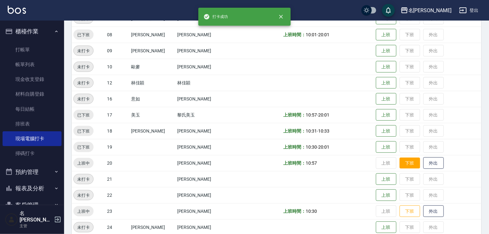
click at [401, 158] on button "下班" at bounding box center [410, 162] width 21 height 11
click at [400, 209] on button "下班" at bounding box center [410, 210] width 21 height 11
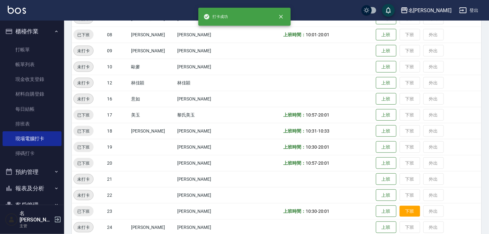
scroll to position [308, 0]
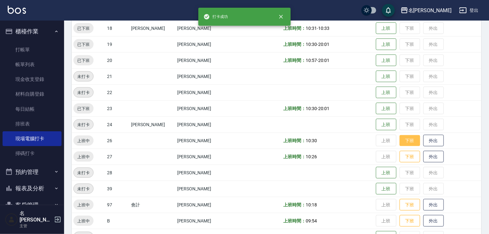
click at [405, 142] on button "下班" at bounding box center [410, 140] width 21 height 11
click at [401, 160] on button "下班" at bounding box center [410, 156] width 21 height 11
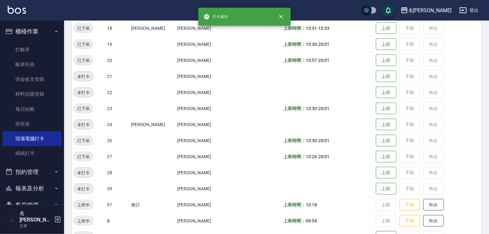
scroll to position [342, 0]
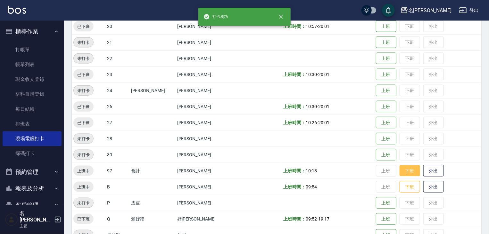
click at [402, 172] on button "下班" at bounding box center [410, 170] width 21 height 11
click at [400, 183] on button "下班" at bounding box center [410, 186] width 21 height 11
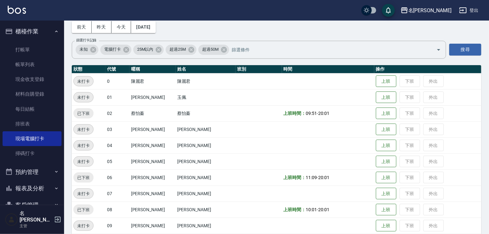
scroll to position [0, 0]
